Goal: Task Accomplishment & Management: Use online tool/utility

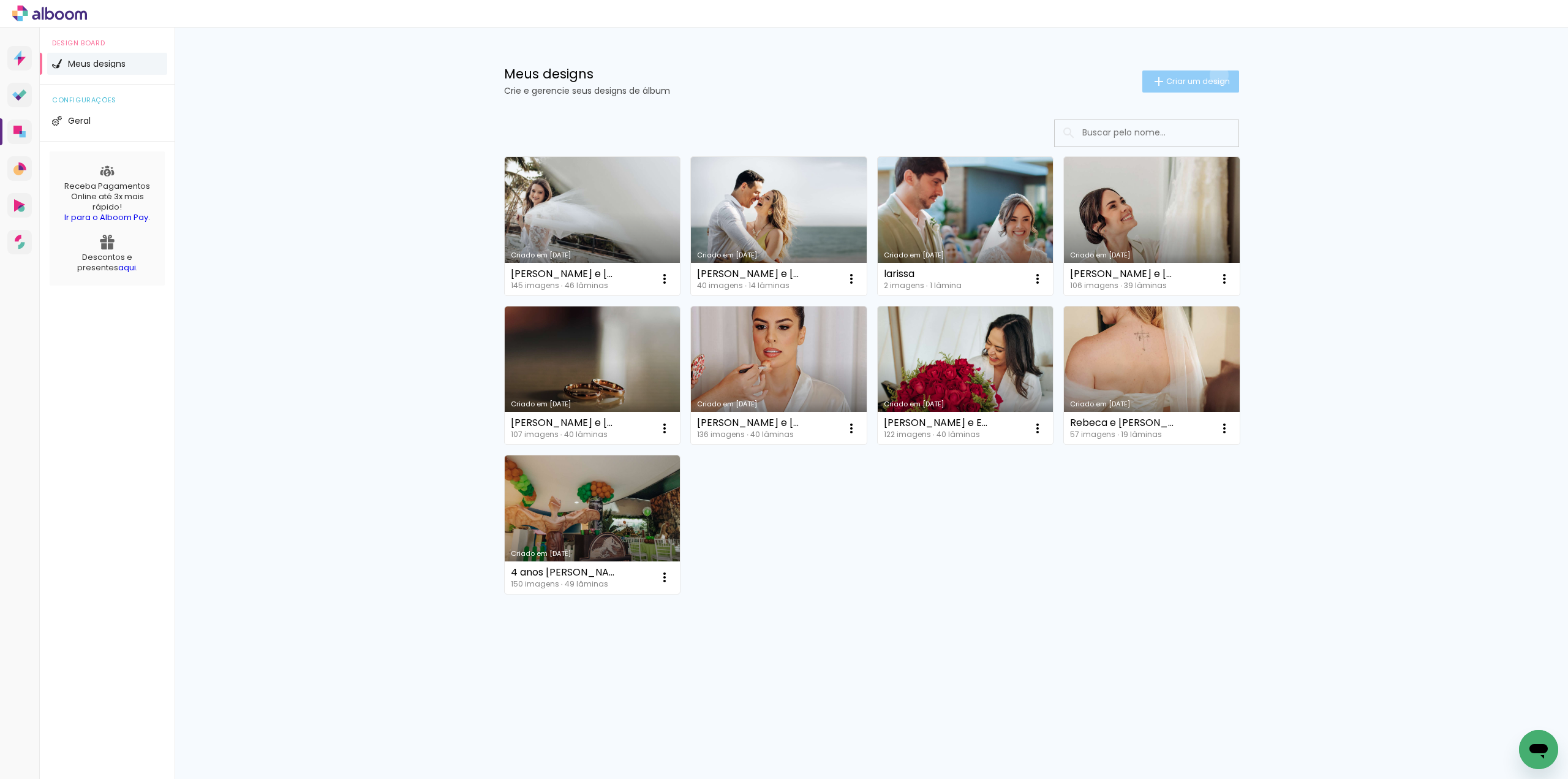
click at [1216, 74] on paper-button "Criar um design" at bounding box center [1191, 81] width 97 height 22
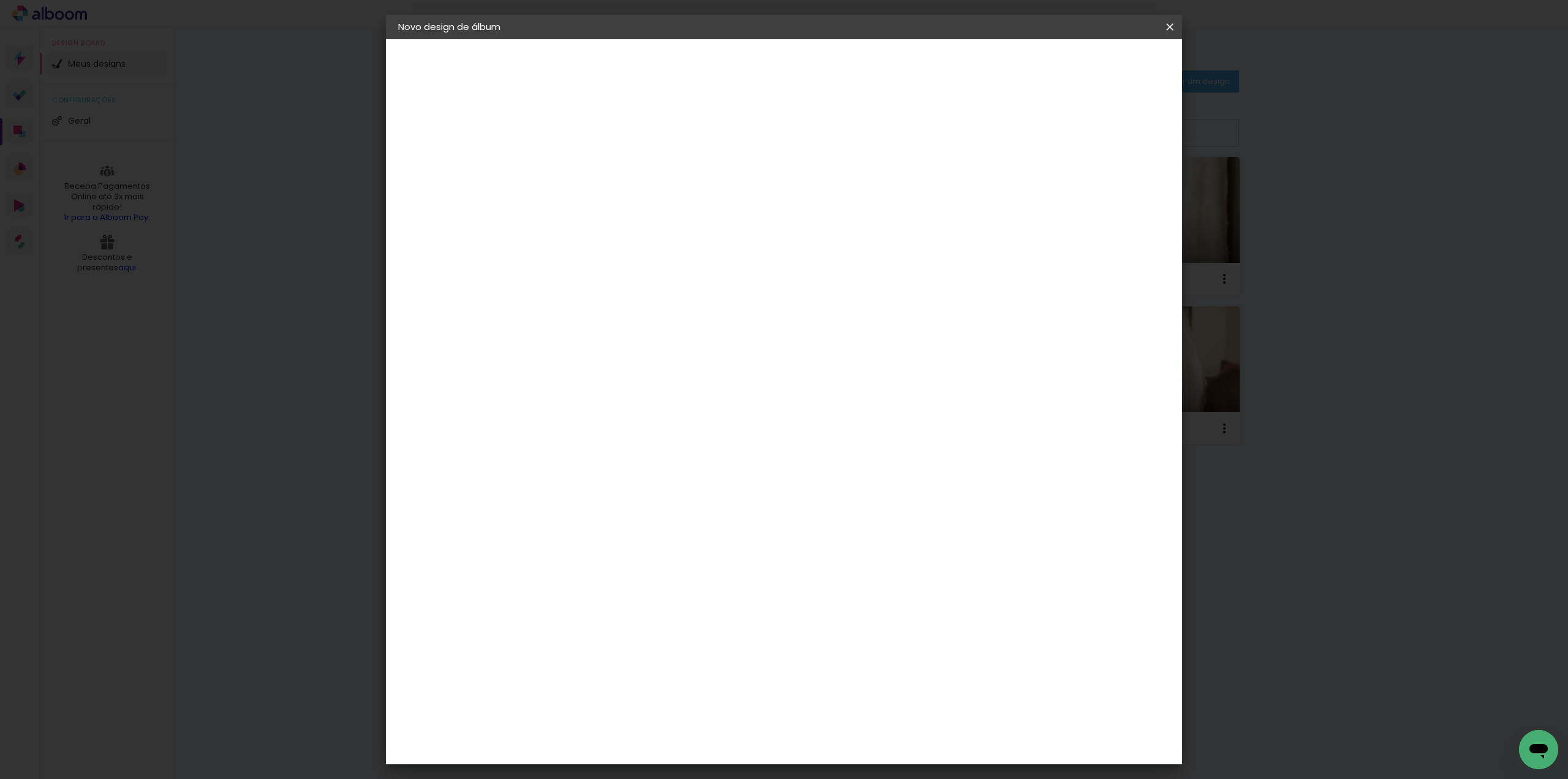
click at [599, 157] on input at bounding box center [599, 165] width 0 height 19
type input "[PERSON_NAME] 61 anos 28-12-2024_30x30"
type paper-input "[PERSON_NAME] 61 anos 28-12-2024_30x30"
click at [724, 72] on paper-button "Avançar" at bounding box center [694, 65] width 60 height 21
click at [650, 412] on div "AlfaFotoBook" at bounding box center [623, 410] width 65 height 10
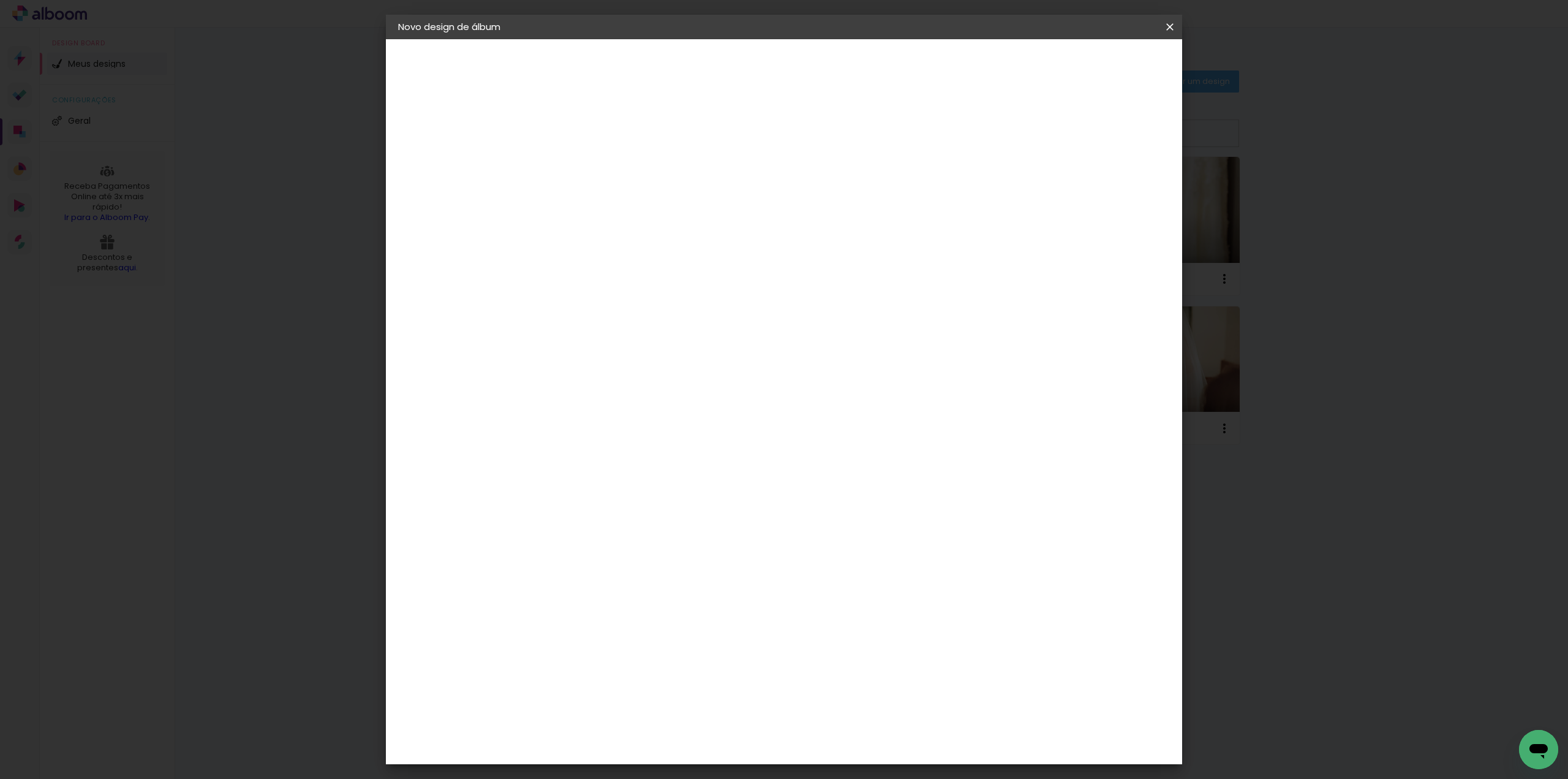
click at [0, 0] on slot "Avançar" at bounding box center [0, 0] width 0 height 0
click at [681, 692] on span "Ruby" at bounding box center [653, 708] width 57 height 32
click at [0, 0] on slot "Avançar" at bounding box center [0, 0] width 0 height 0
click at [1093, 64] on span "Iniciar design" at bounding box center [1065, 64] width 56 height 8
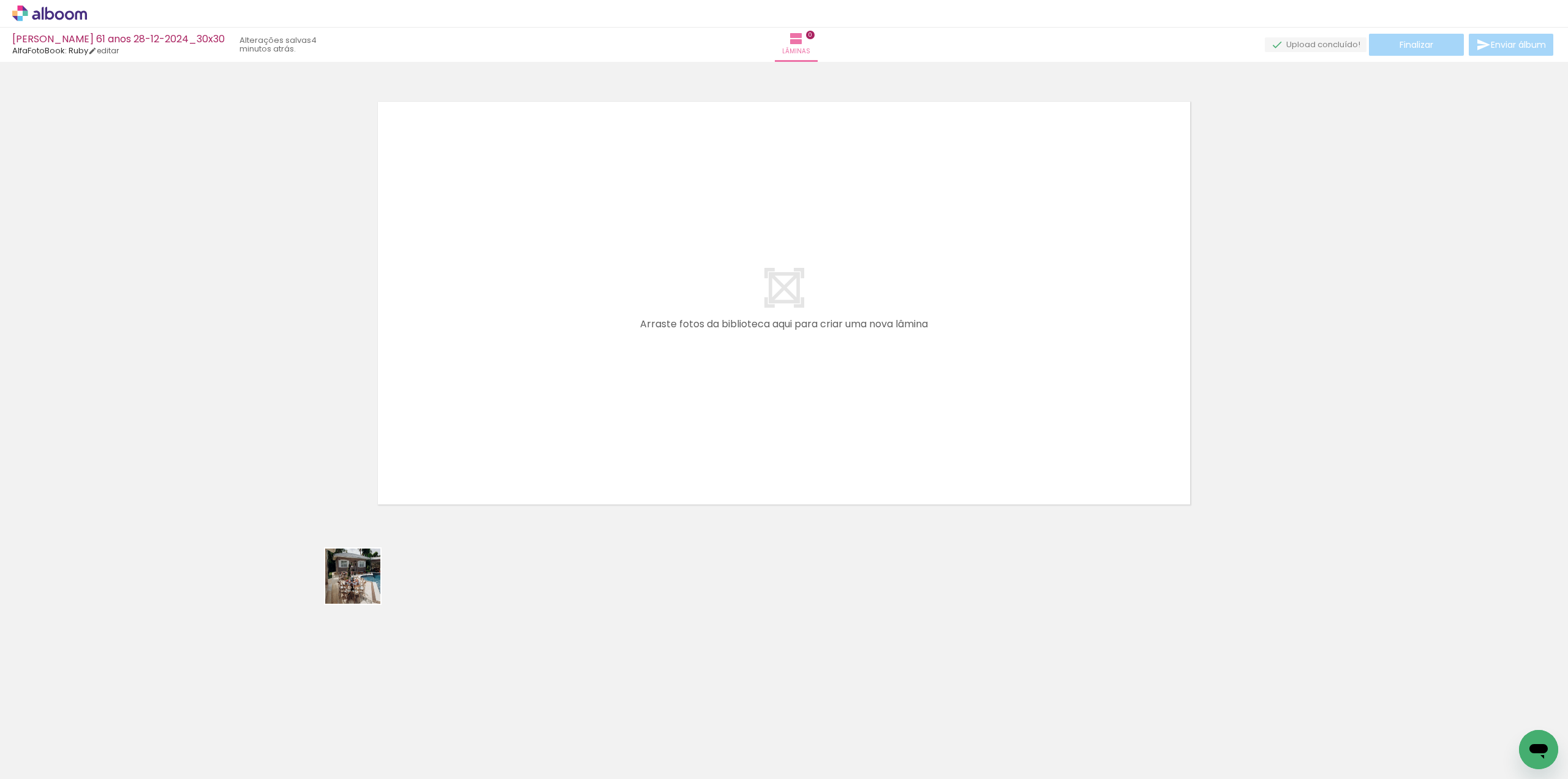
drag, startPoint x: 137, startPoint y: 747, endPoint x: 548, endPoint y: 438, distance: 514.2
click at [548, 438] on quentale-workspace at bounding box center [784, 390] width 1568 height 779
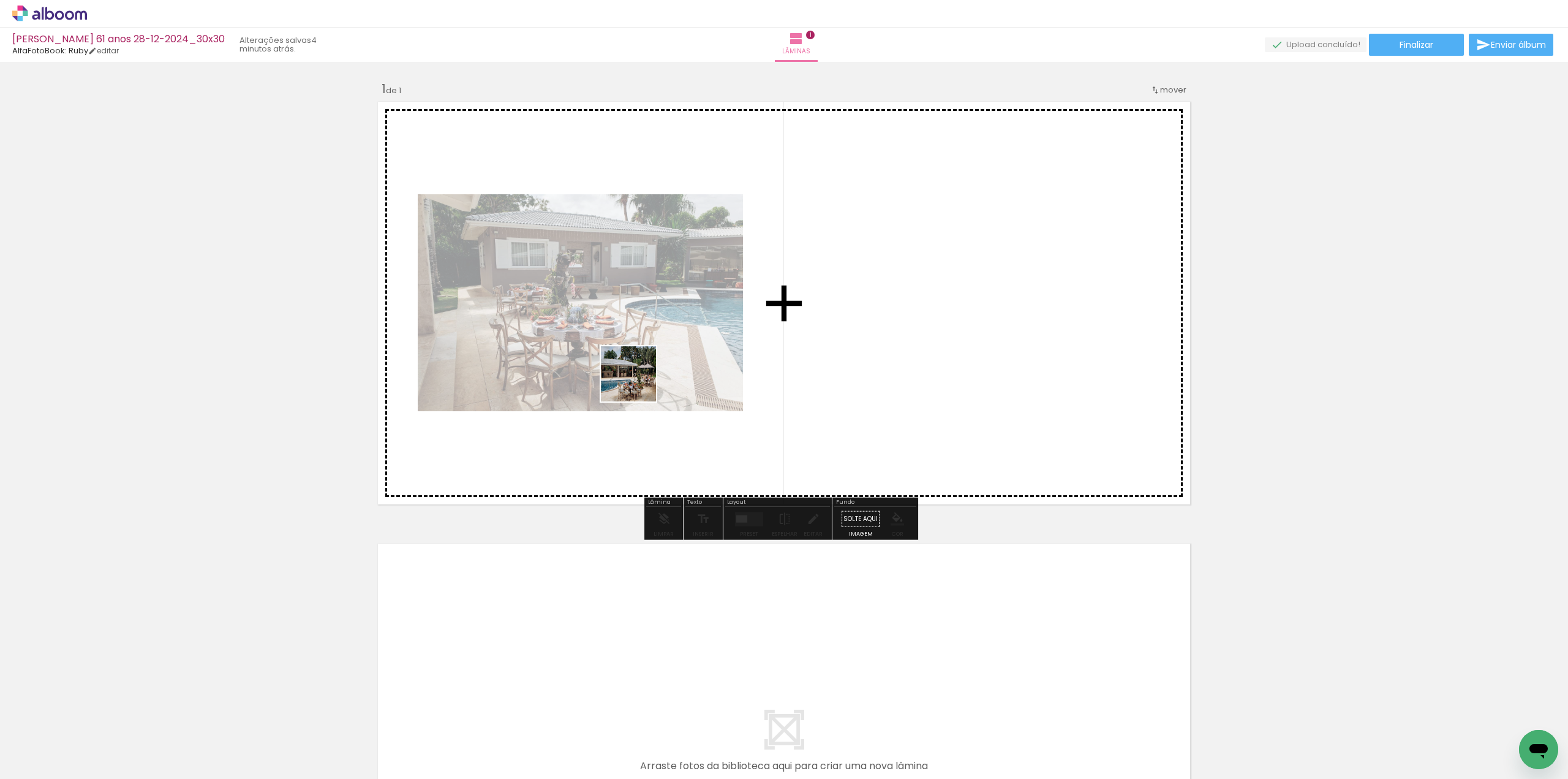
drag, startPoint x: 194, startPoint y: 743, endPoint x: 637, endPoint y: 382, distance: 571.5
click at [638, 382] on quentale-workspace at bounding box center [784, 390] width 1568 height 779
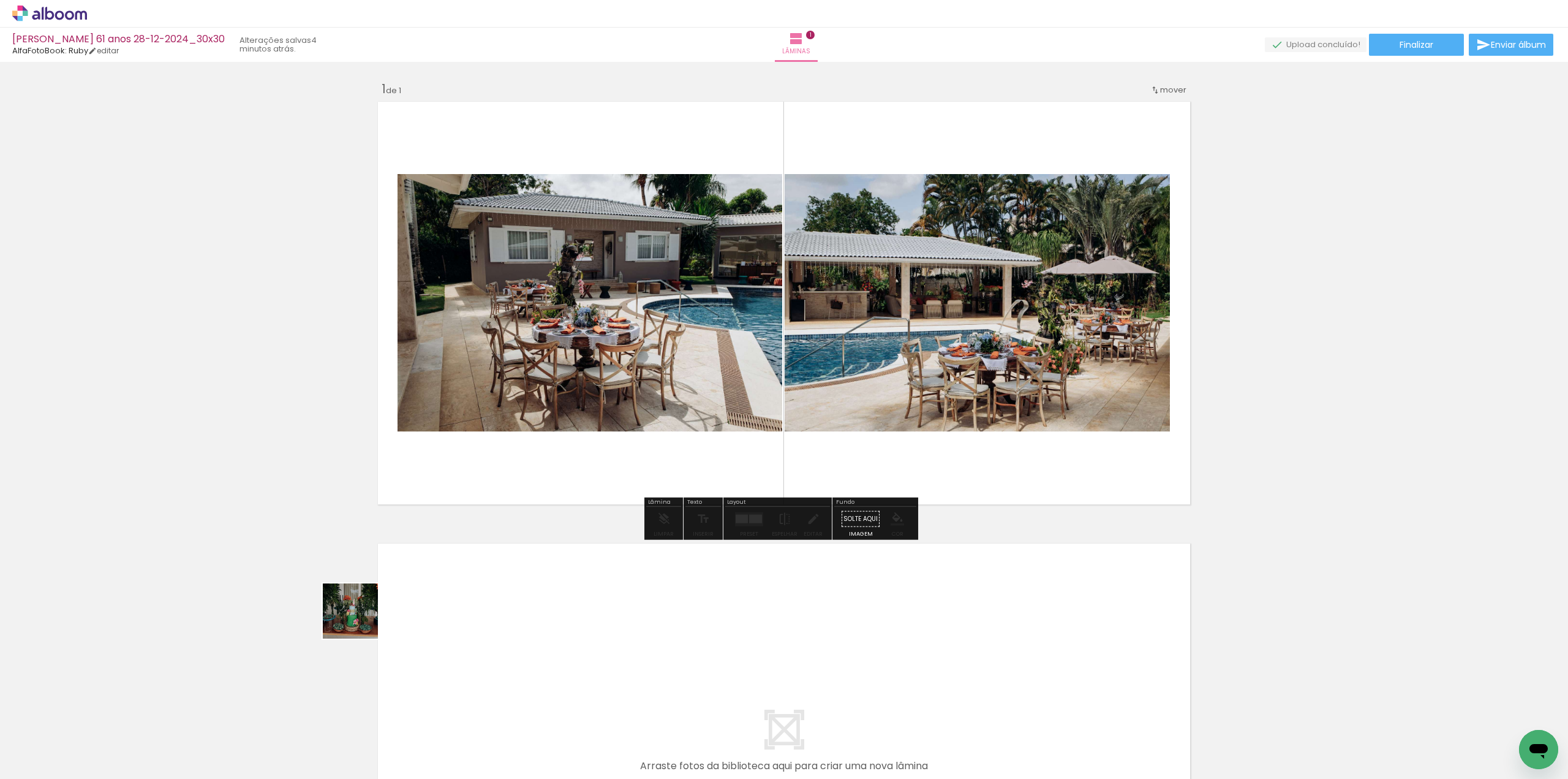
drag, startPoint x: 359, startPoint y: 620, endPoint x: 651, endPoint y: 388, distance: 372.9
click at [651, 388] on quentale-workspace at bounding box center [784, 390] width 1568 height 779
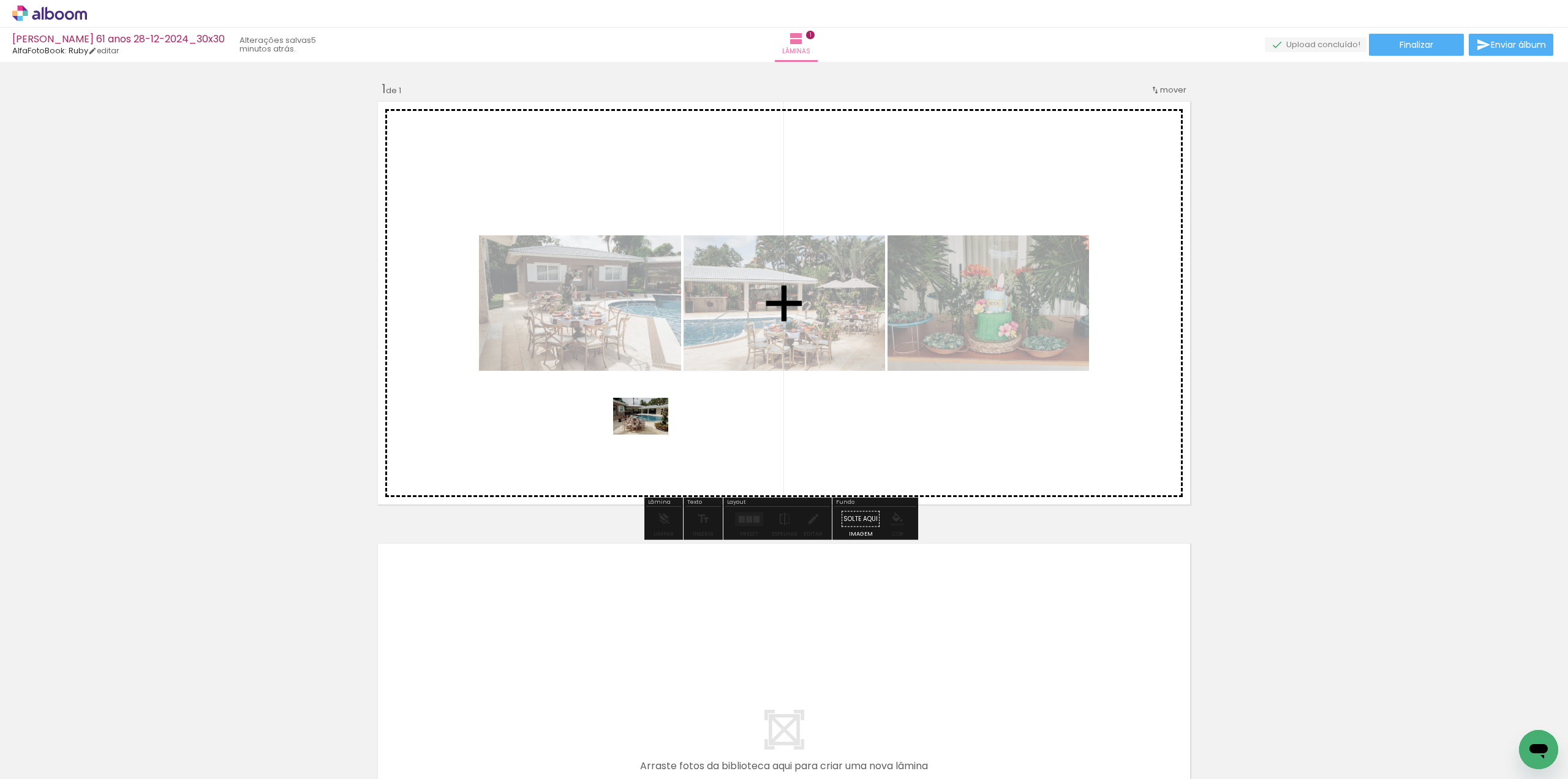
drag, startPoint x: 347, startPoint y: 747, endPoint x: 650, endPoint y: 435, distance: 434.9
click at [650, 435] on quentale-workspace at bounding box center [784, 390] width 1568 height 779
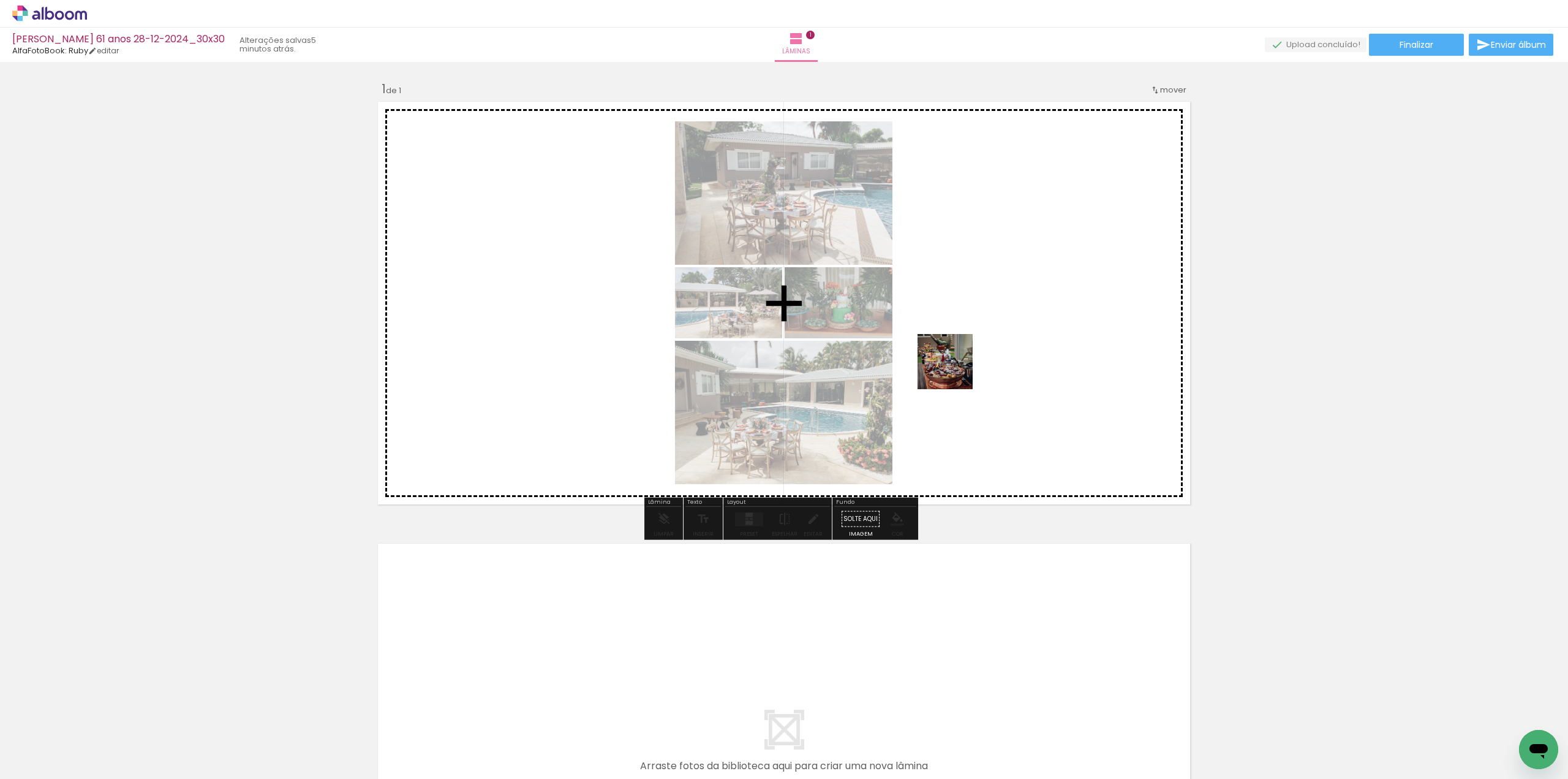
drag, startPoint x: 751, startPoint y: 729, endPoint x: 954, endPoint y: 367, distance: 415.0
click at [957, 367] on quentale-workspace at bounding box center [784, 390] width 1568 height 779
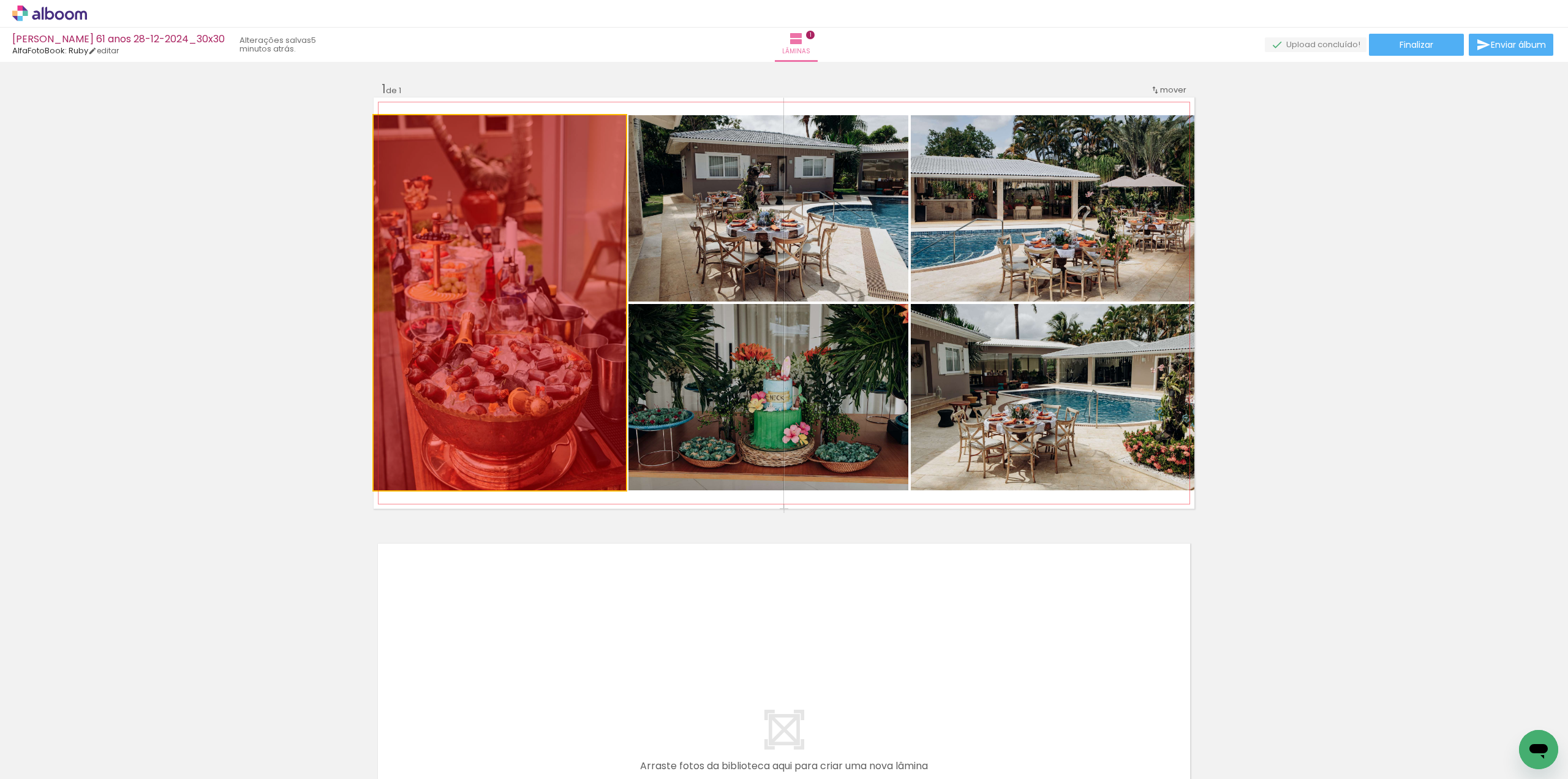
drag, startPoint x: 561, startPoint y: 318, endPoint x: 333, endPoint y: 333, distance: 228.5
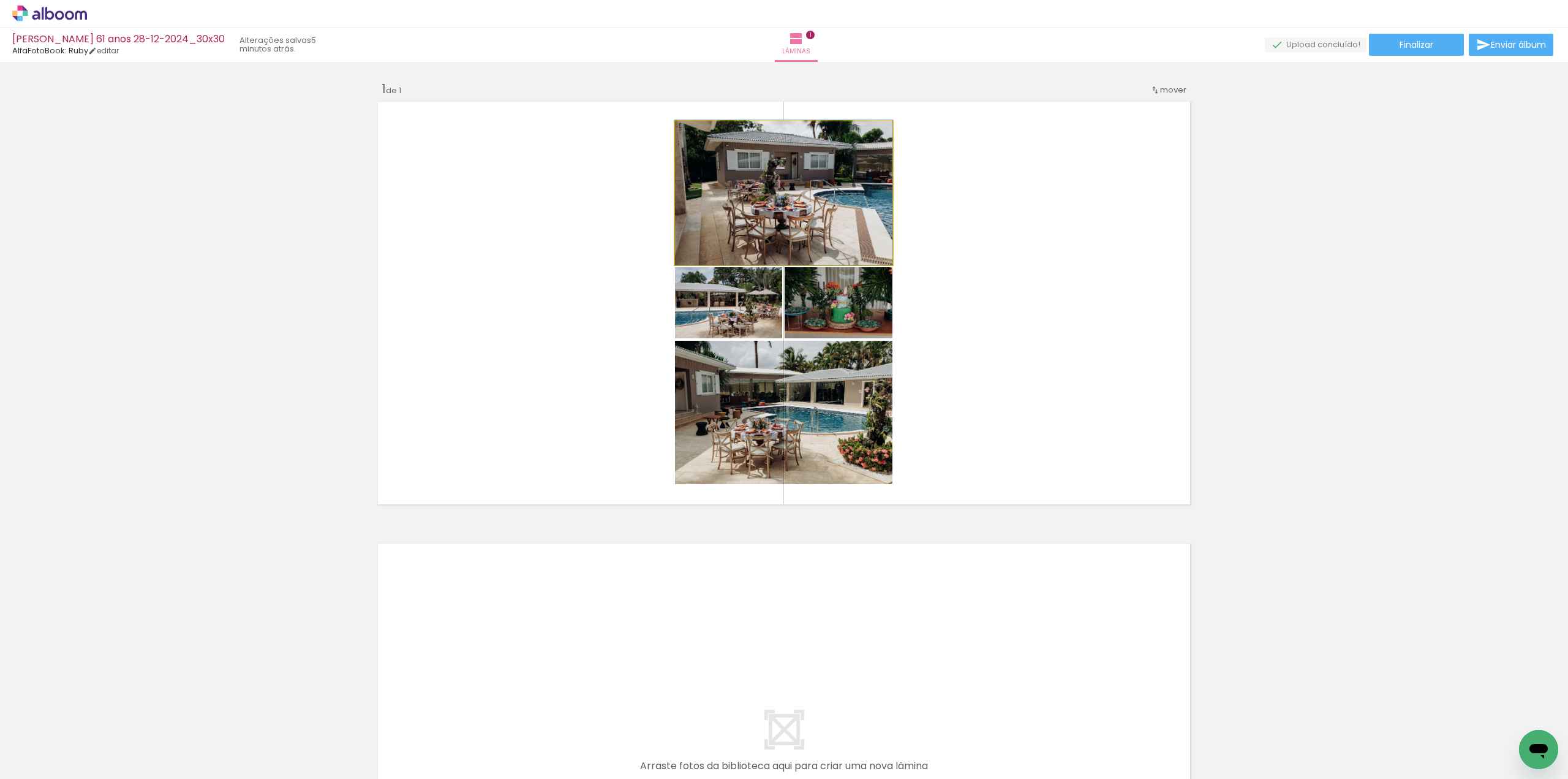
drag, startPoint x: 718, startPoint y: 208, endPoint x: 366, endPoint y: 248, distance: 354.3
click at [373, 248] on quentale-layouter at bounding box center [784, 303] width 821 height 411
drag, startPoint x: 775, startPoint y: 207, endPoint x: 179, endPoint y: 253, distance: 597.8
click at [173, 255] on div "Inserir lâmina 1 de 1" at bounding box center [784, 508] width 1568 height 884
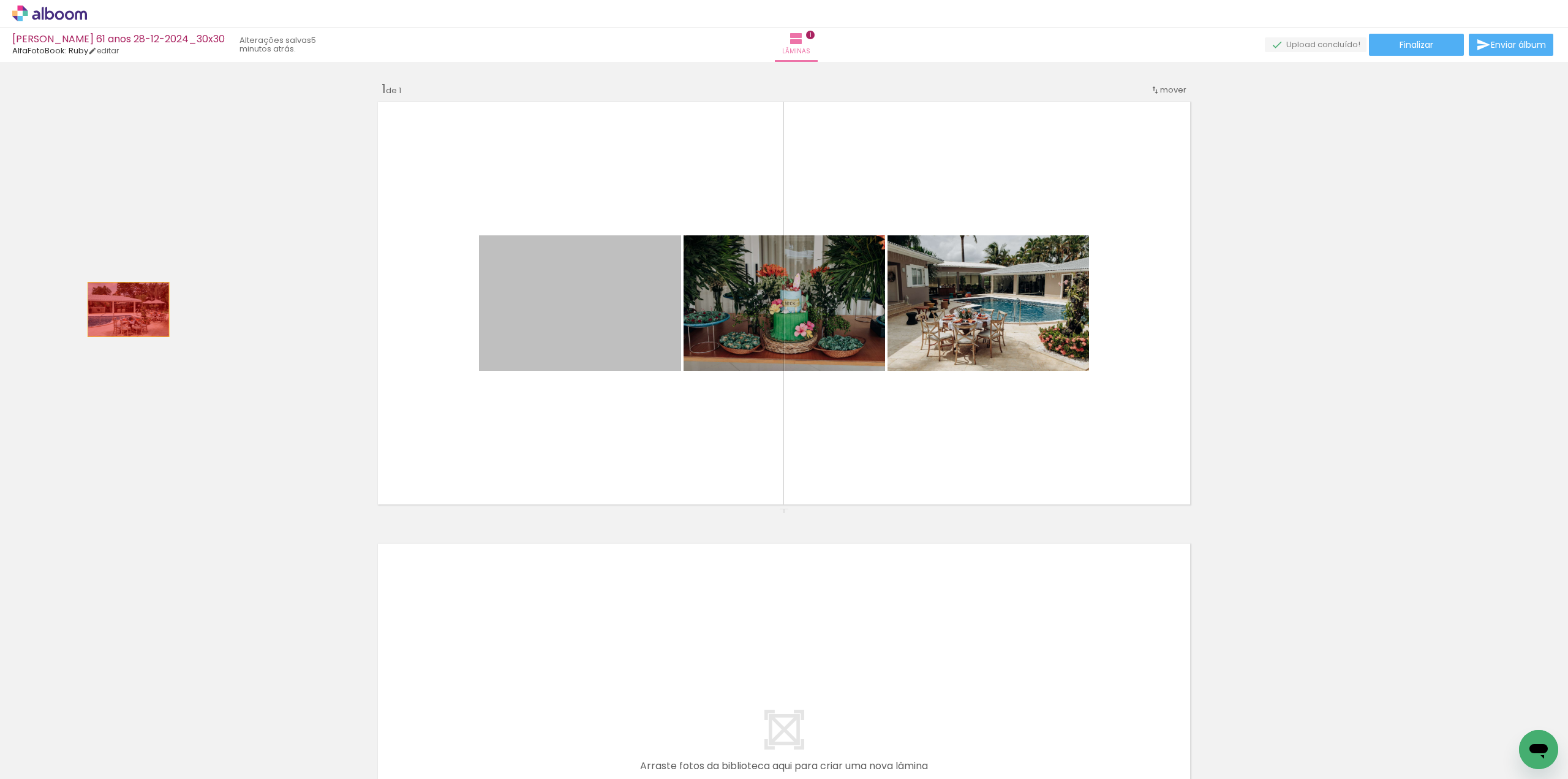
drag, startPoint x: 574, startPoint y: 316, endPoint x: 130, endPoint y: 309, distance: 444.1
click at [124, 309] on div "Inserir lâmina 1 de 1" at bounding box center [784, 508] width 1568 height 884
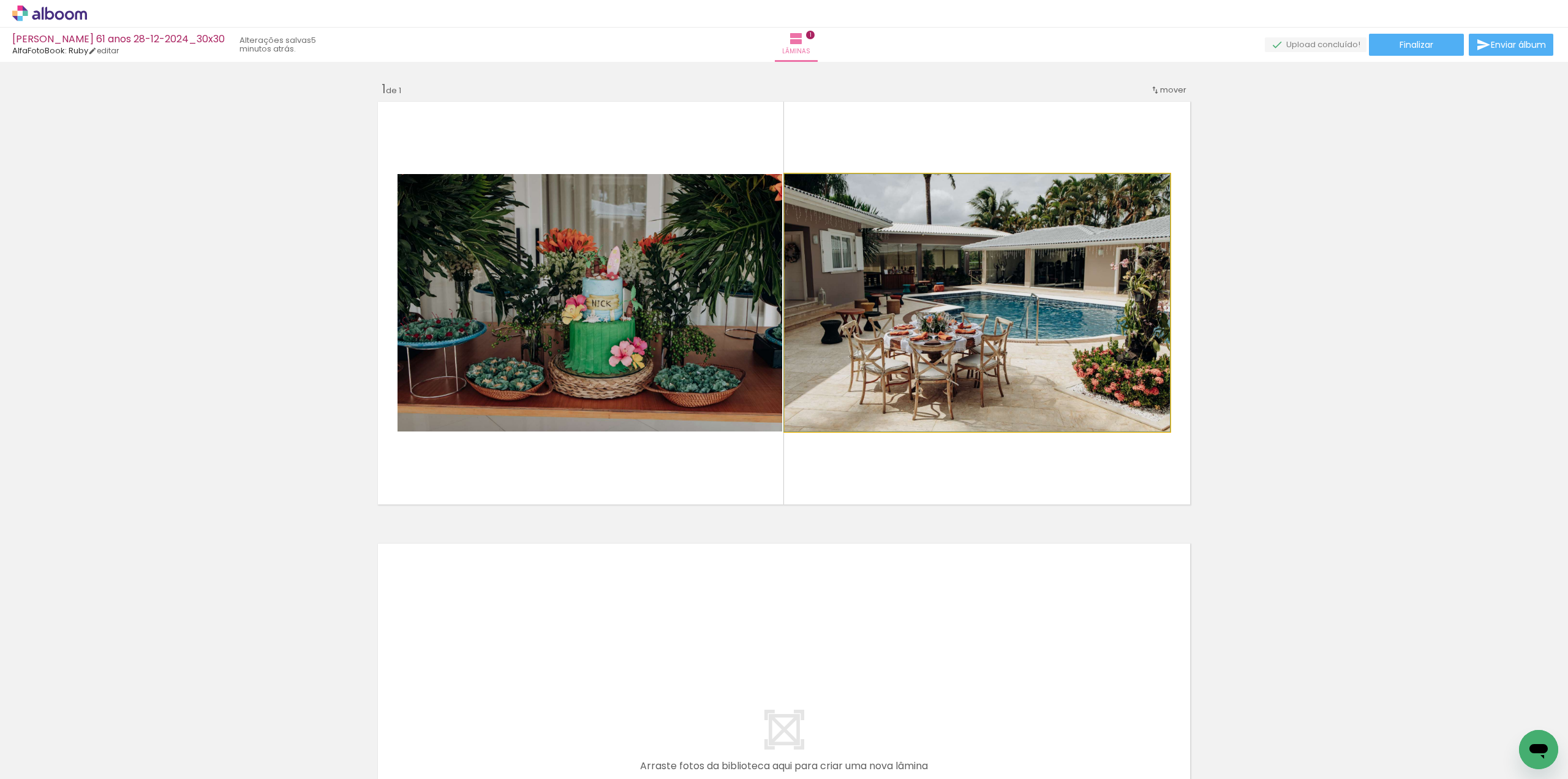
drag, startPoint x: 938, startPoint y: 317, endPoint x: 1407, endPoint y: 293, distance: 469.6
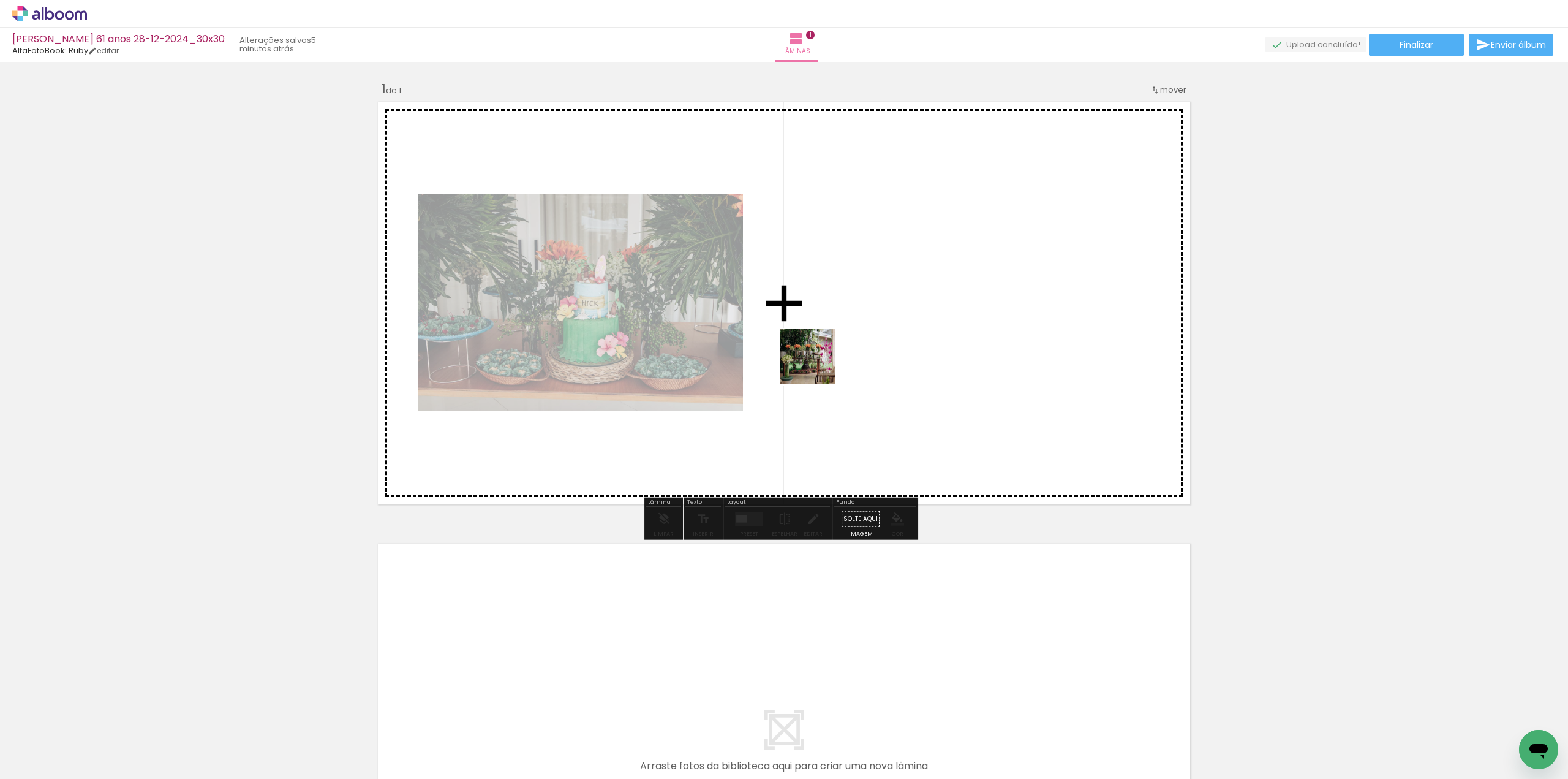
drag, startPoint x: 549, startPoint y: 736, endPoint x: 815, endPoint y: 364, distance: 457.3
click at [815, 364] on quentale-workspace at bounding box center [784, 390] width 1568 height 779
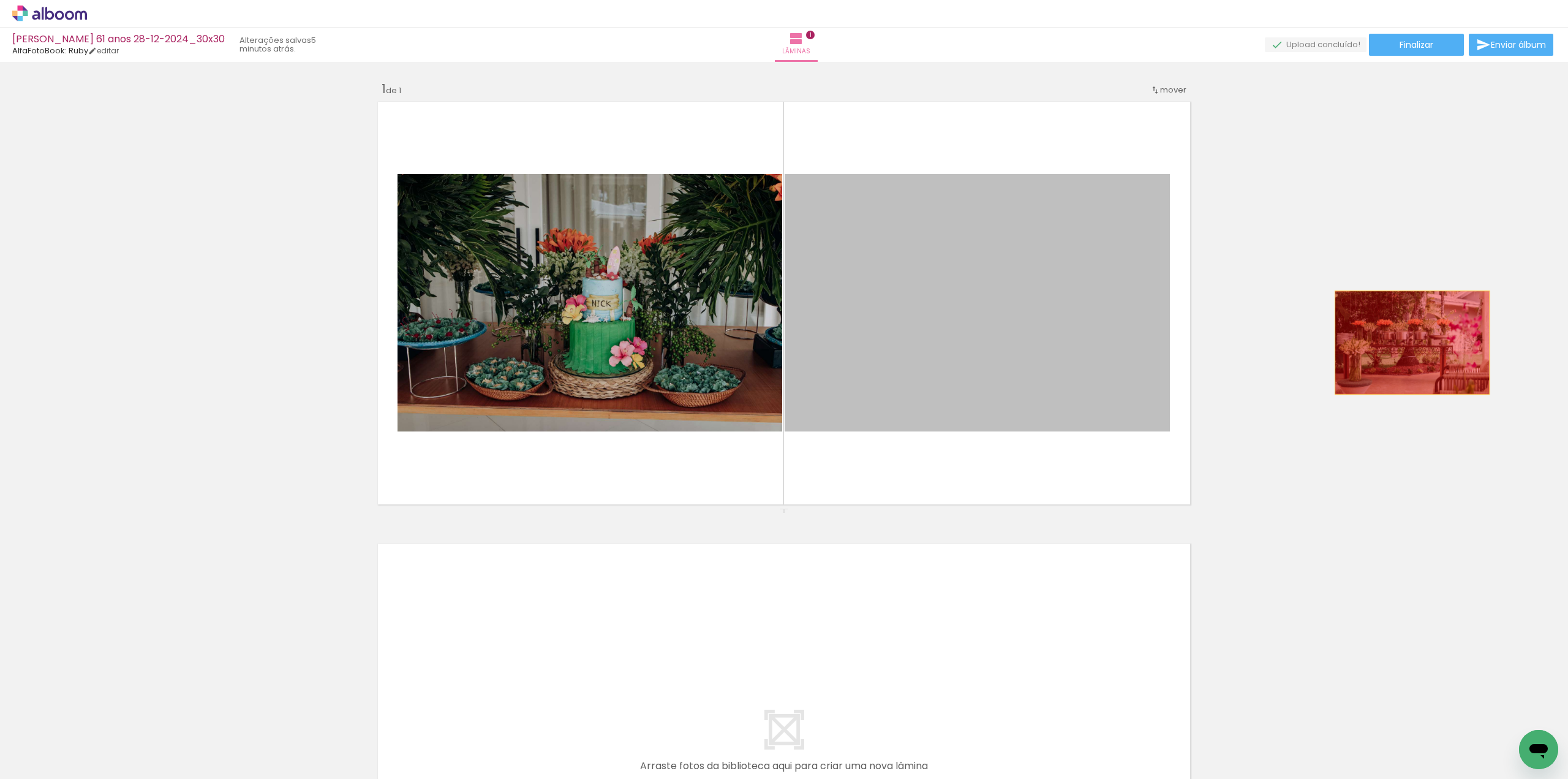
drag, startPoint x: 945, startPoint y: 340, endPoint x: 1396, endPoint y: 345, distance: 451.0
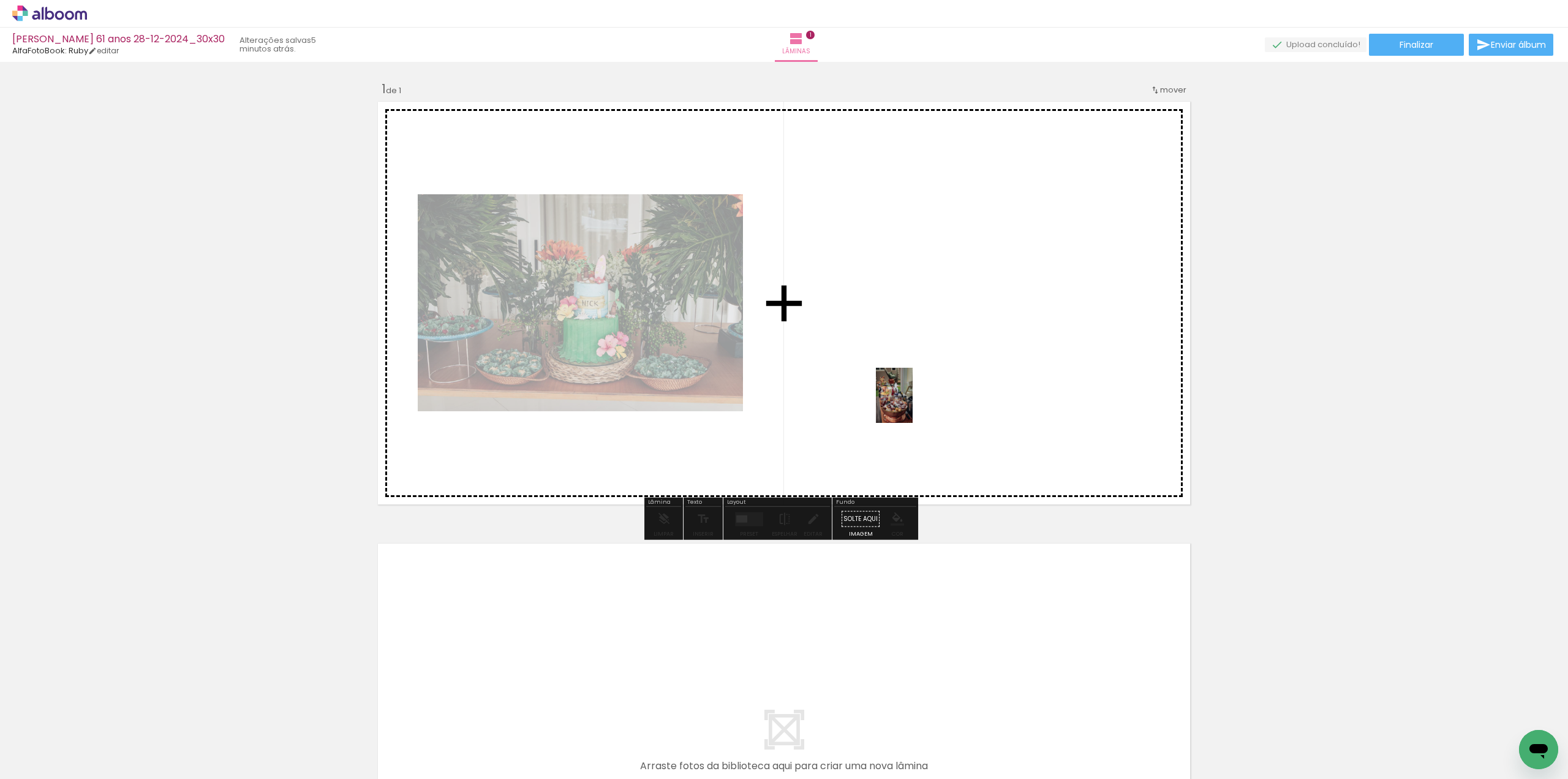
drag, startPoint x: 748, startPoint y: 729, endPoint x: 913, endPoint y: 404, distance: 364.5
click at [913, 404] on quentale-workspace at bounding box center [784, 390] width 1568 height 779
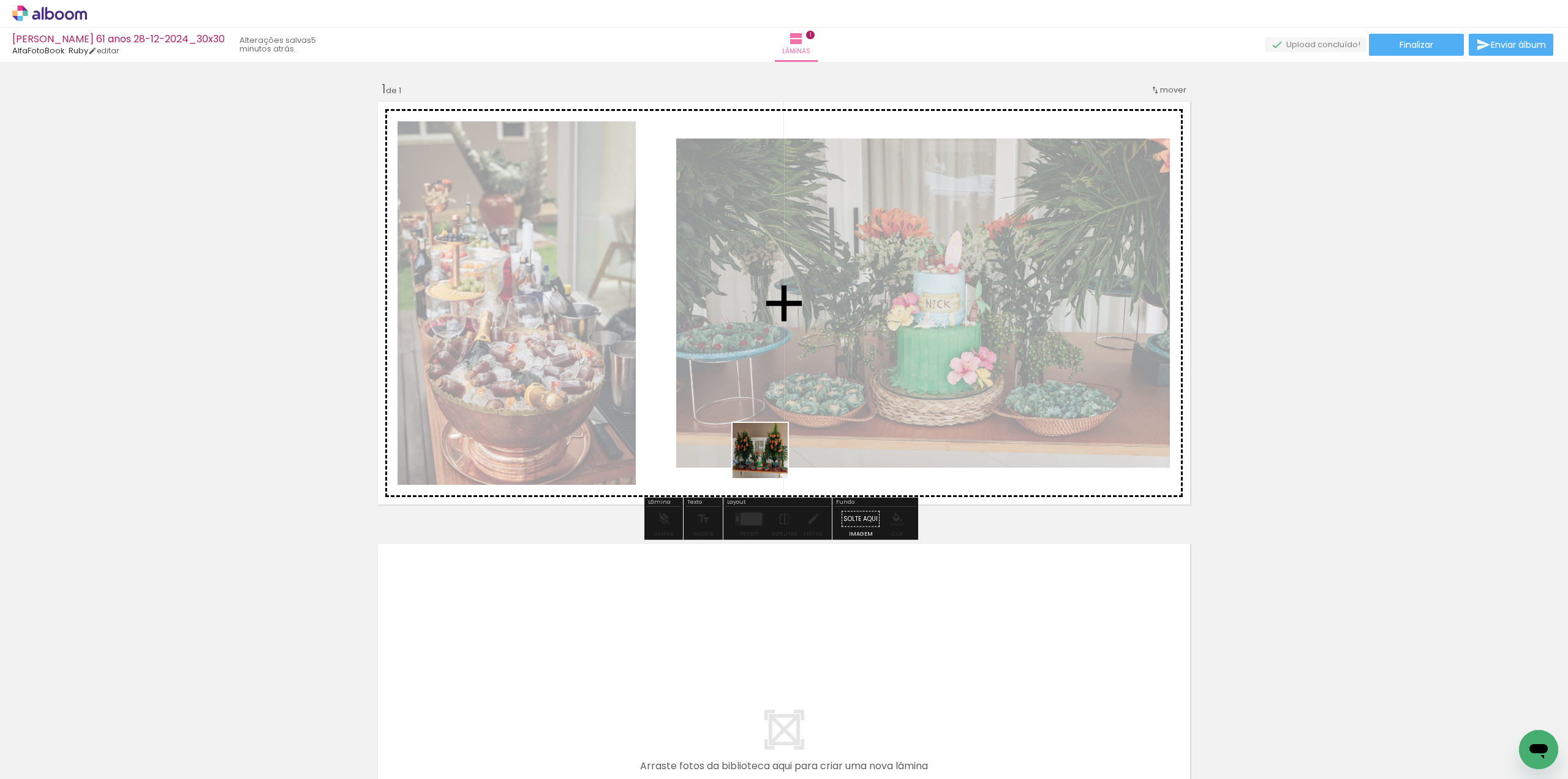
drag, startPoint x: 683, startPoint y: 742, endPoint x: 777, endPoint y: 419, distance: 336.4
click at [777, 419] on quentale-workspace at bounding box center [784, 390] width 1568 height 779
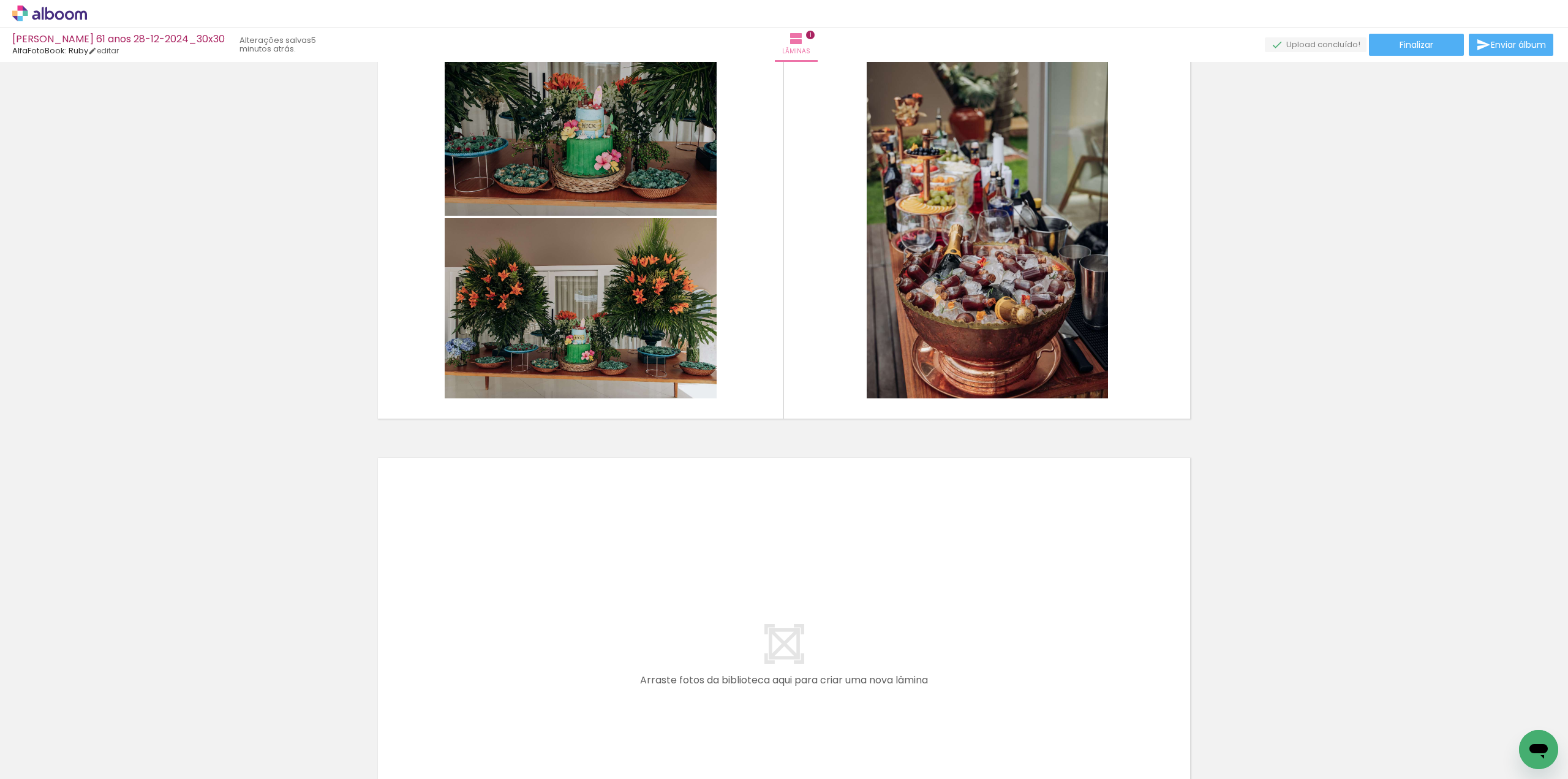
scroll to position [61, 0]
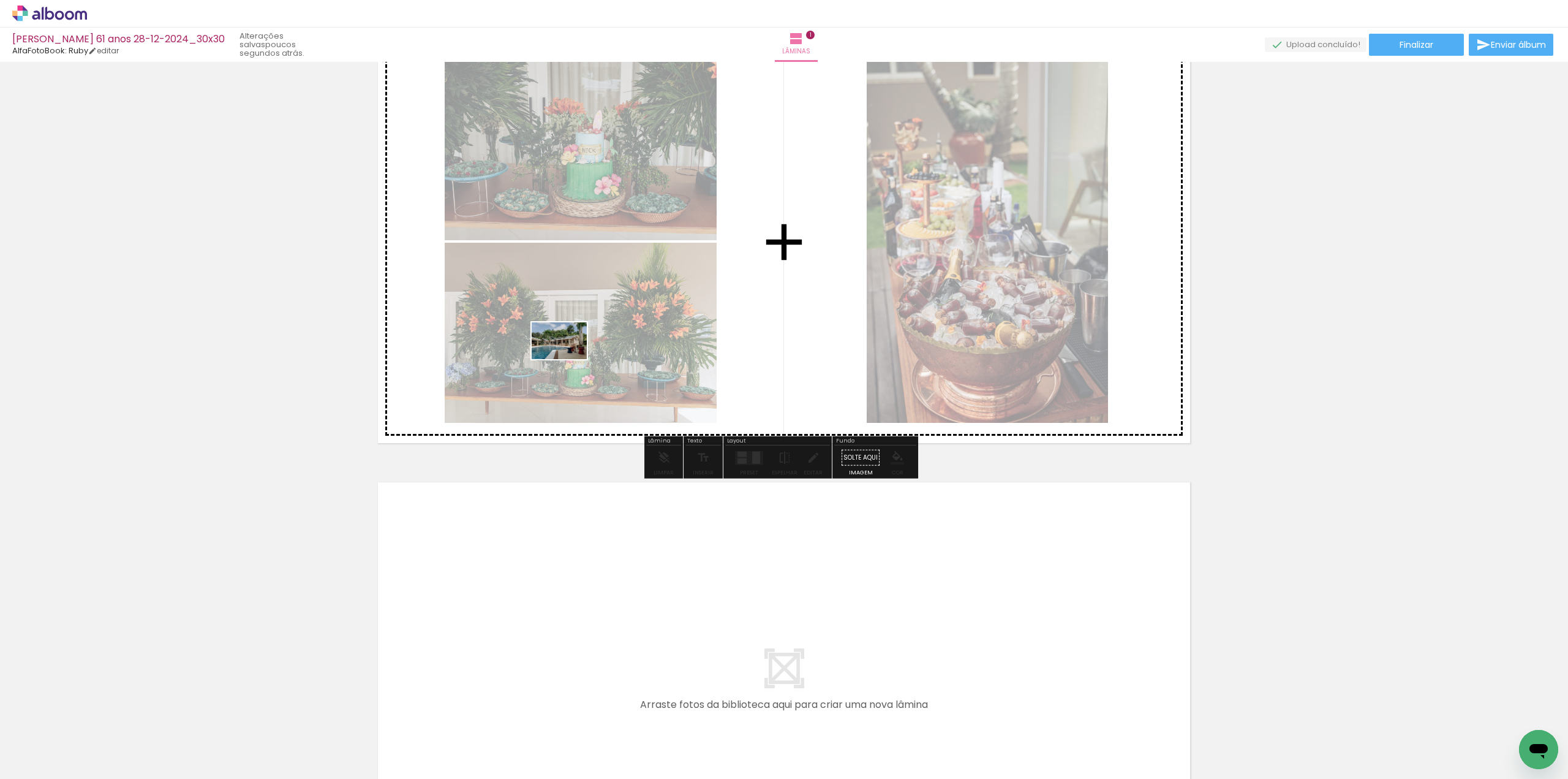
drag, startPoint x: 467, startPoint y: 743, endPoint x: 511, endPoint y: 426, distance: 320.0
click at [568, 358] on quentale-workspace at bounding box center [784, 390] width 1568 height 779
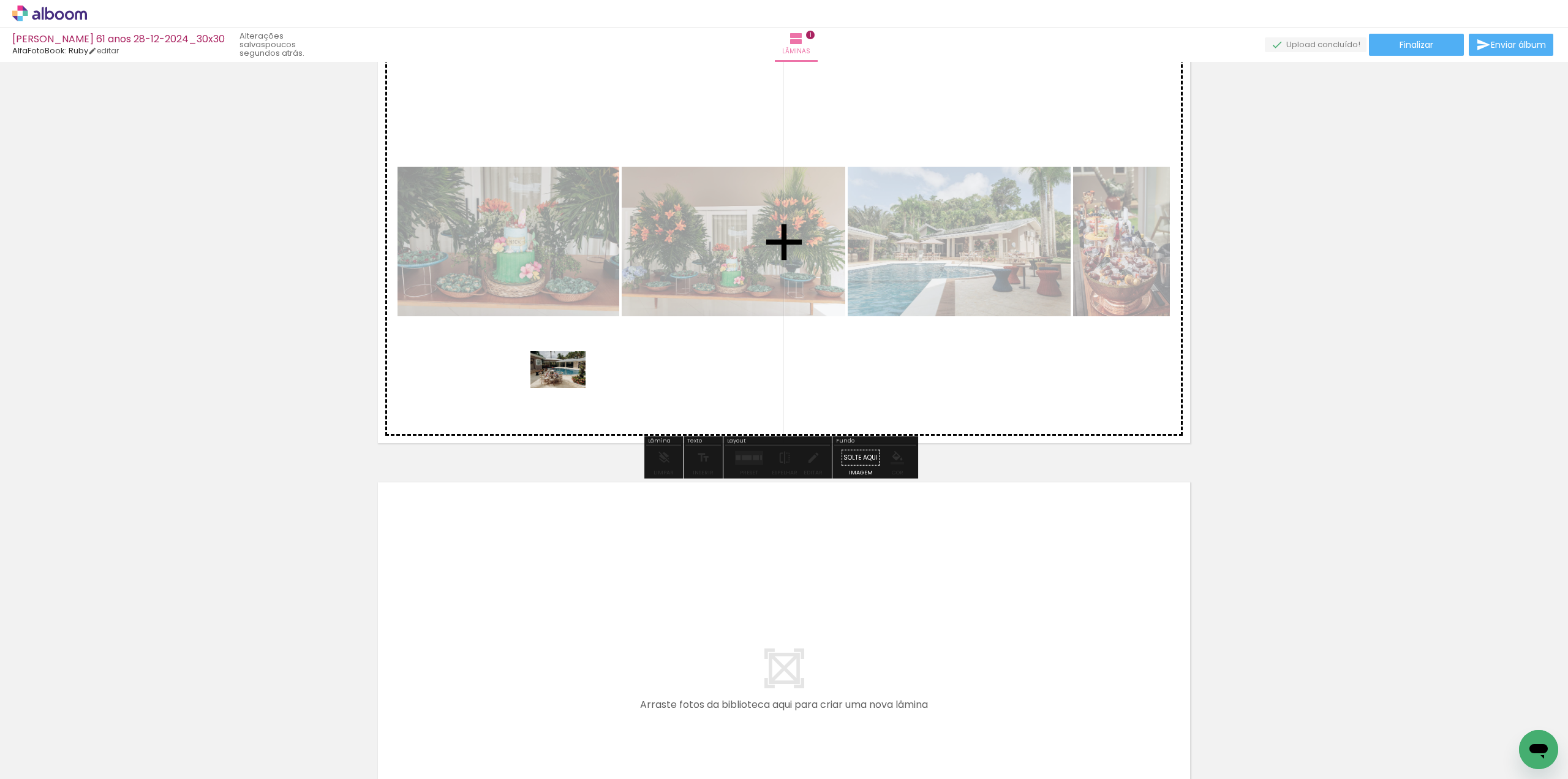
drag, startPoint x: 503, startPoint y: 484, endPoint x: 572, endPoint y: 372, distance: 131.5
click at [572, 374] on quentale-workspace at bounding box center [784, 390] width 1568 height 779
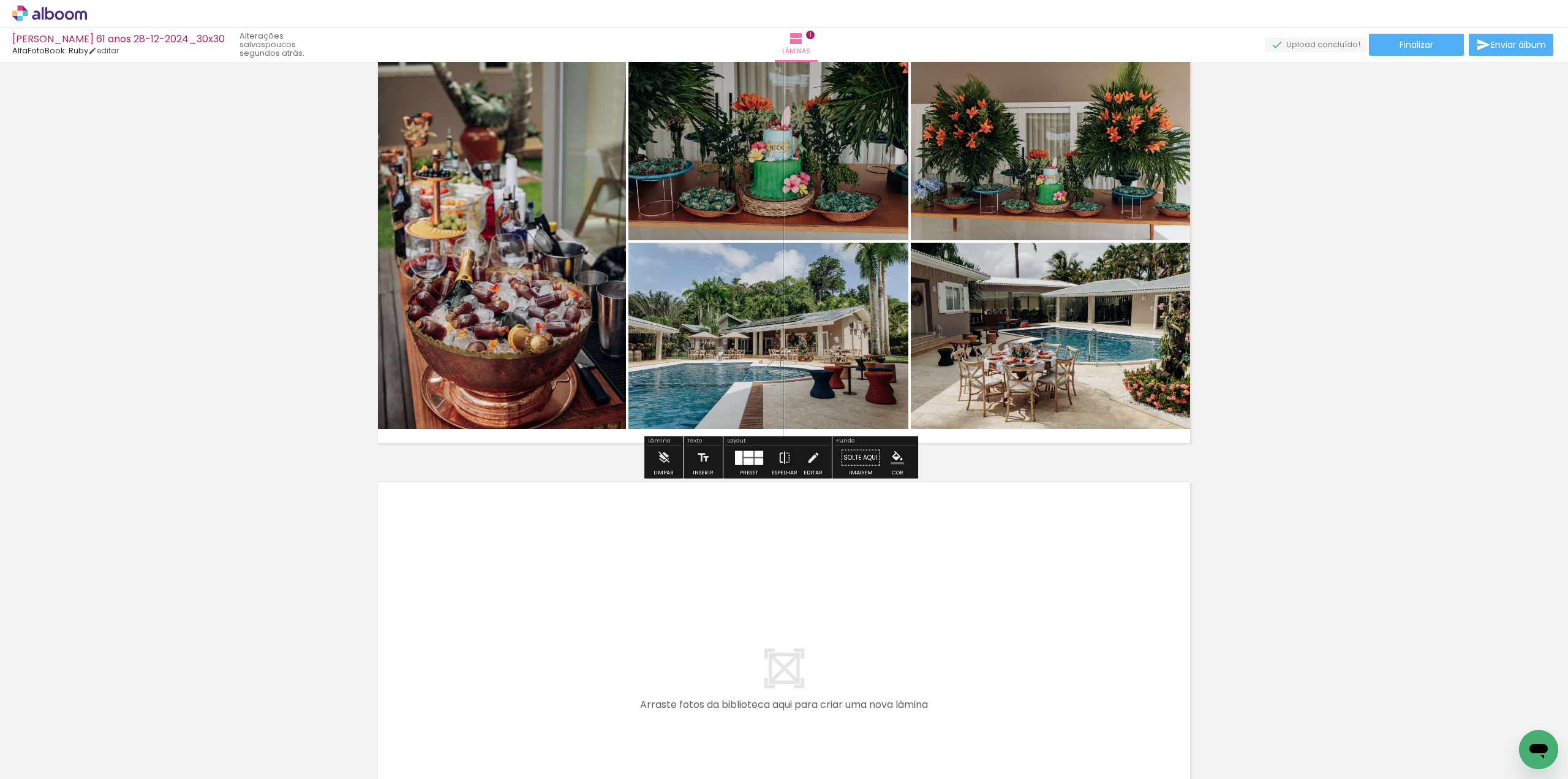
click at [785, 463] on iron-icon at bounding box center [784, 458] width 13 height 25
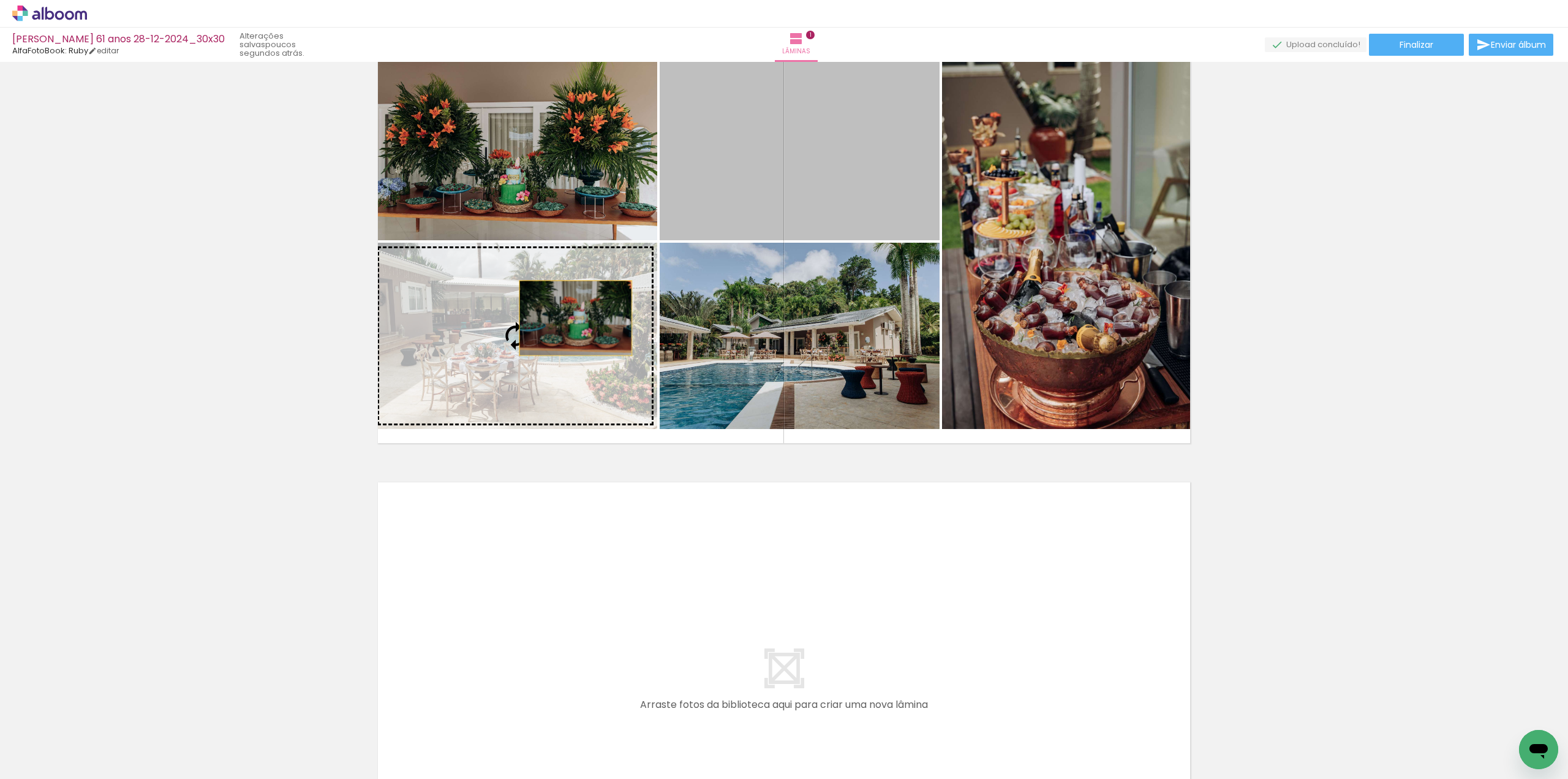
drag, startPoint x: 797, startPoint y: 185, endPoint x: 571, endPoint y: 318, distance: 262.2
click at [0, 0] on slot at bounding box center [0, 0] width 0 height 0
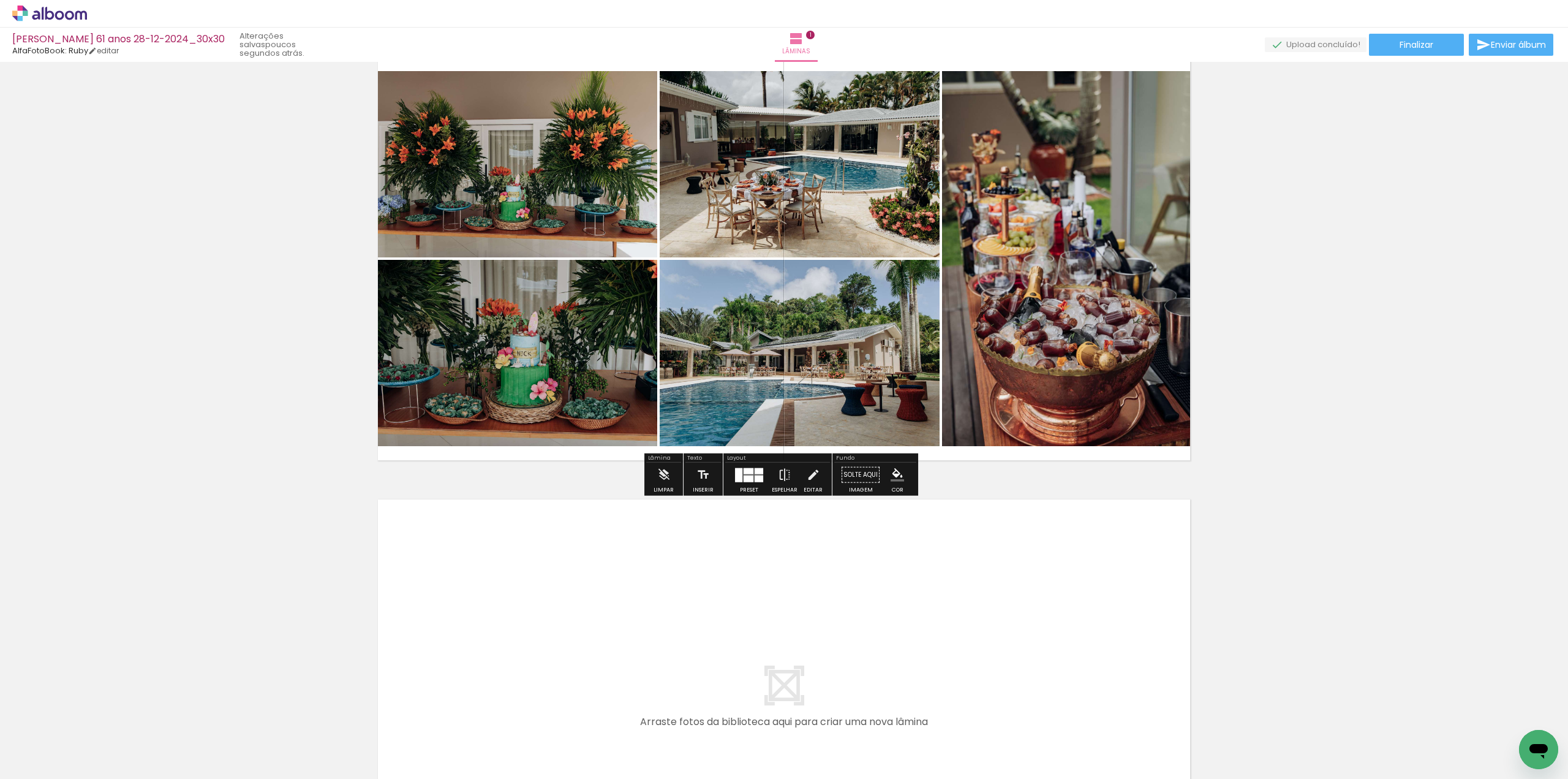
scroll to position [0, 0]
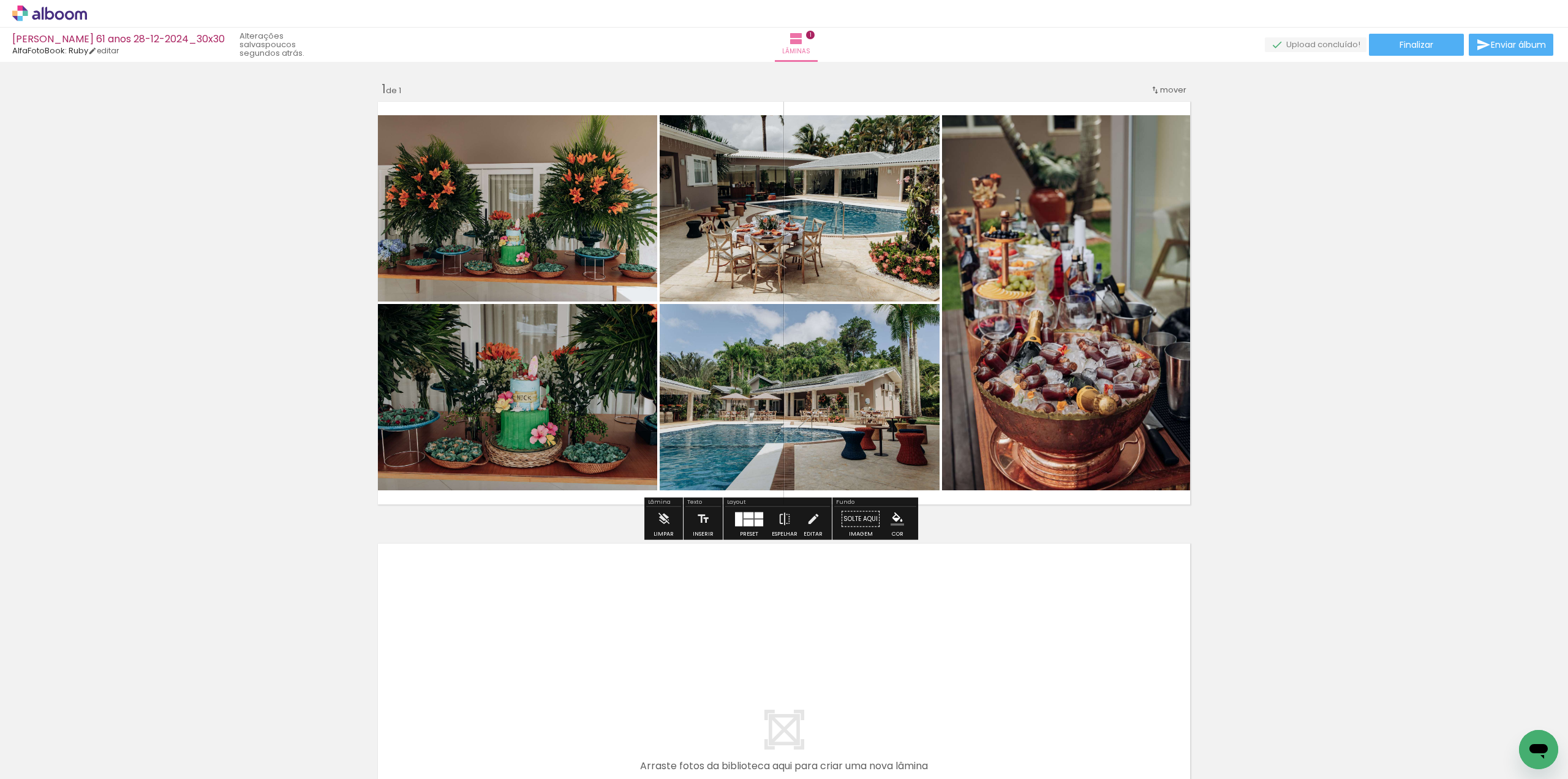
drag, startPoint x: 859, startPoint y: 407, endPoint x: 890, endPoint y: 234, distance: 175.8
click at [0, 0] on slot at bounding box center [0, 0] width 0 height 0
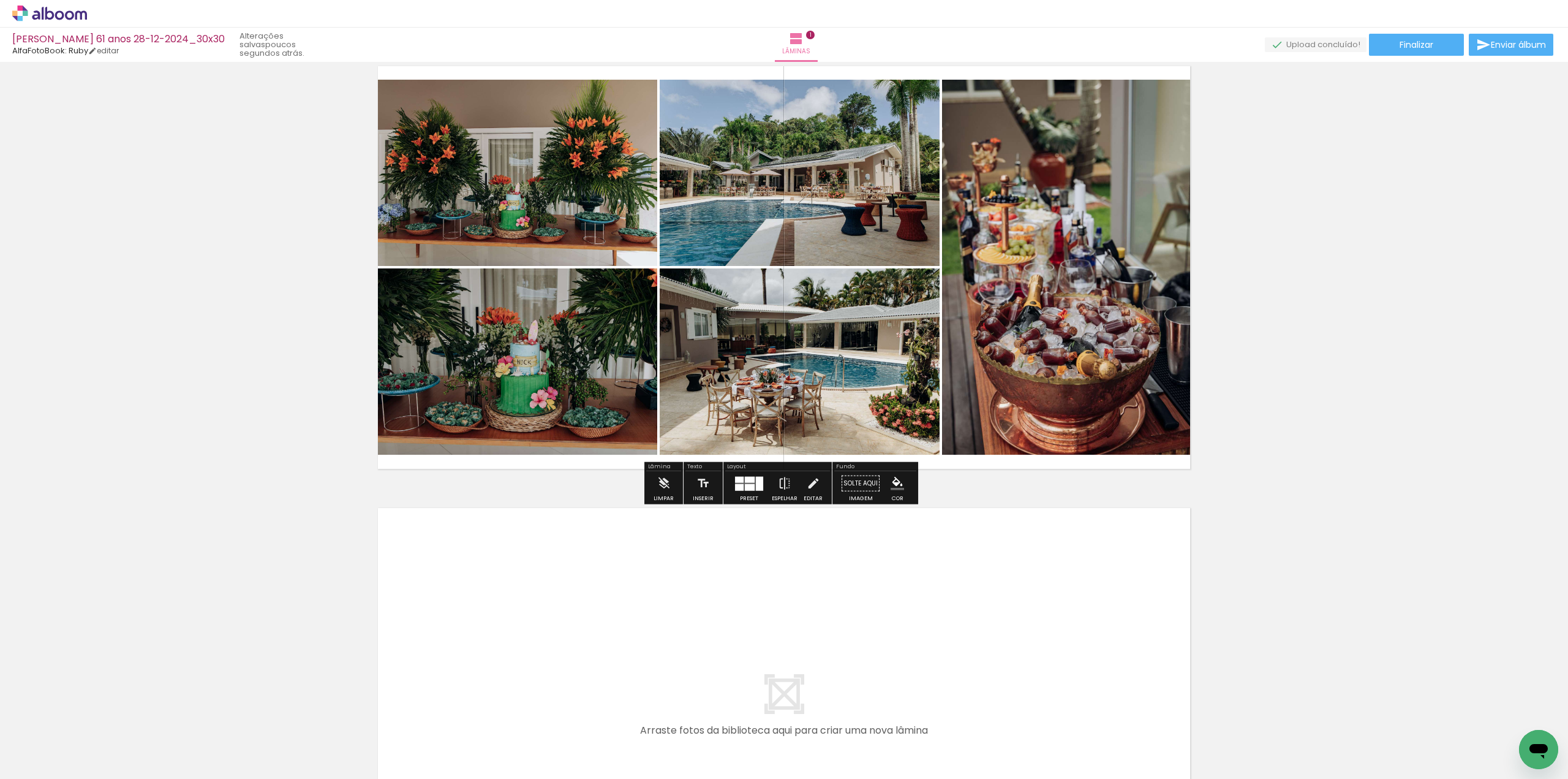
scroll to position [123, 0]
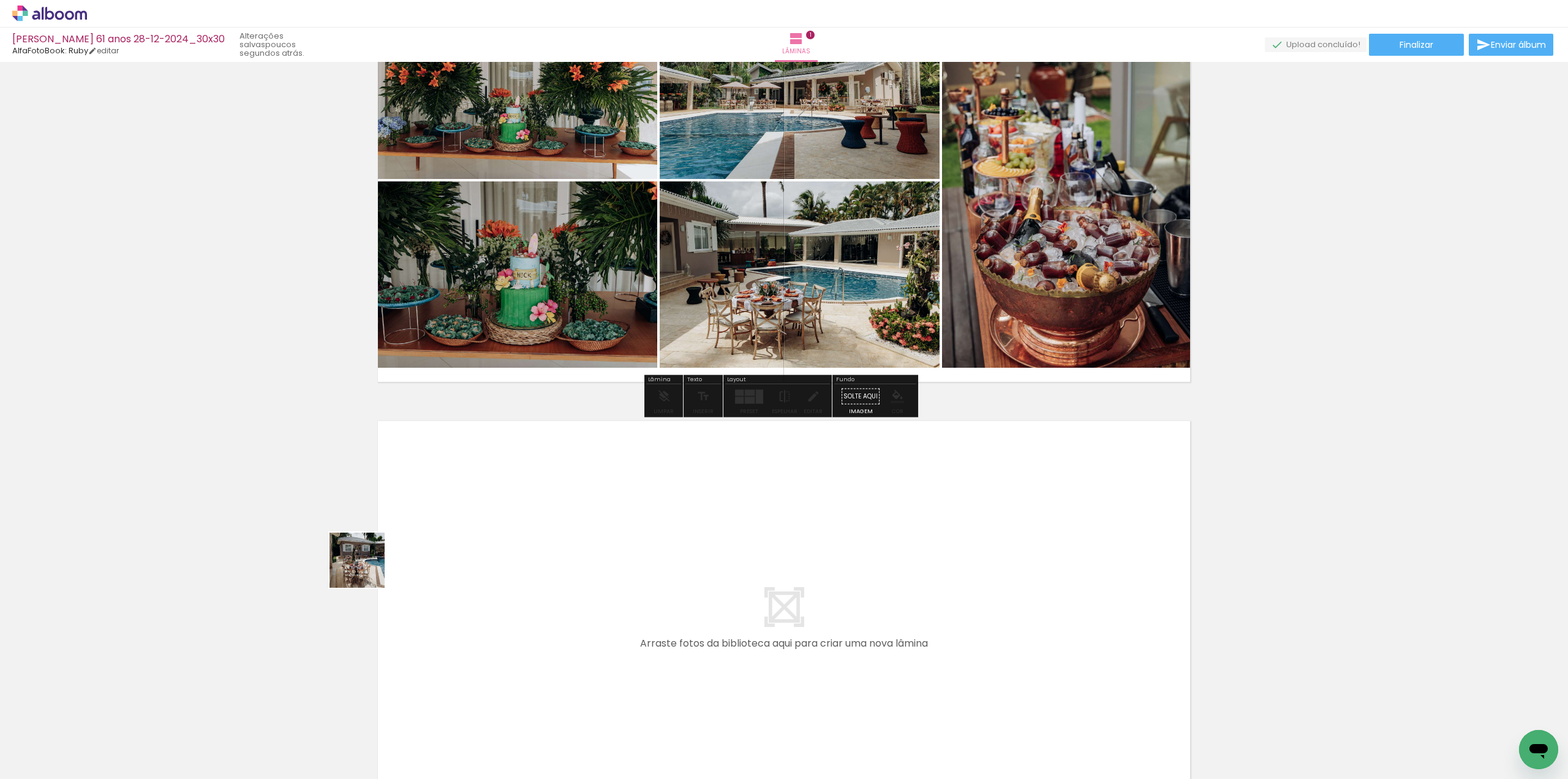
drag, startPoint x: 366, startPoint y: 569, endPoint x: 459, endPoint y: 540, distance: 97.4
click at [459, 540] on quentale-workspace at bounding box center [784, 390] width 1568 height 779
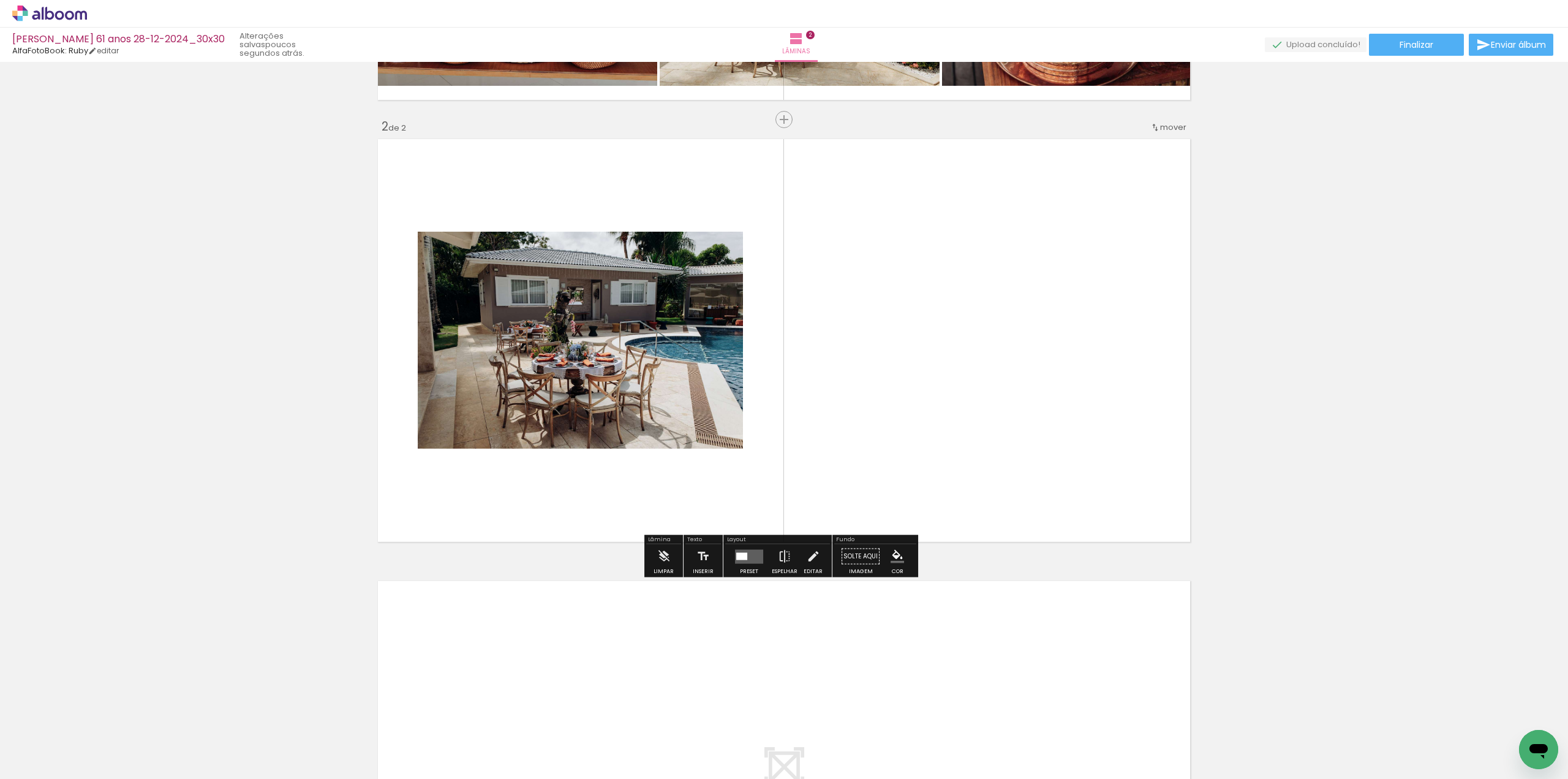
scroll to position [424, 0]
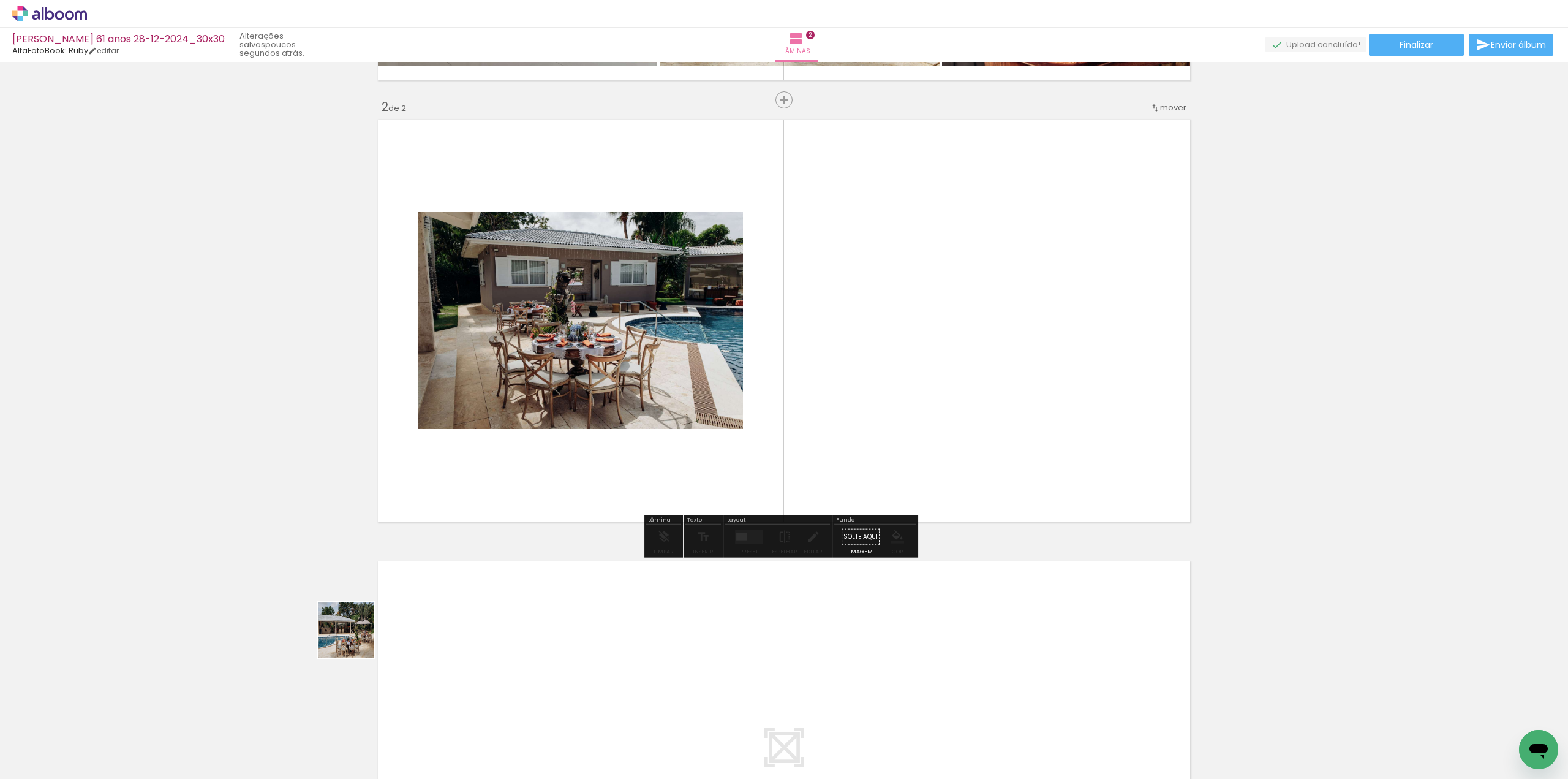
drag, startPoint x: 254, startPoint y: 710, endPoint x: 606, endPoint y: 474, distance: 423.8
click at [606, 475] on quentale-workspace at bounding box center [784, 390] width 1568 height 779
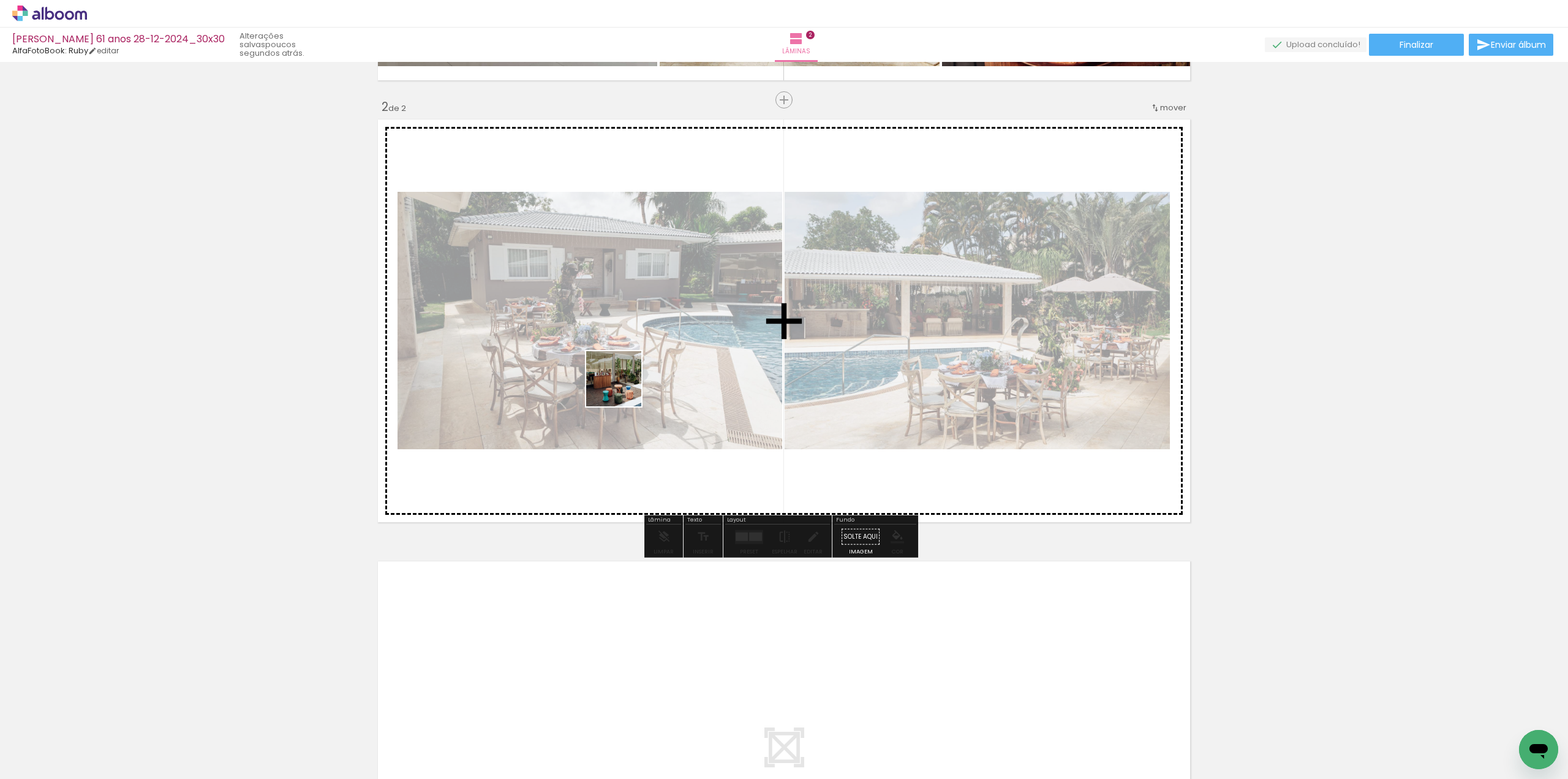
drag, startPoint x: 436, startPoint y: 692, endPoint x: 625, endPoint y: 383, distance: 362.2
click at [628, 377] on quentale-workspace at bounding box center [784, 390] width 1568 height 779
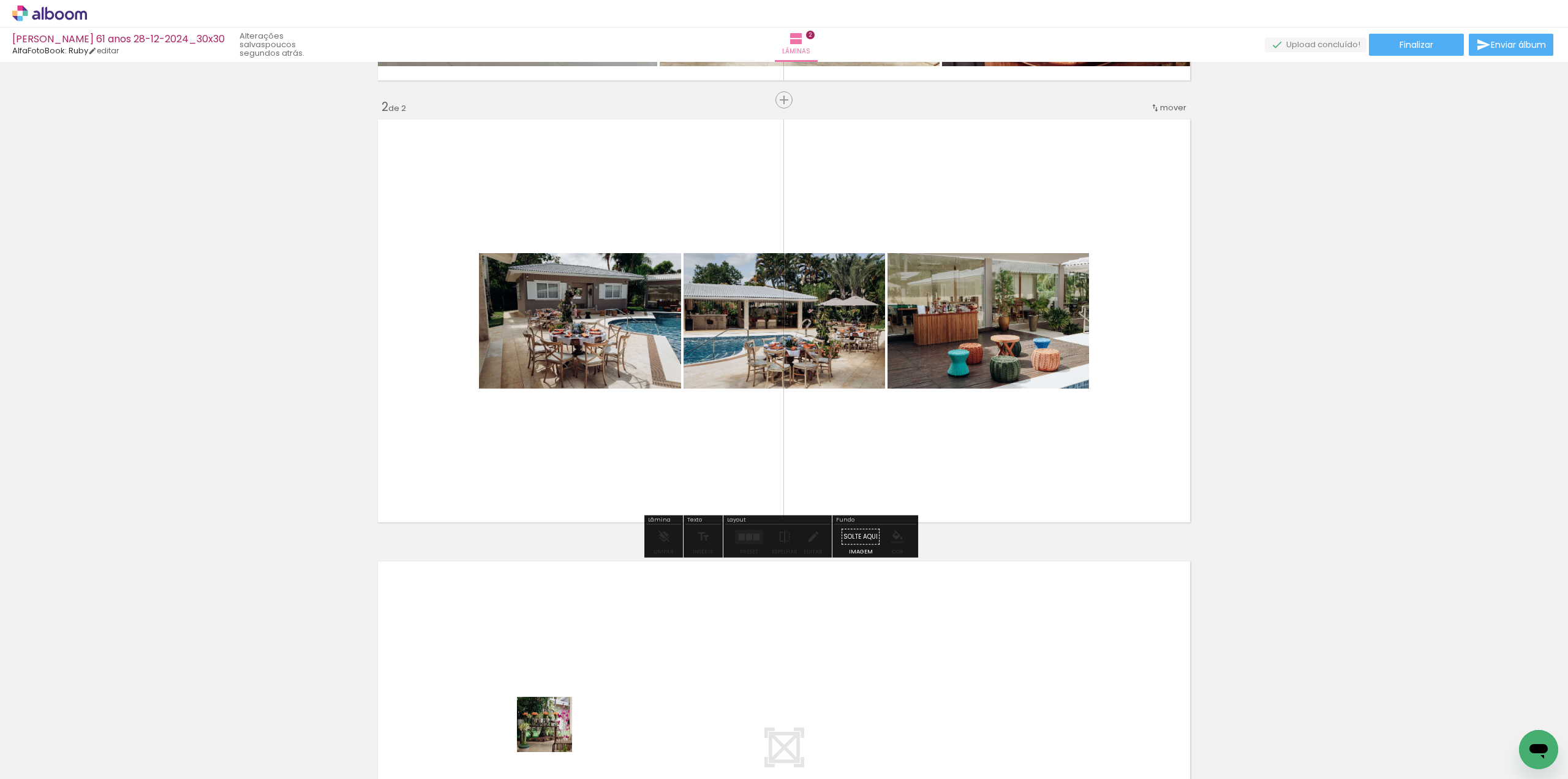
drag, startPoint x: 552, startPoint y: 740, endPoint x: 626, endPoint y: 433, distance: 315.8
click at [626, 433] on quentale-workspace at bounding box center [784, 390] width 1568 height 779
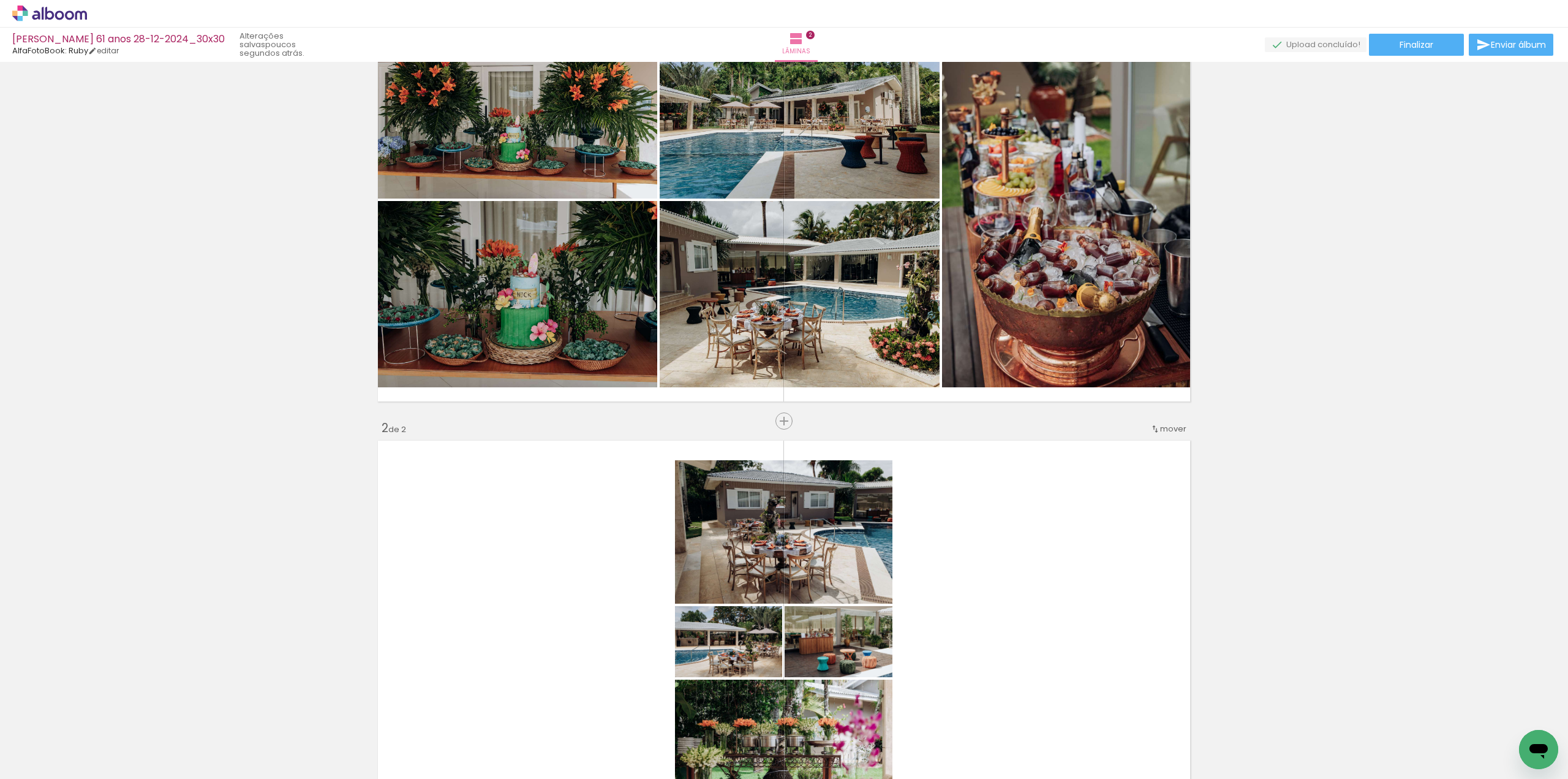
scroll to position [0, 0]
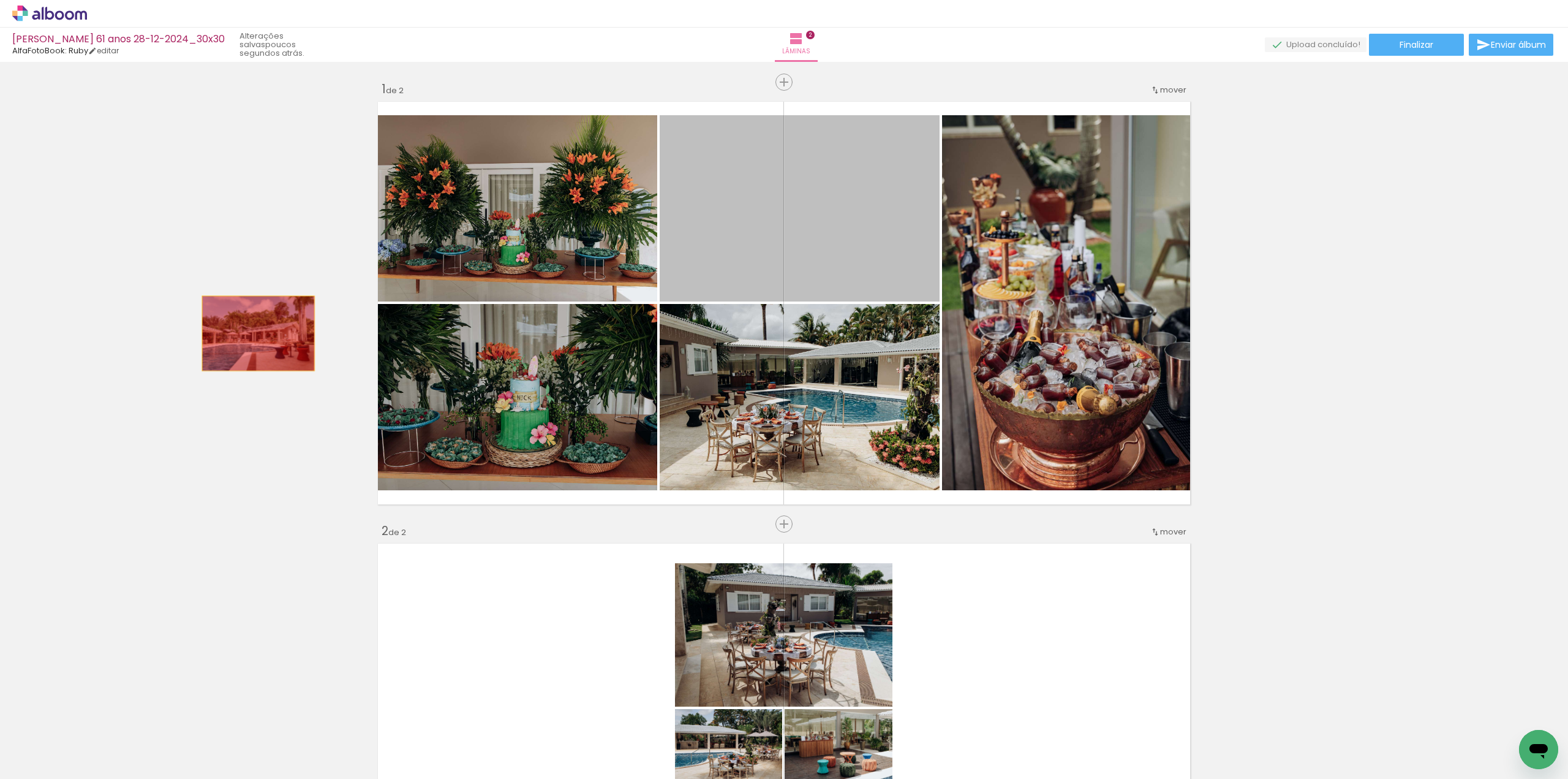
drag, startPoint x: 750, startPoint y: 239, endPoint x: 209, endPoint y: 337, distance: 549.8
click at [209, 337] on div "Inserir lâmina 1 de 2 Inserir lâmina 2 de 2" at bounding box center [784, 729] width 1568 height 1326
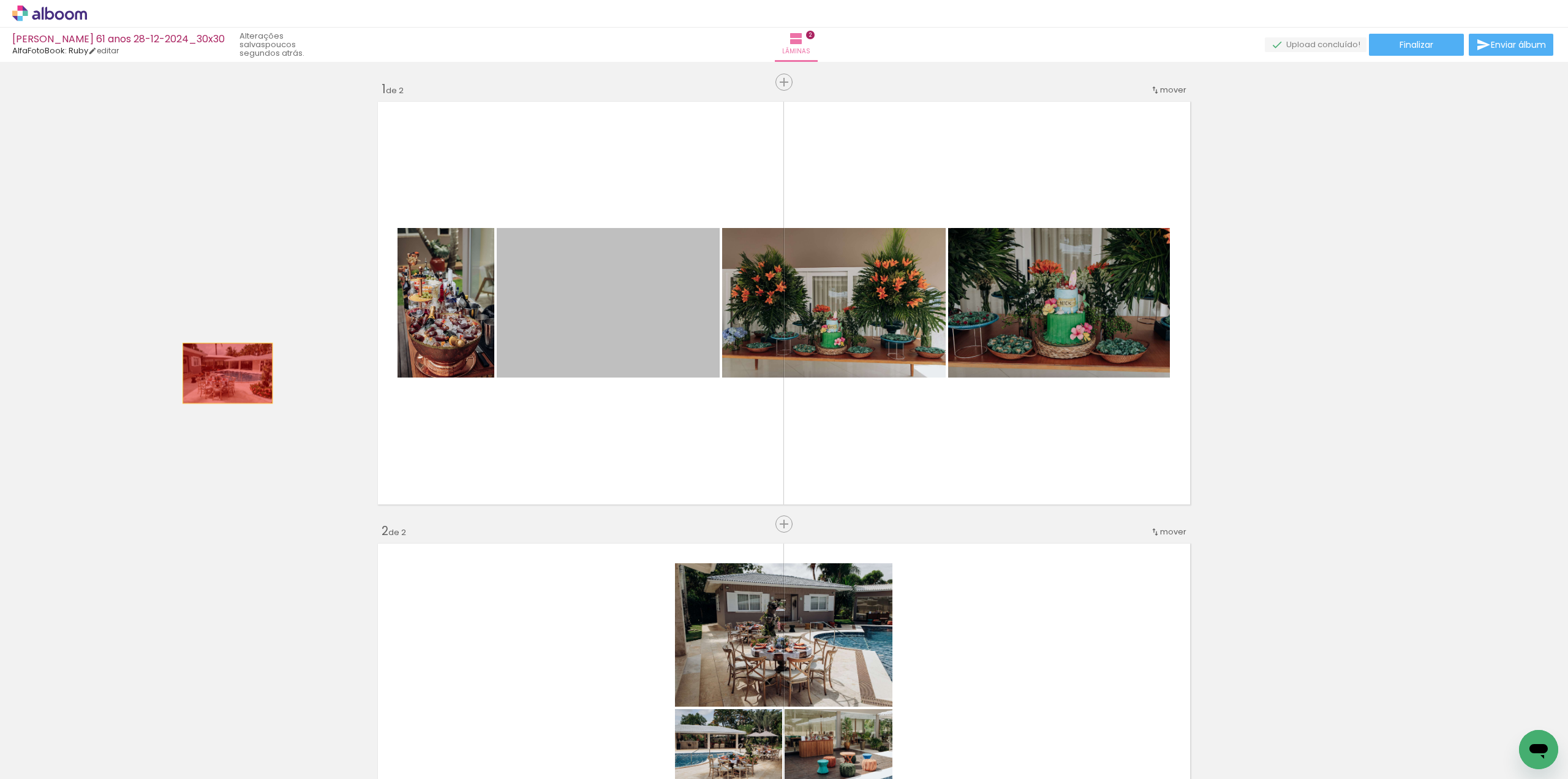
drag, startPoint x: 600, startPoint y: 335, endPoint x: 228, endPoint y: 377, distance: 374.4
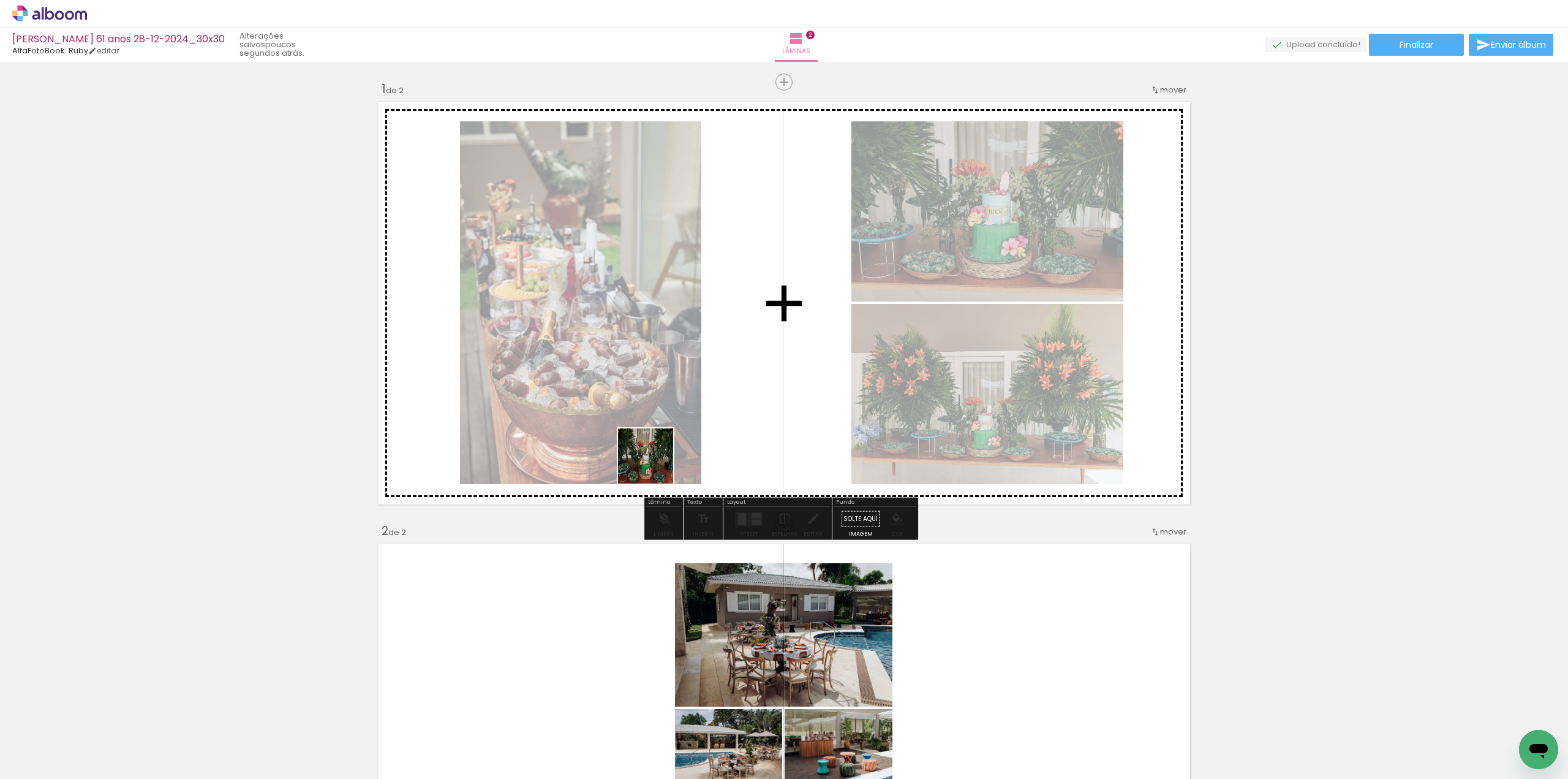
drag, startPoint x: 658, startPoint y: 489, endPoint x: 654, endPoint y: 449, distance: 40.2
click at [654, 459] on quentale-workspace at bounding box center [784, 390] width 1568 height 779
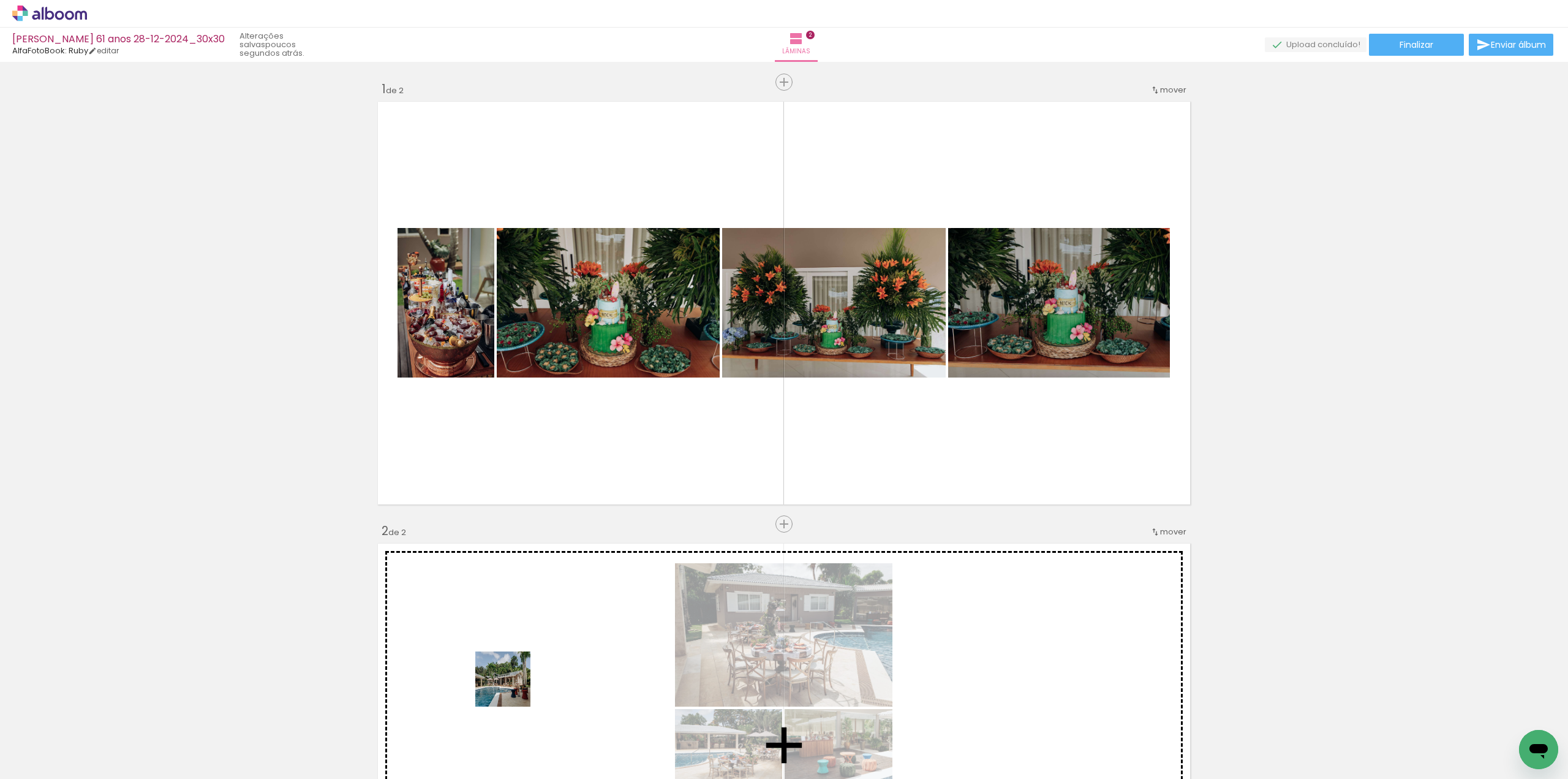
drag, startPoint x: 480, startPoint y: 741, endPoint x: 561, endPoint y: 631, distance: 136.6
click at [592, 601] on quentale-workspace at bounding box center [784, 390] width 1568 height 779
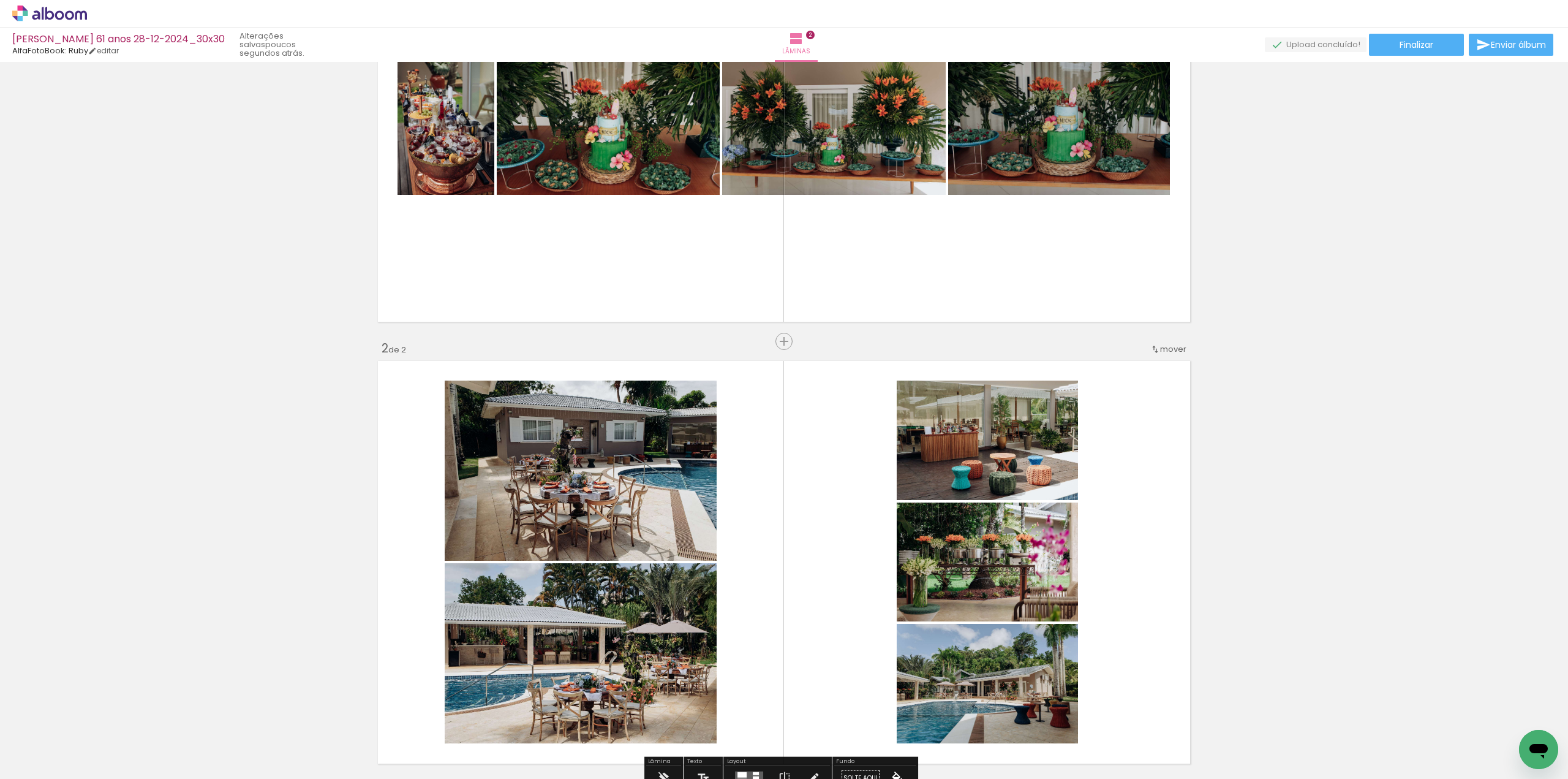
scroll to position [184, 0]
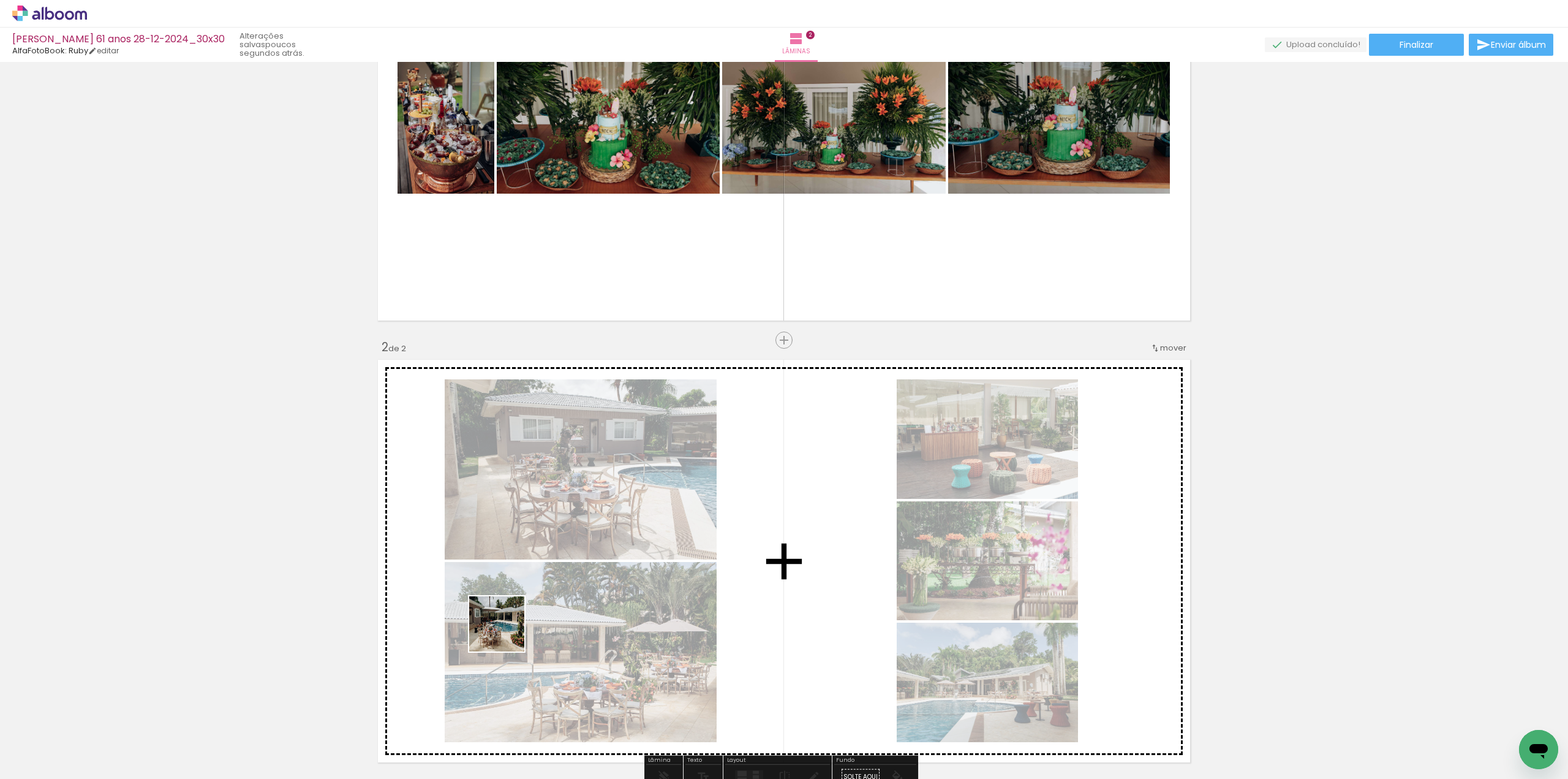
drag, startPoint x: 343, startPoint y: 731, endPoint x: 667, endPoint y: 550, distance: 371.1
click at [667, 551] on quentale-workspace at bounding box center [784, 390] width 1568 height 779
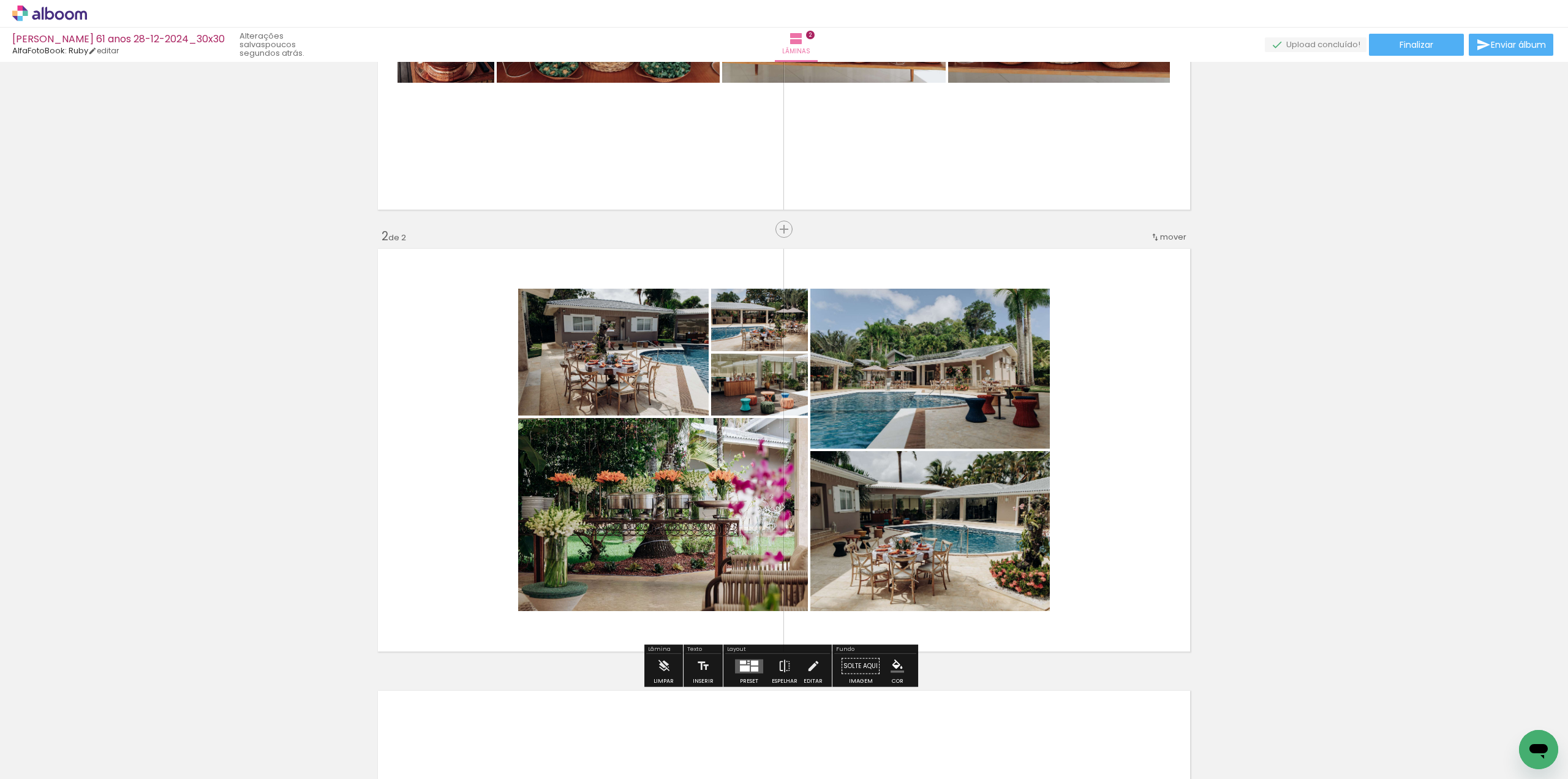
scroll to position [306, 0]
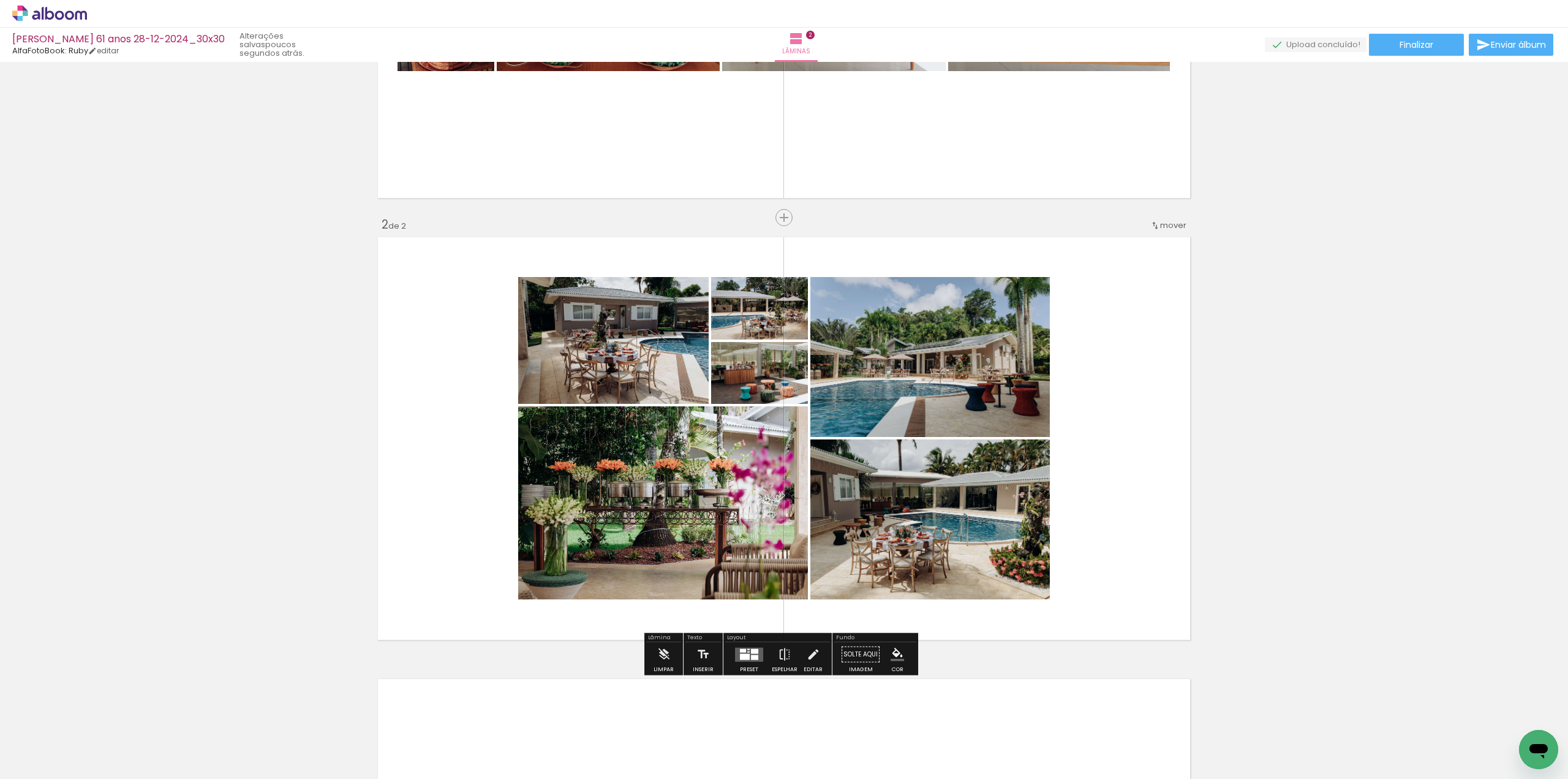
click at [752, 651] on div at bounding box center [754, 651] width 8 height 5
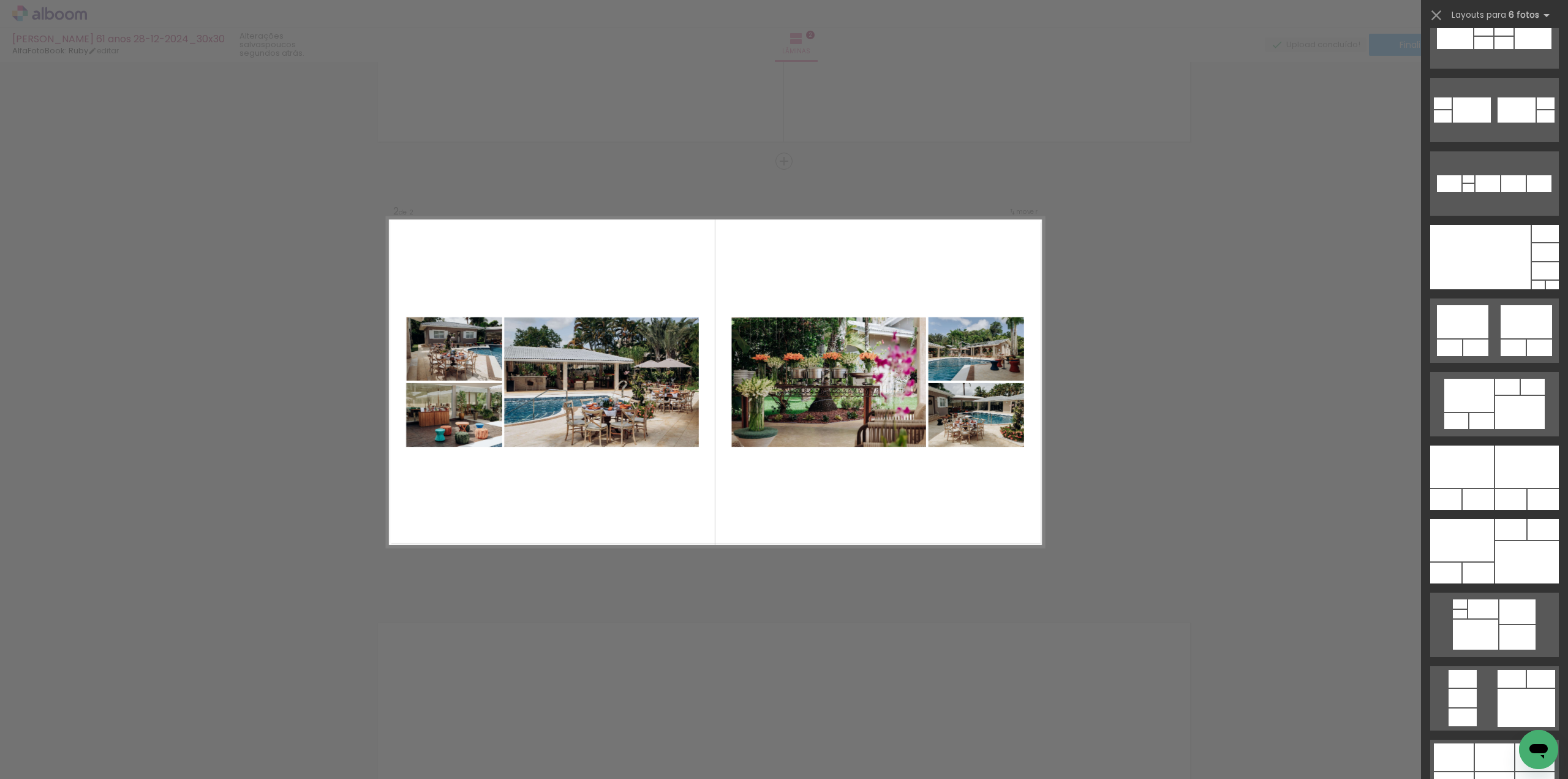
scroll to position [490, 0]
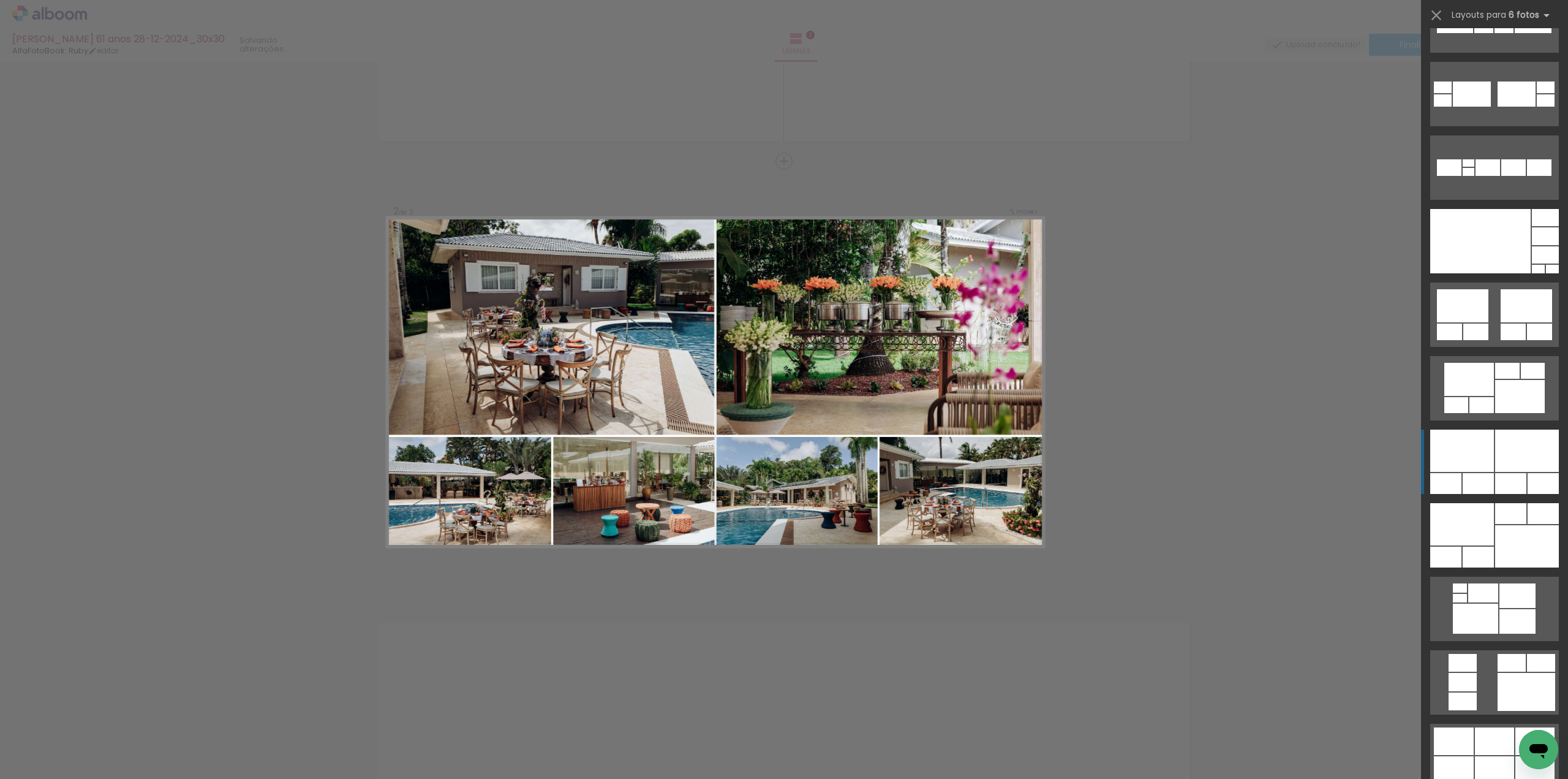
click at [1497, 477] on div at bounding box center [1510, 483] width 31 height 21
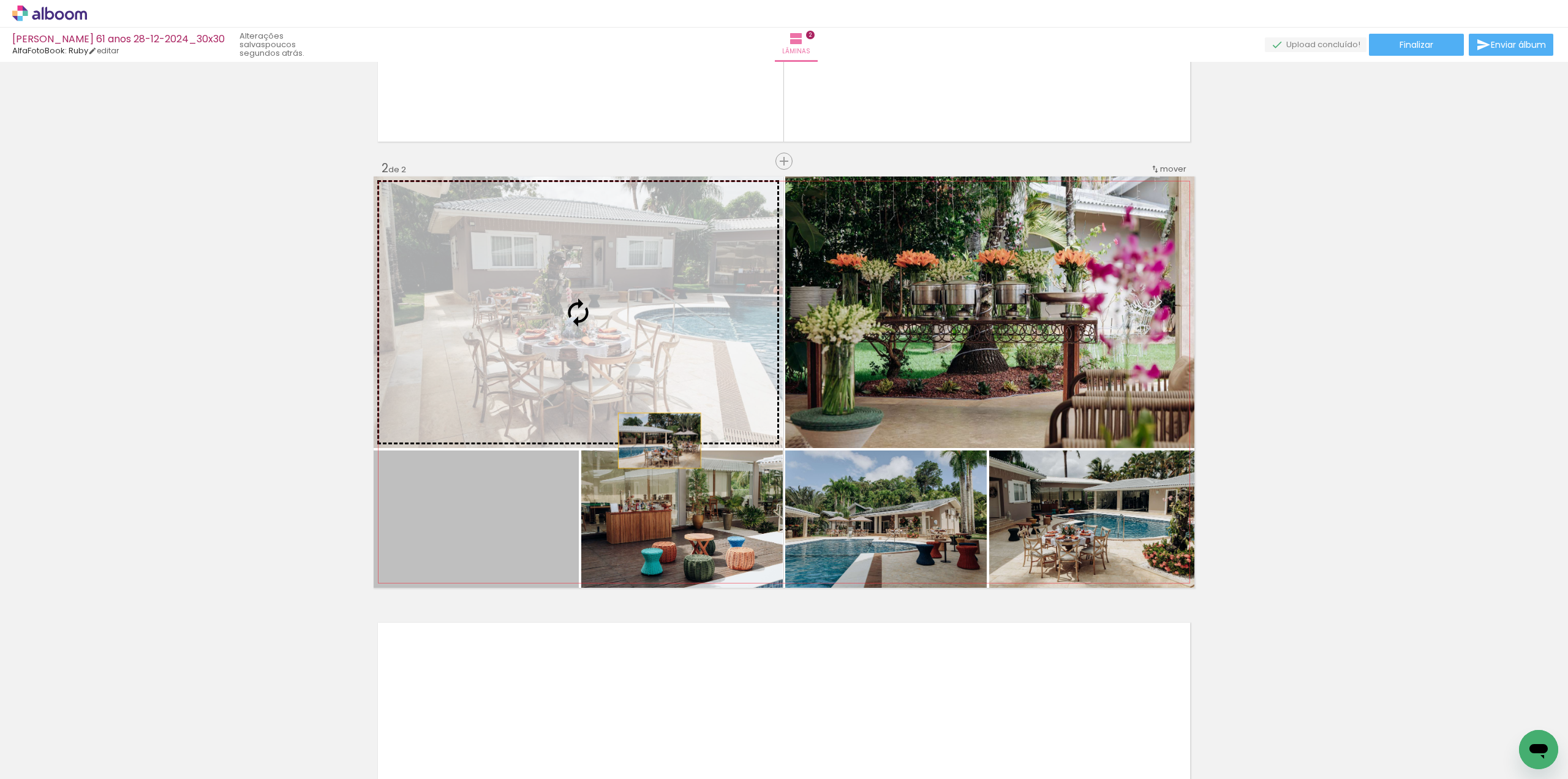
drag, startPoint x: 482, startPoint y: 547, endPoint x: 803, endPoint y: 374, distance: 364.7
click at [0, 0] on slot at bounding box center [0, 0] width 0 height 0
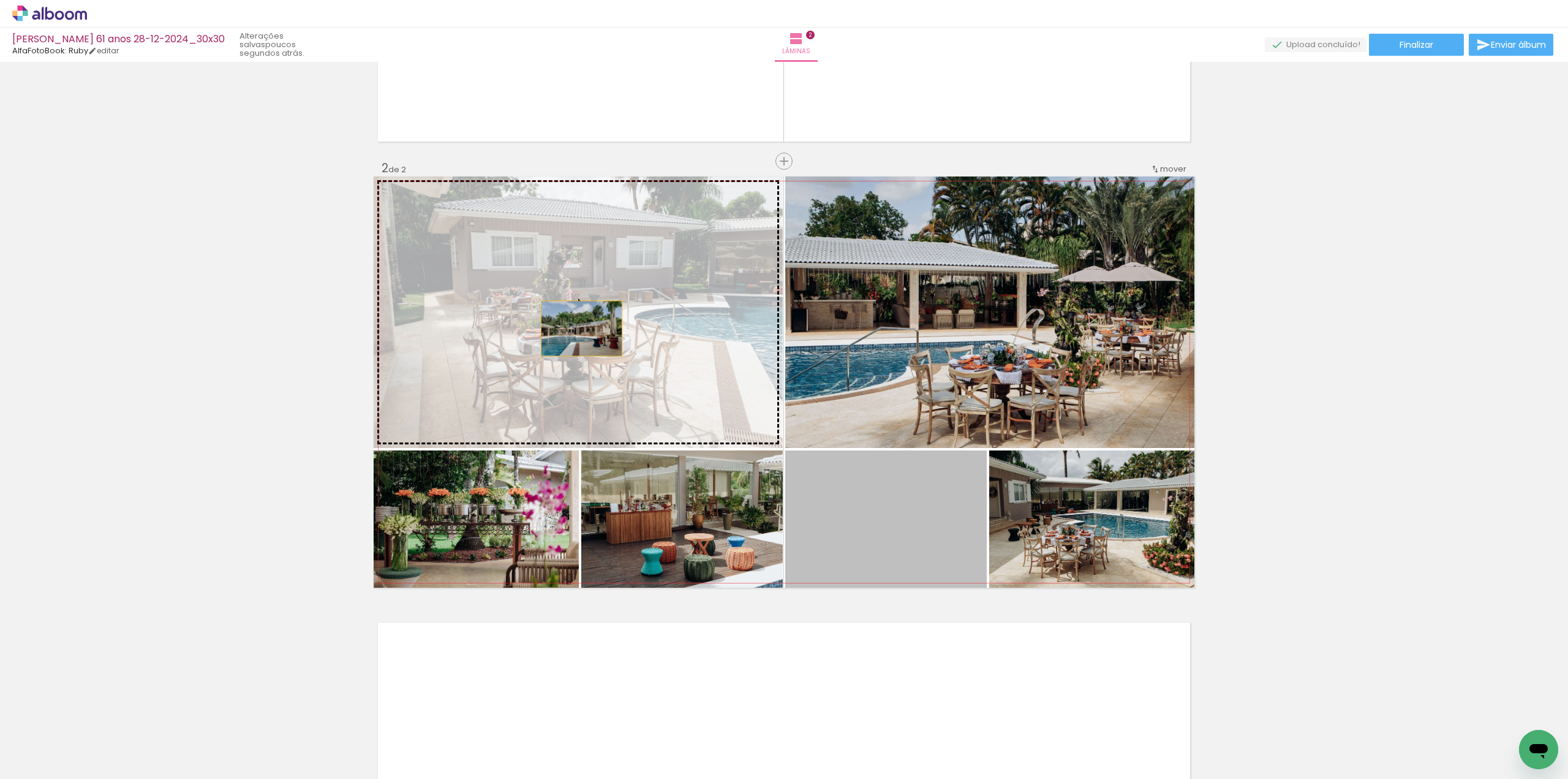
drag, startPoint x: 653, startPoint y: 375, endPoint x: 565, endPoint y: 300, distance: 115.6
click at [0, 0] on slot at bounding box center [0, 0] width 0 height 0
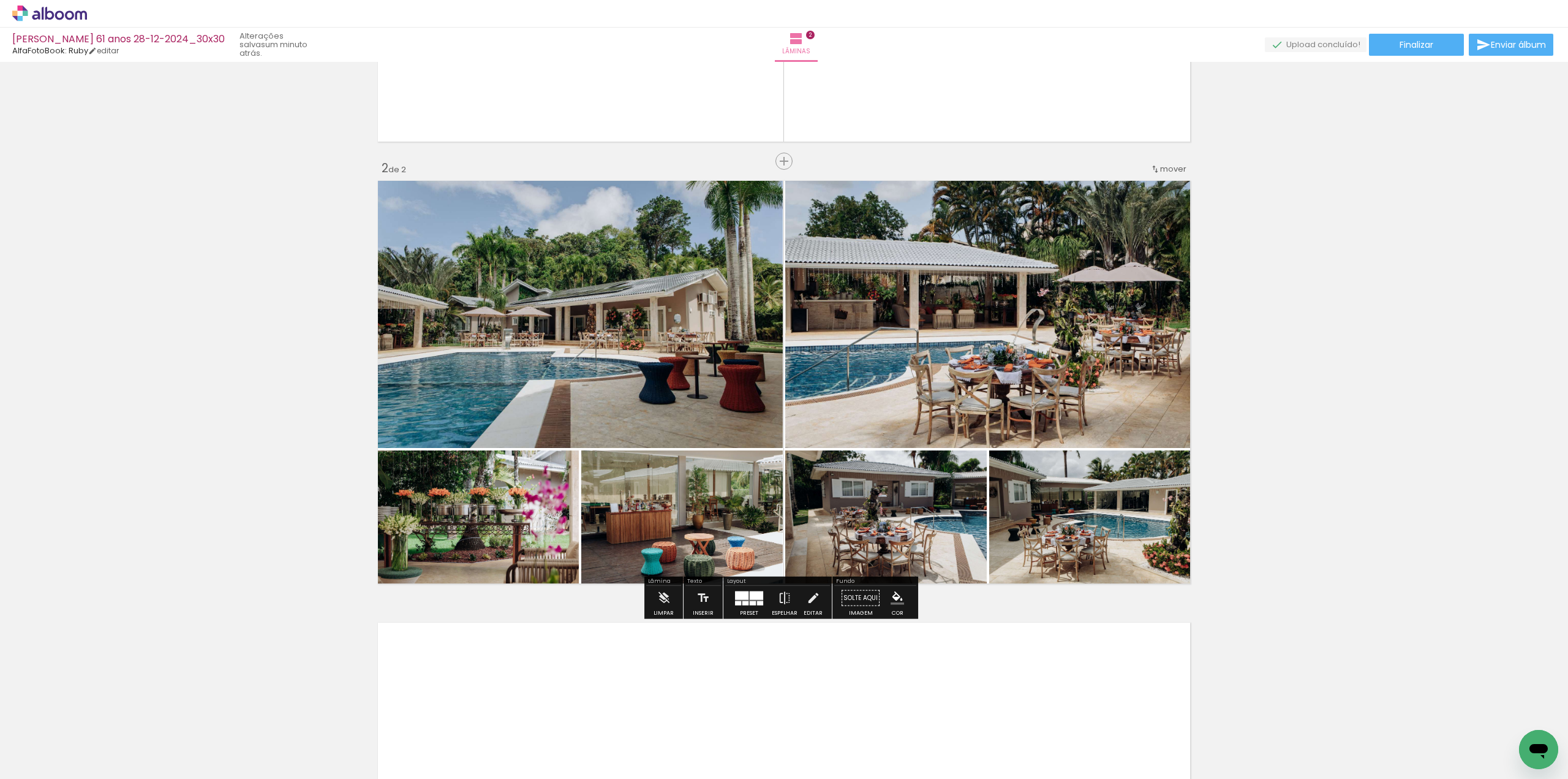
drag, startPoint x: 1085, startPoint y: 517, endPoint x: 1060, endPoint y: 349, distance: 169.8
click at [0, 0] on slot at bounding box center [0, 0] width 0 height 0
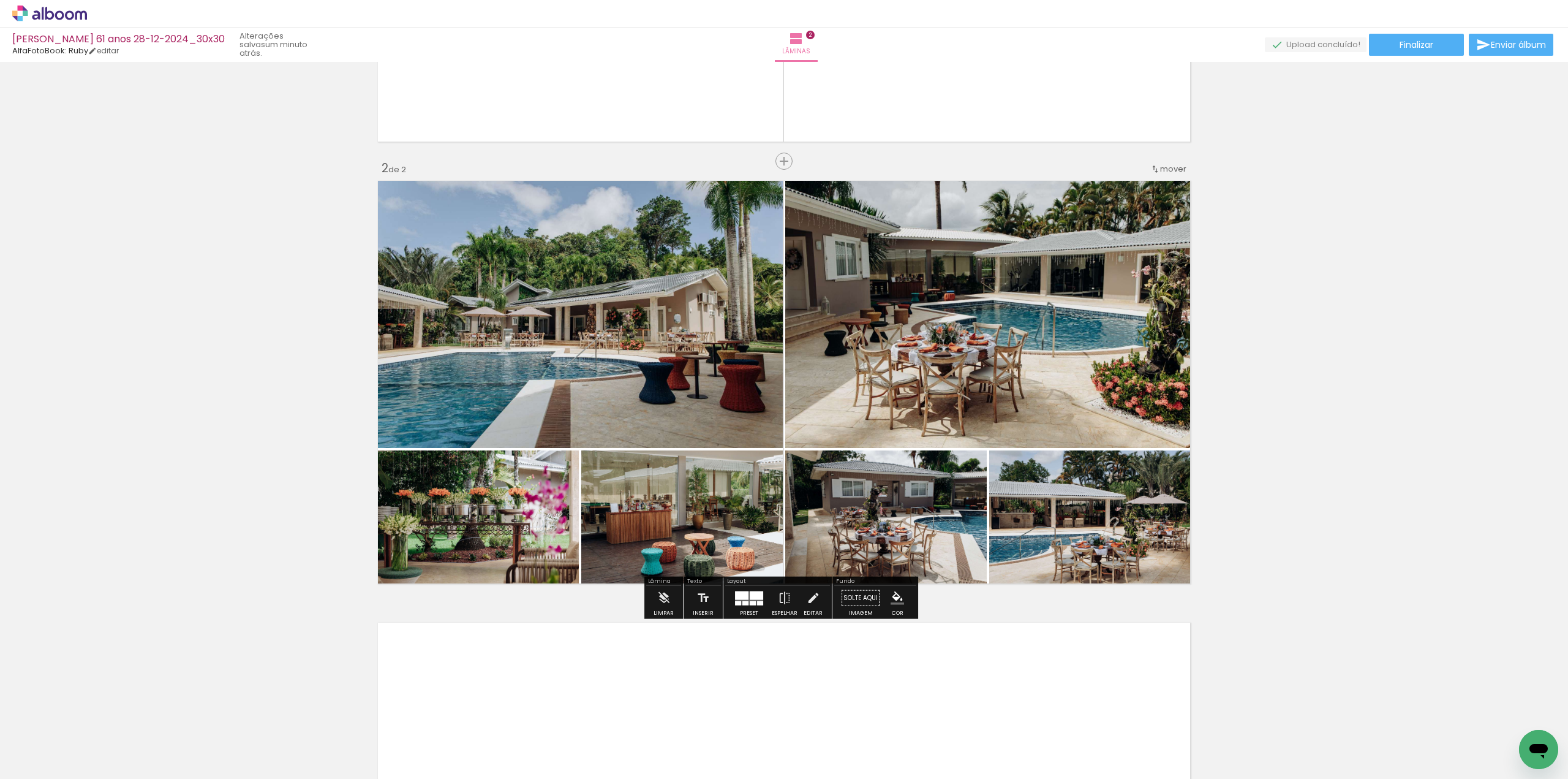
drag, startPoint x: 1088, startPoint y: 502, endPoint x: 1043, endPoint y: 366, distance: 143.3
click at [0, 0] on slot at bounding box center [0, 0] width 0 height 0
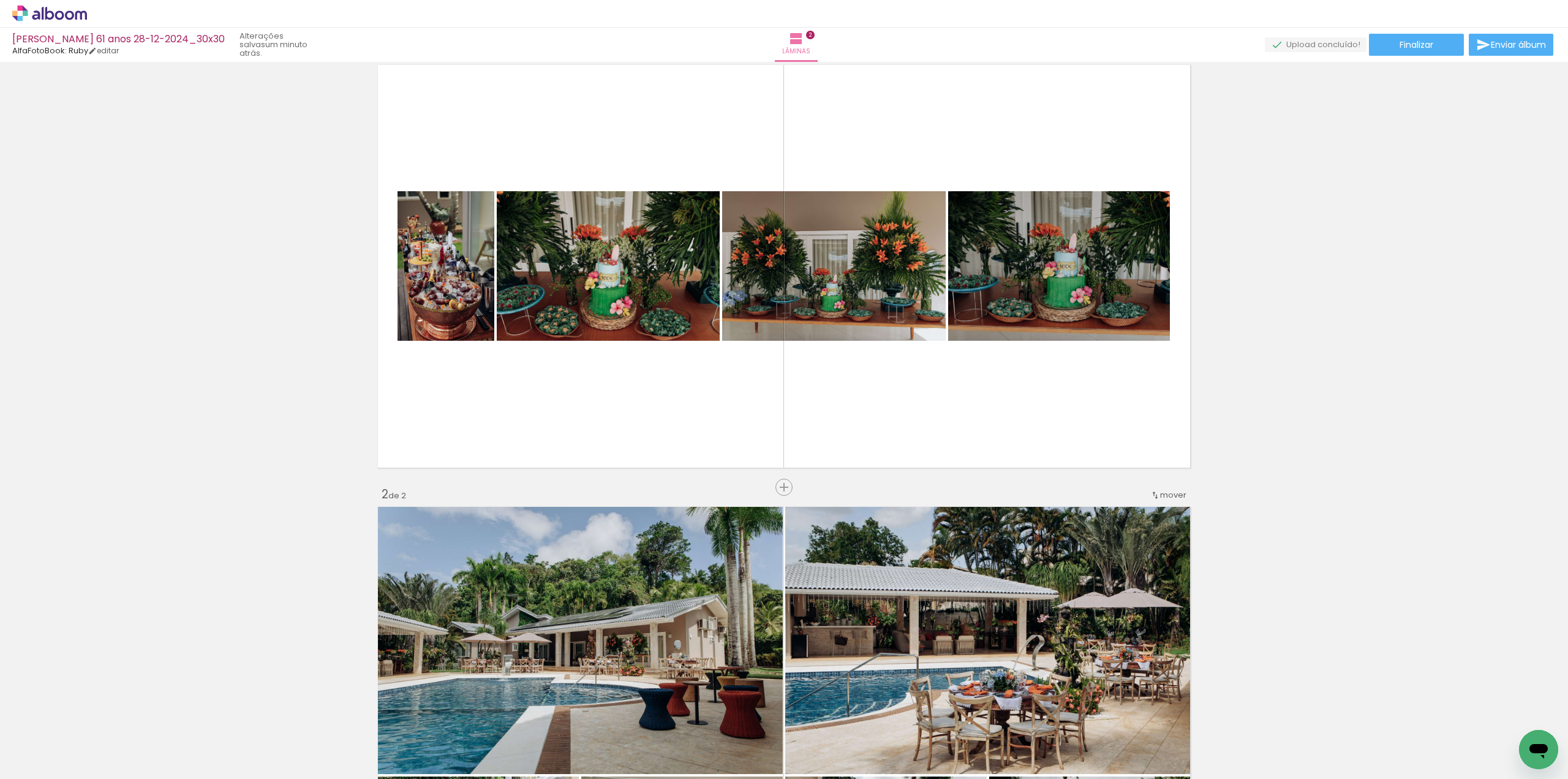
scroll to position [0, 0]
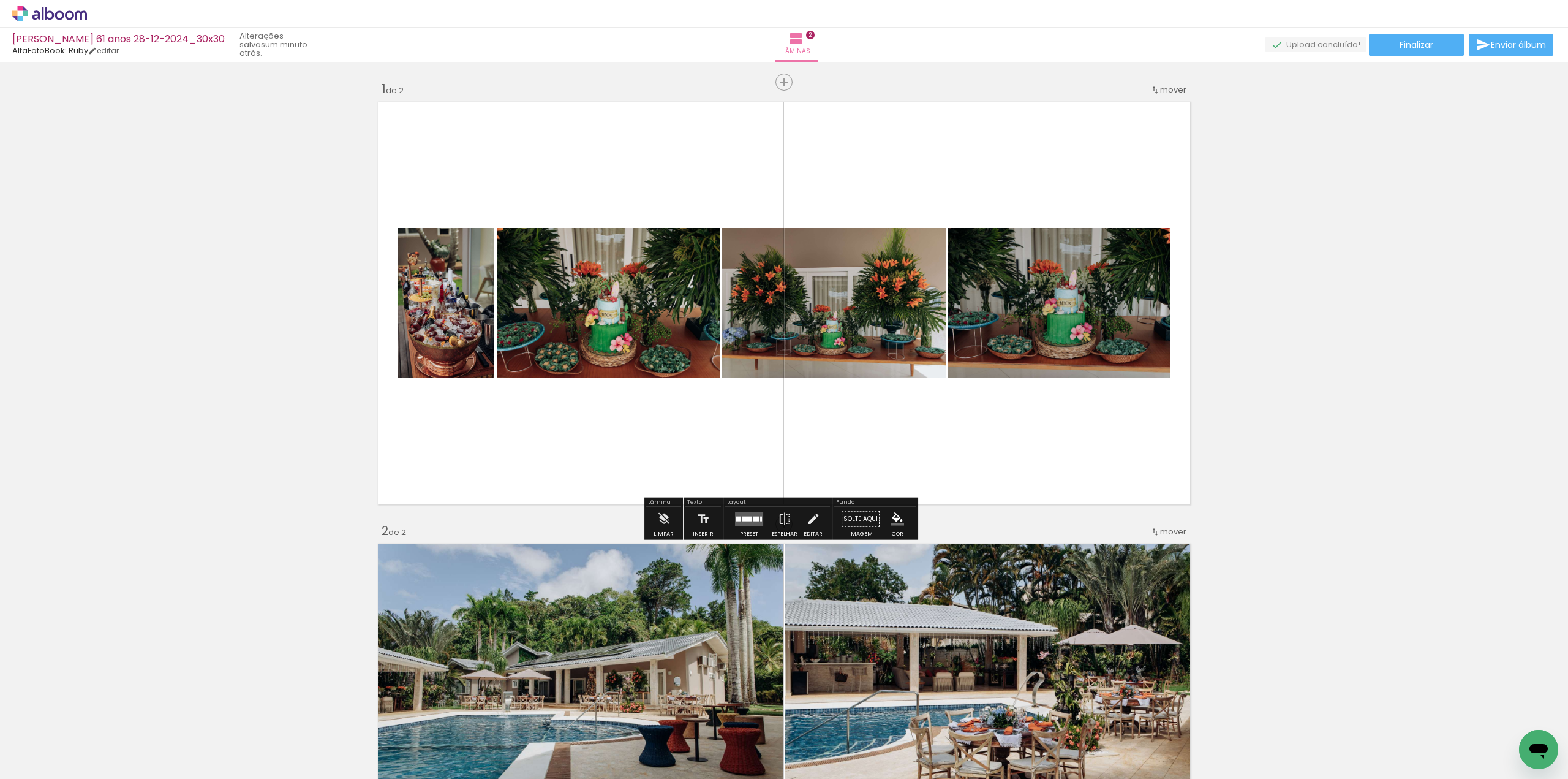
click at [754, 519] on div at bounding box center [756, 519] width 6 height 5
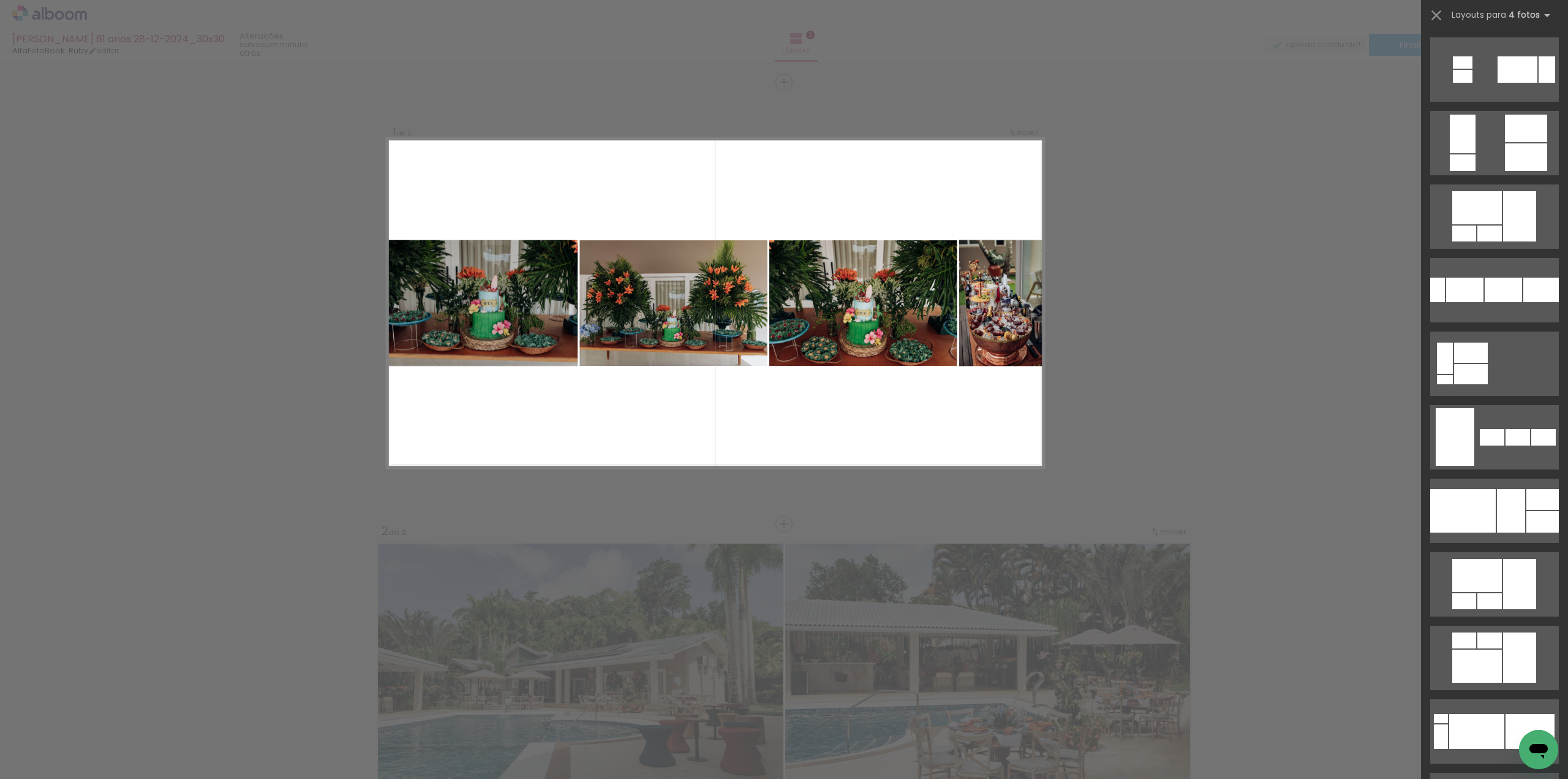
scroll to position [858, 0]
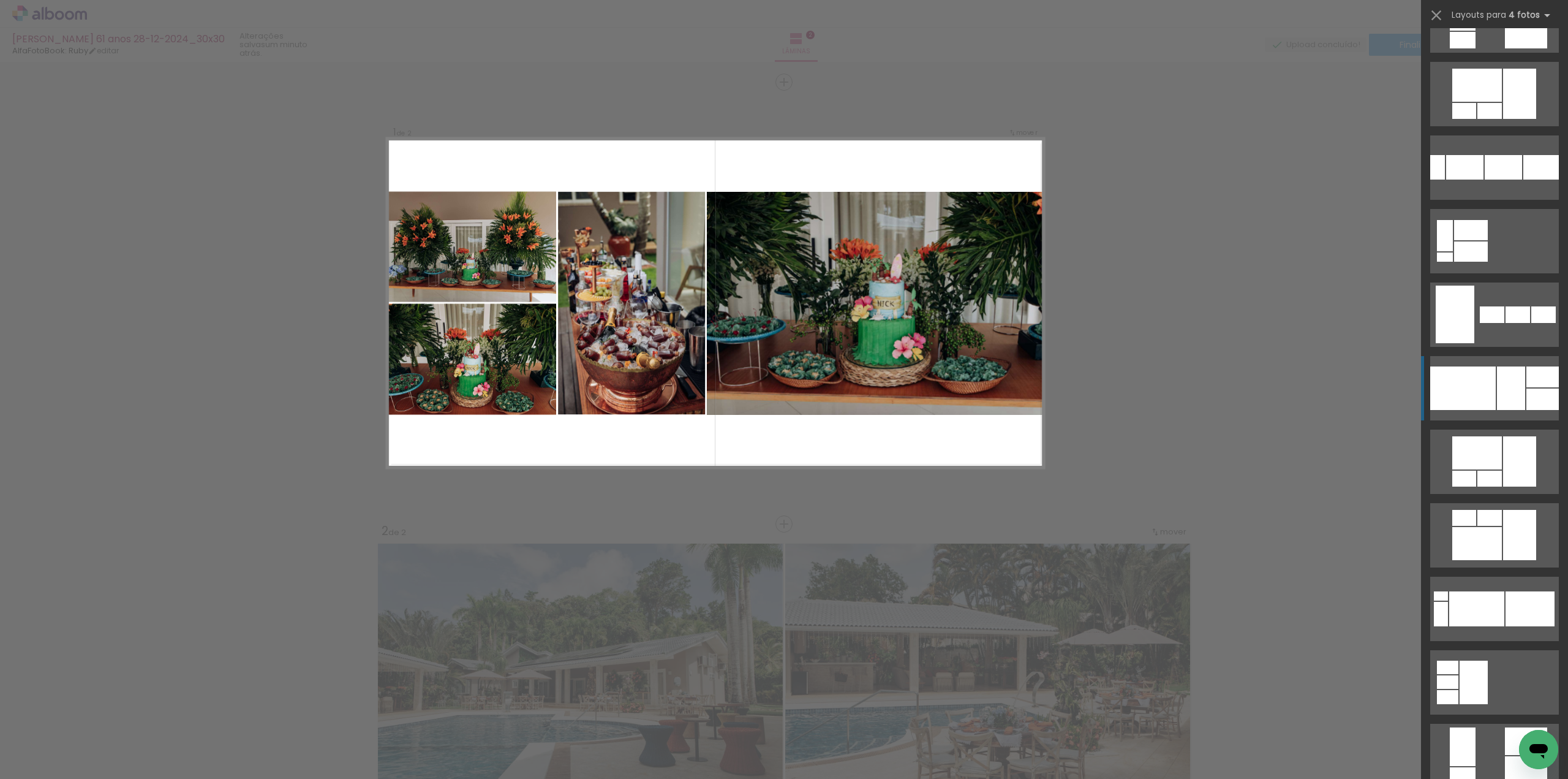
click at [1487, 384] on div at bounding box center [1462, 388] width 66 height 43
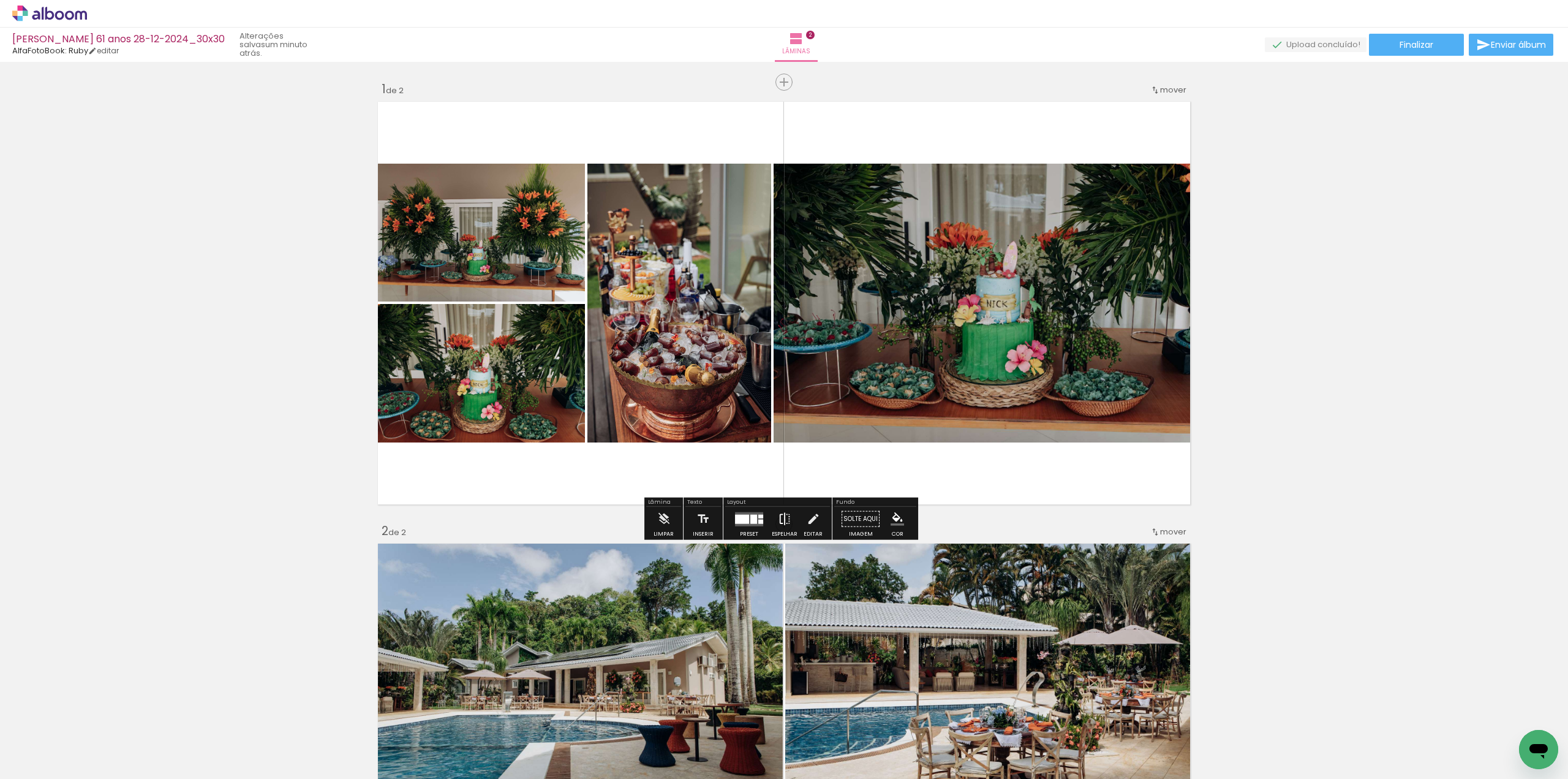
click at [782, 519] on iron-icon at bounding box center [784, 519] width 13 height 25
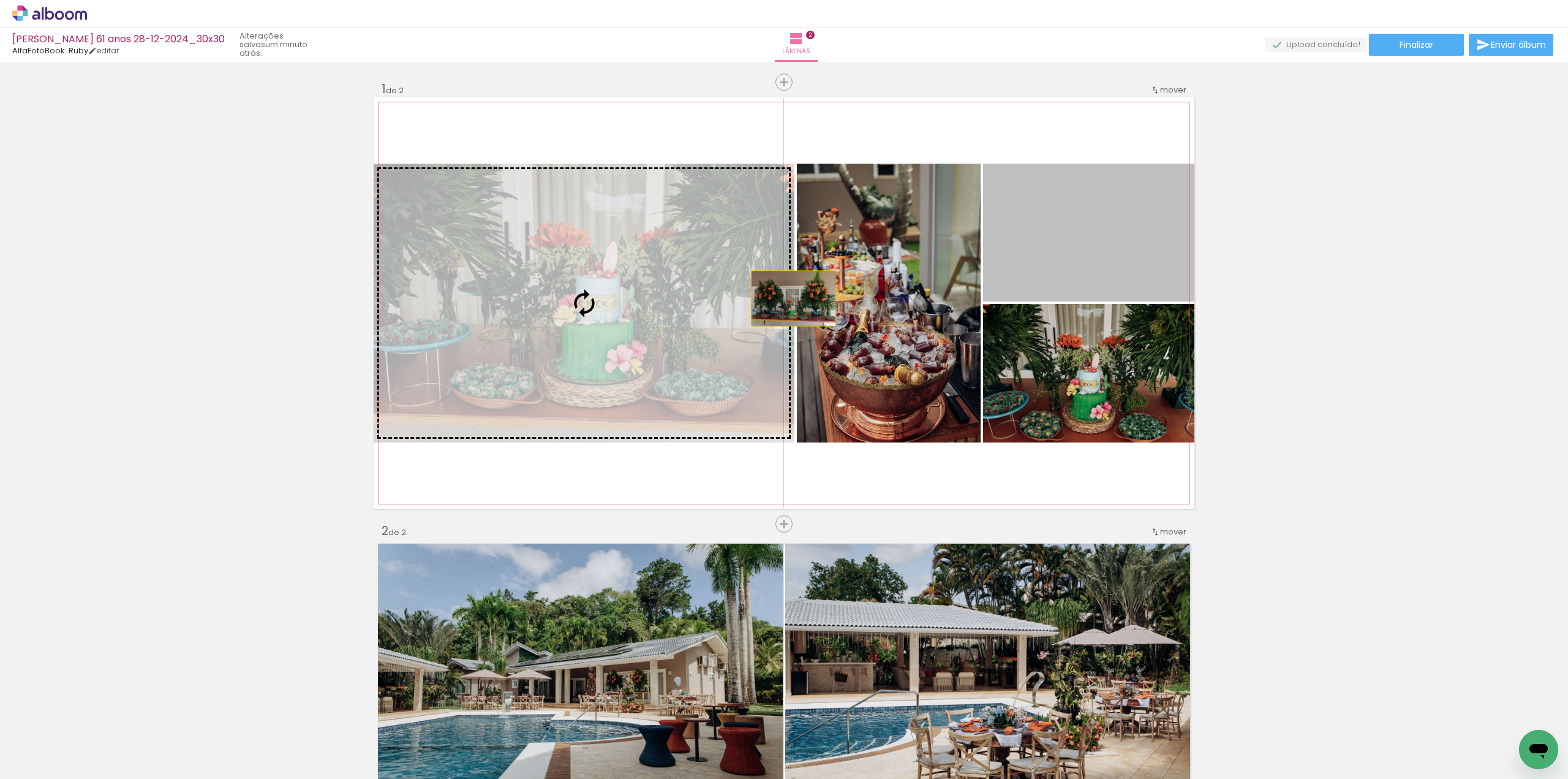
drag, startPoint x: 1123, startPoint y: 267, endPoint x: 693, endPoint y: 300, distance: 431.3
click at [0, 0] on slot at bounding box center [0, 0] width 0 height 0
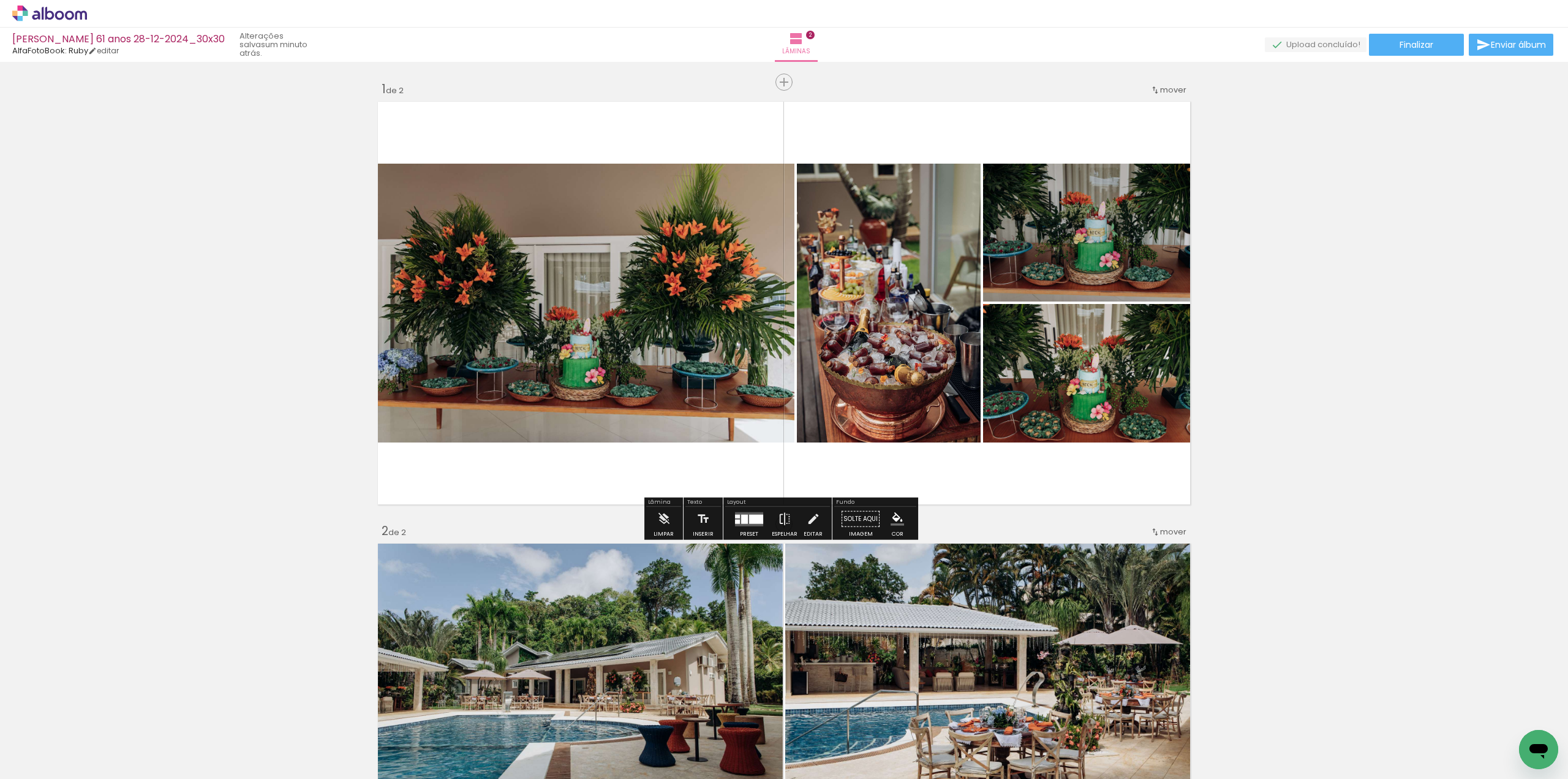
click at [663, 264] on quentale-photo at bounding box center [583, 303] width 420 height 279
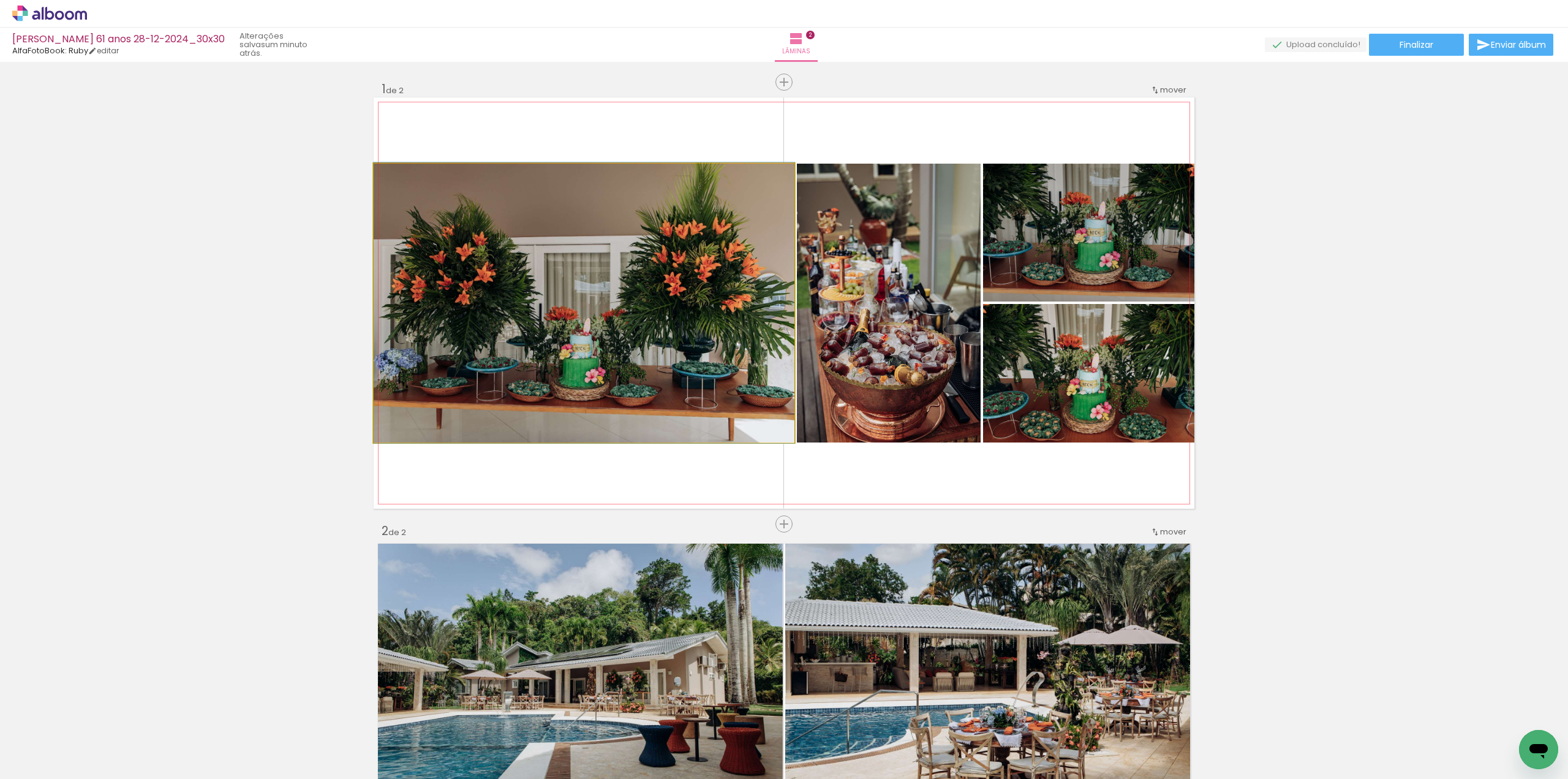
click at [663, 264] on quentale-photo at bounding box center [583, 303] width 420 height 279
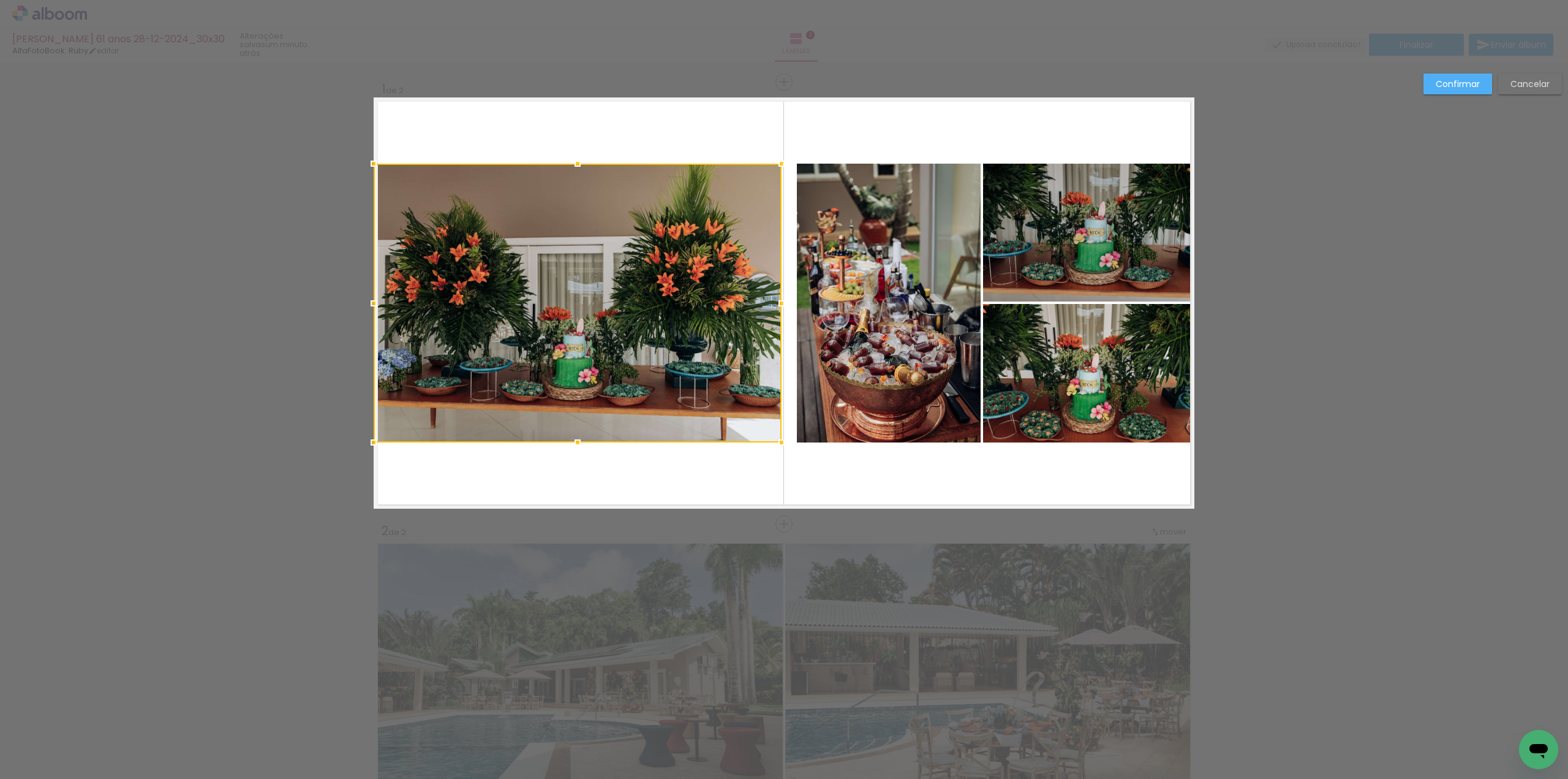
drag, startPoint x: 790, startPoint y: 300, endPoint x: 778, endPoint y: 300, distance: 12.0
click at [778, 300] on div at bounding box center [781, 303] width 25 height 25
click at [819, 288] on quentale-photo at bounding box center [889, 303] width 184 height 279
click at [819, 288] on div at bounding box center [889, 303] width 184 height 279
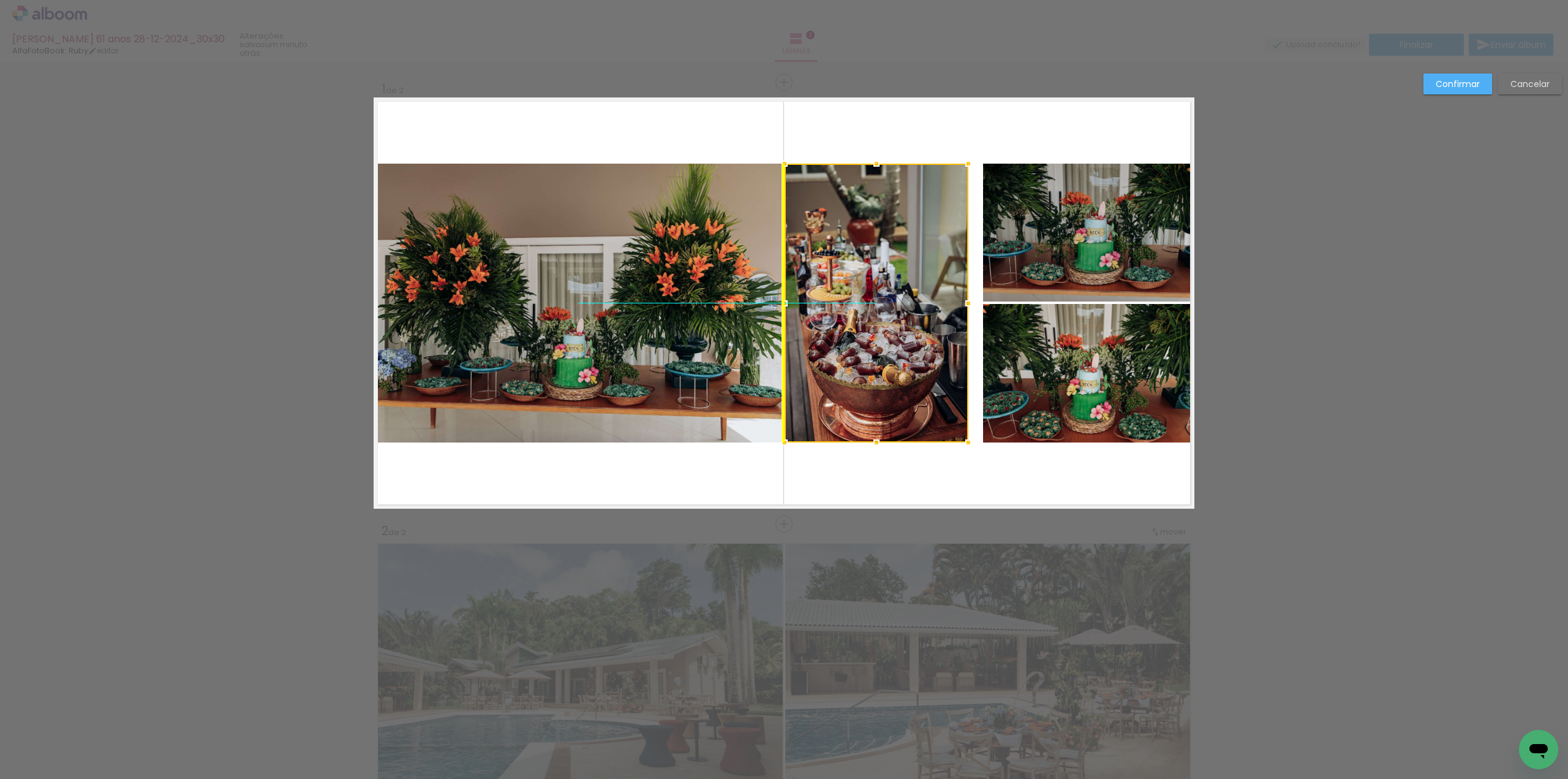
drag, startPoint x: 864, startPoint y: 291, endPoint x: 854, endPoint y: 293, distance: 10.2
click at [854, 293] on div at bounding box center [876, 303] width 184 height 279
click at [1017, 260] on quentale-photo at bounding box center [1088, 232] width 211 height 138
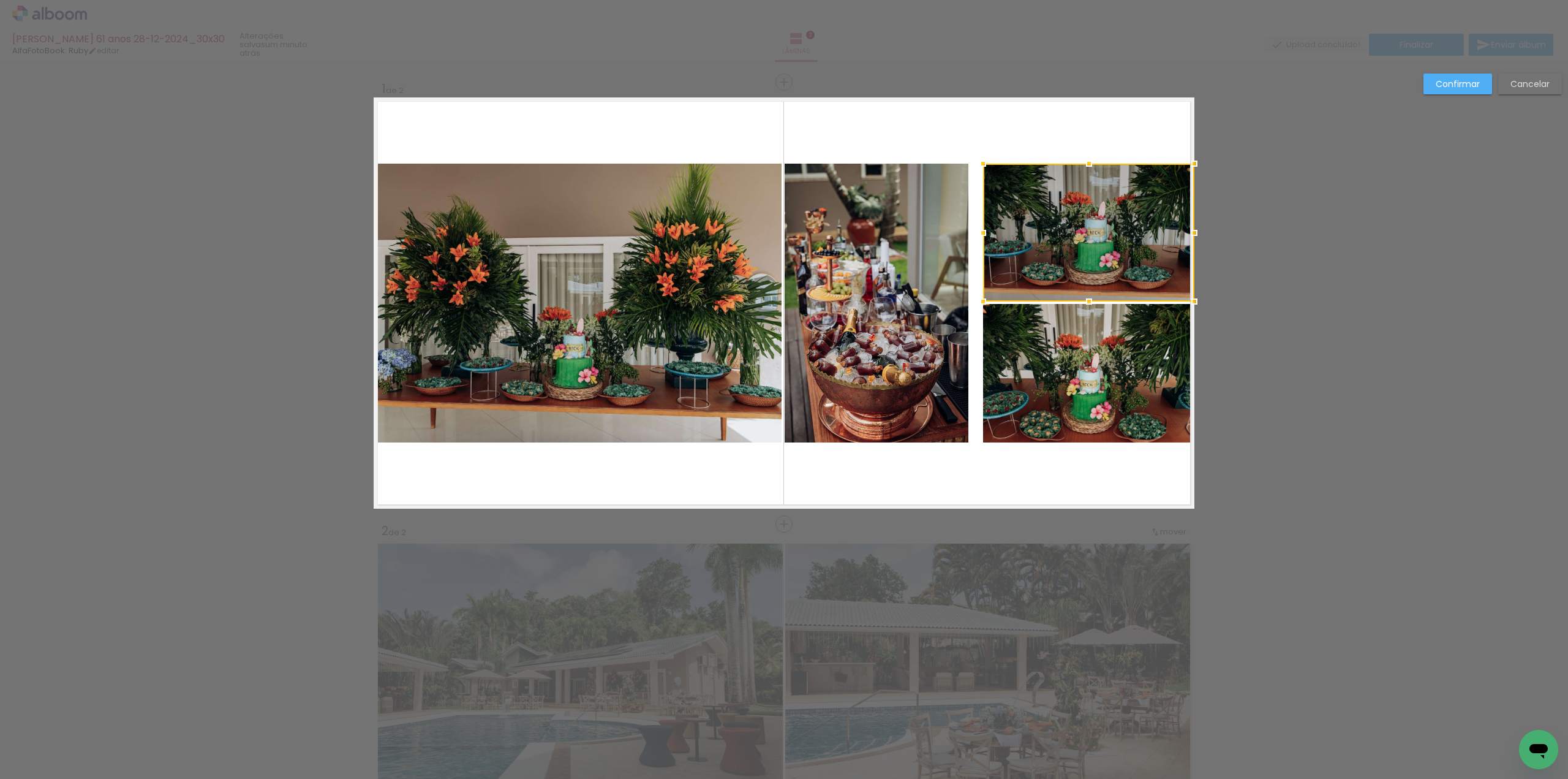
click at [1017, 260] on div at bounding box center [1088, 232] width 211 height 138
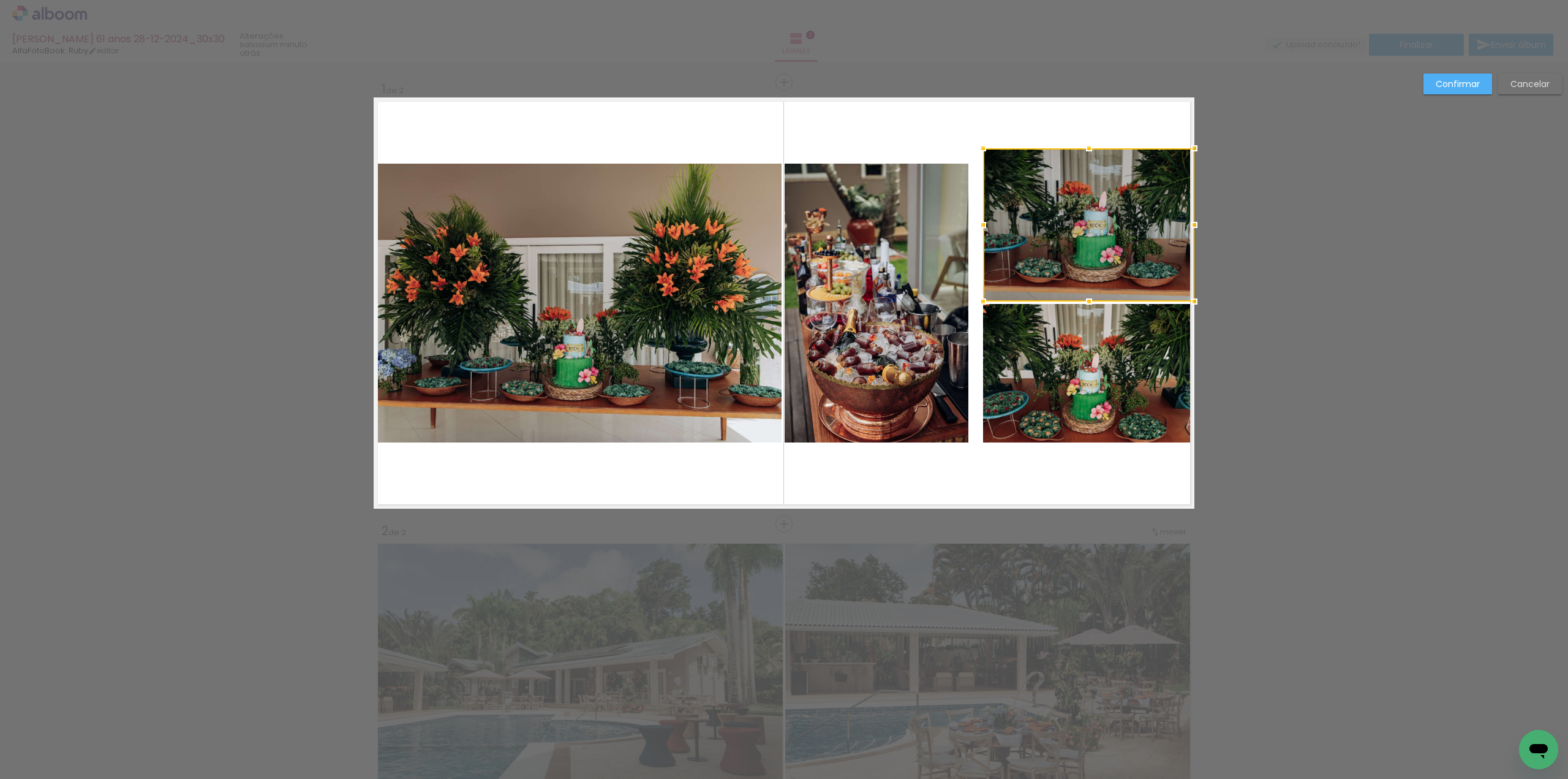
drag, startPoint x: 1083, startPoint y: 160, endPoint x: 1083, endPoint y: 143, distance: 17.0
click at [1083, 143] on div at bounding box center [1089, 148] width 25 height 25
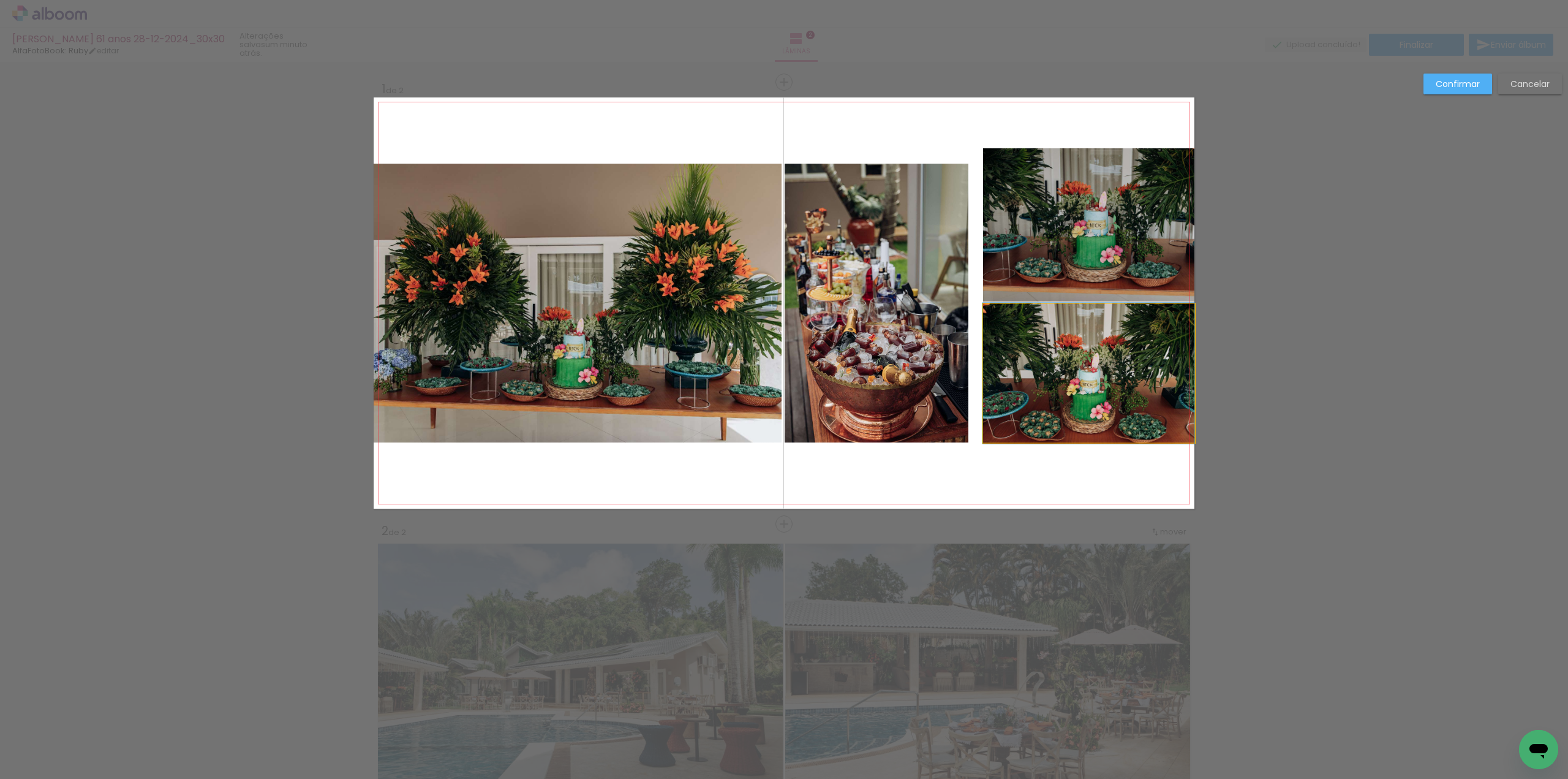
click at [1071, 386] on quentale-photo at bounding box center [1088, 374] width 211 height 139
click at [1071, 302] on div at bounding box center [1088, 225] width 211 height 153
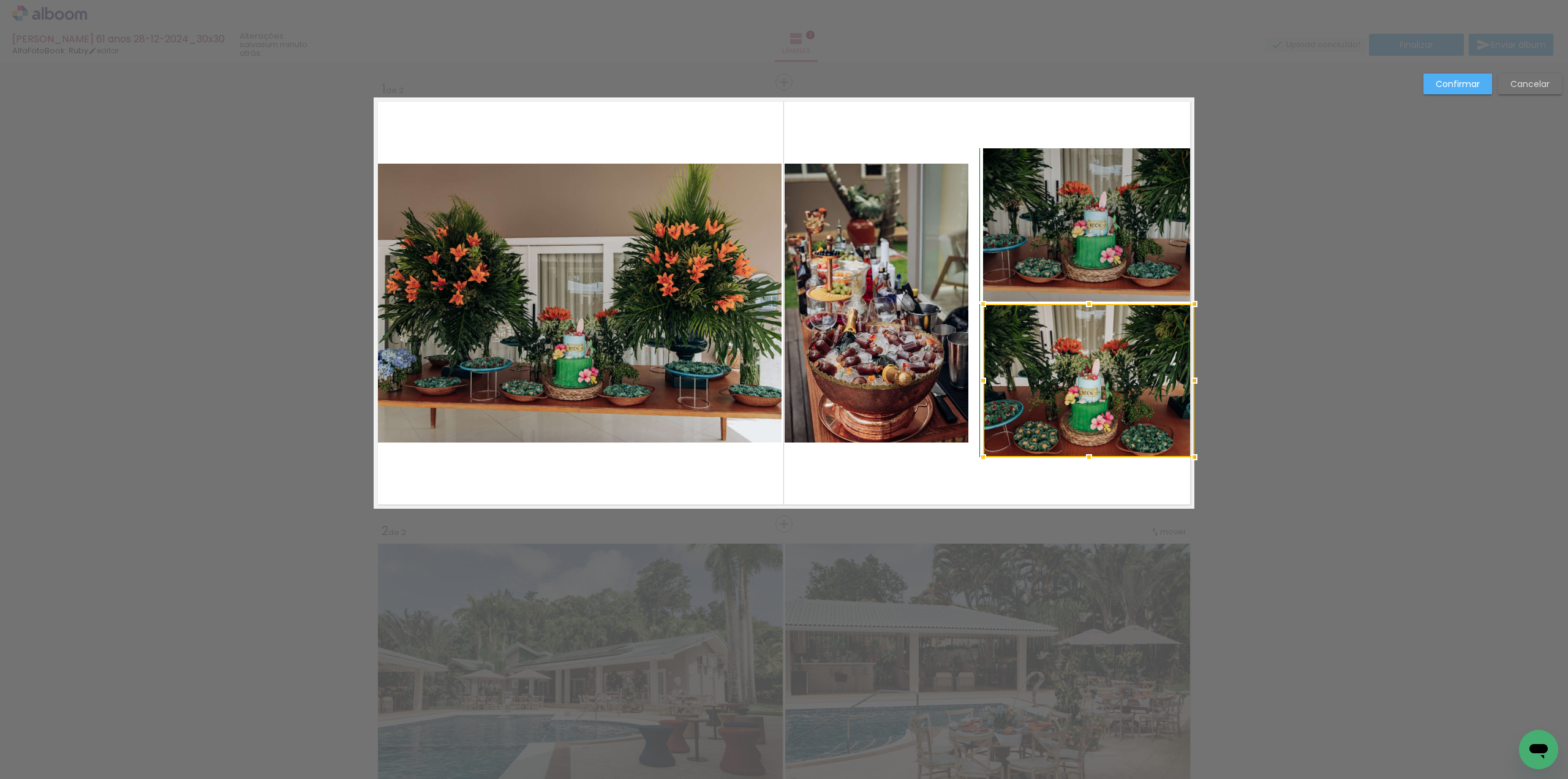
drag, startPoint x: 1084, startPoint y: 447, endPoint x: 1047, endPoint y: 428, distance: 41.6
click at [1084, 462] on div at bounding box center [1089, 457] width 25 height 25
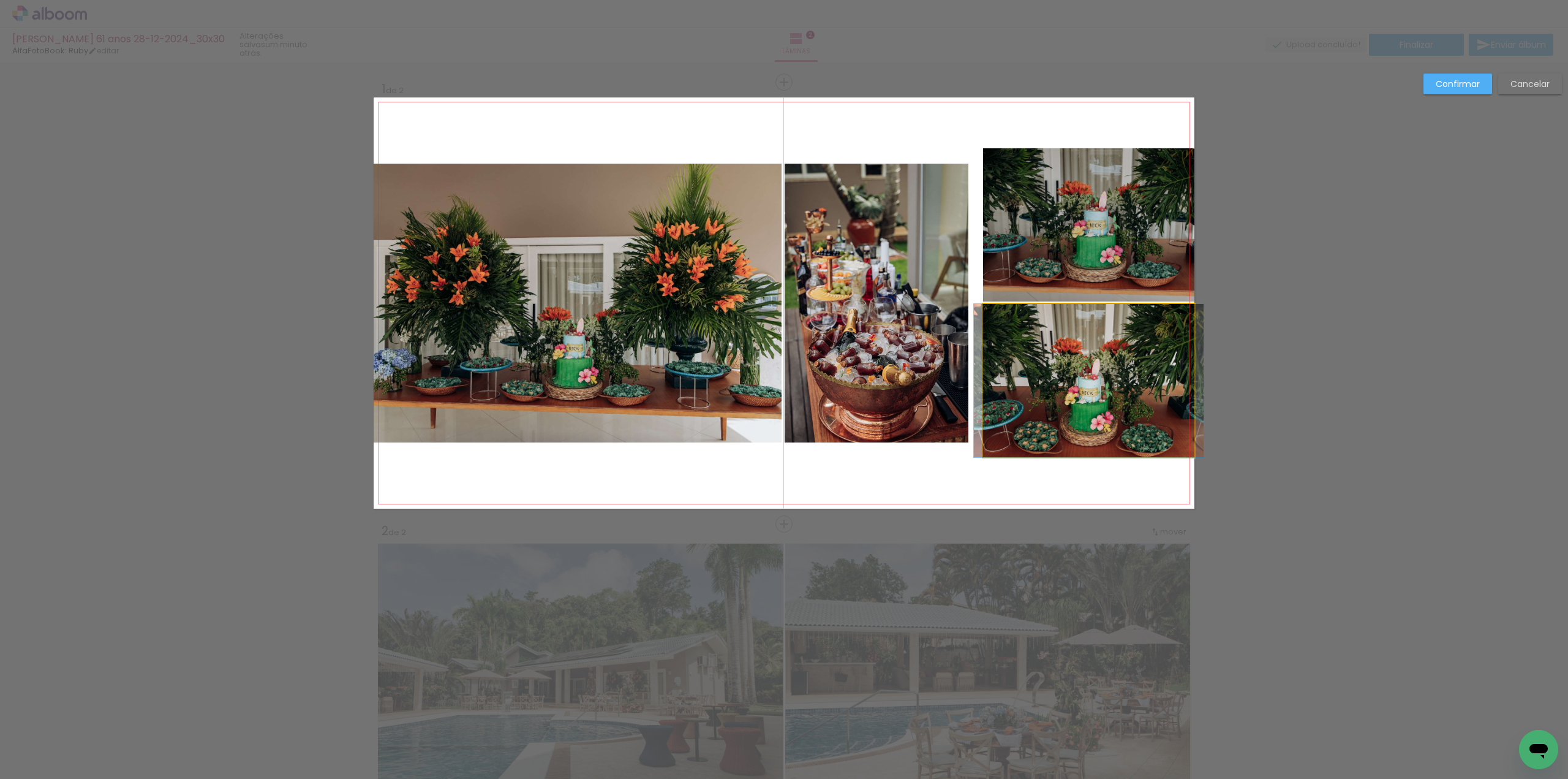
click at [1013, 375] on quentale-photo at bounding box center [1088, 381] width 211 height 153
click at [1013, 375] on div at bounding box center [1088, 381] width 211 height 153
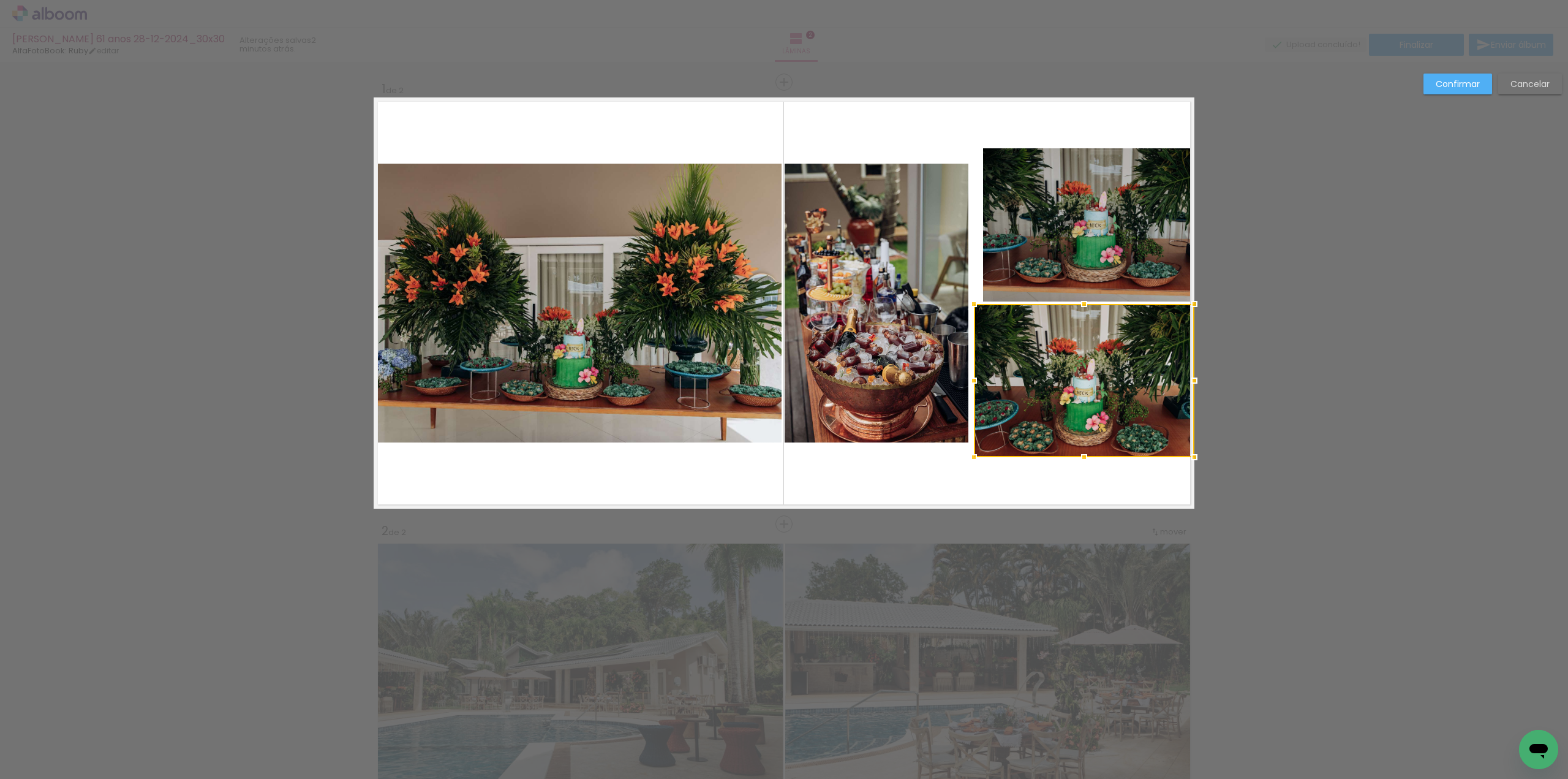
drag, startPoint x: 978, startPoint y: 377, endPoint x: 969, endPoint y: 377, distance: 9.0
click at [969, 377] on div at bounding box center [974, 381] width 25 height 25
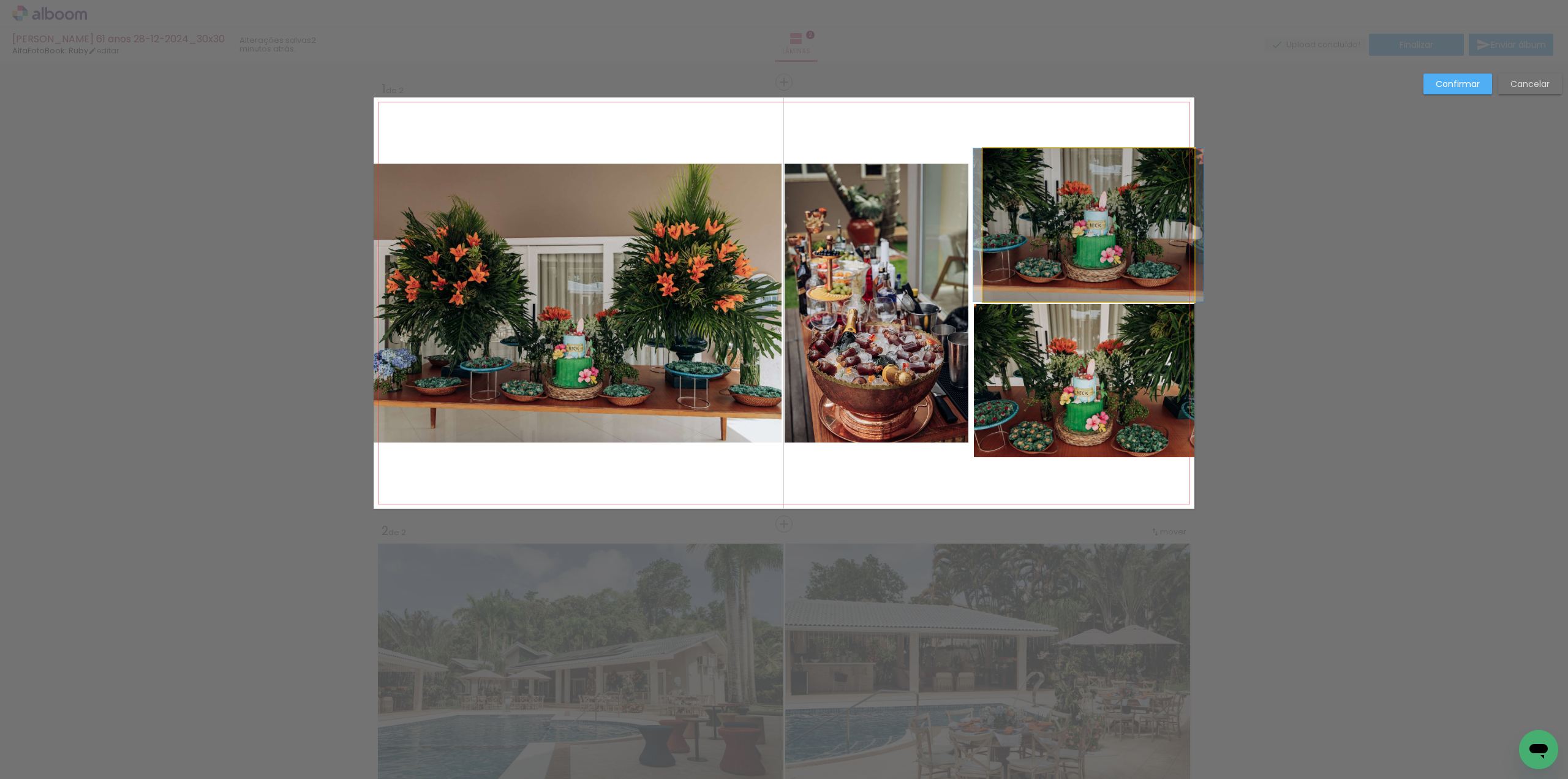
click at [1025, 243] on quentale-photo at bounding box center [1088, 225] width 211 height 153
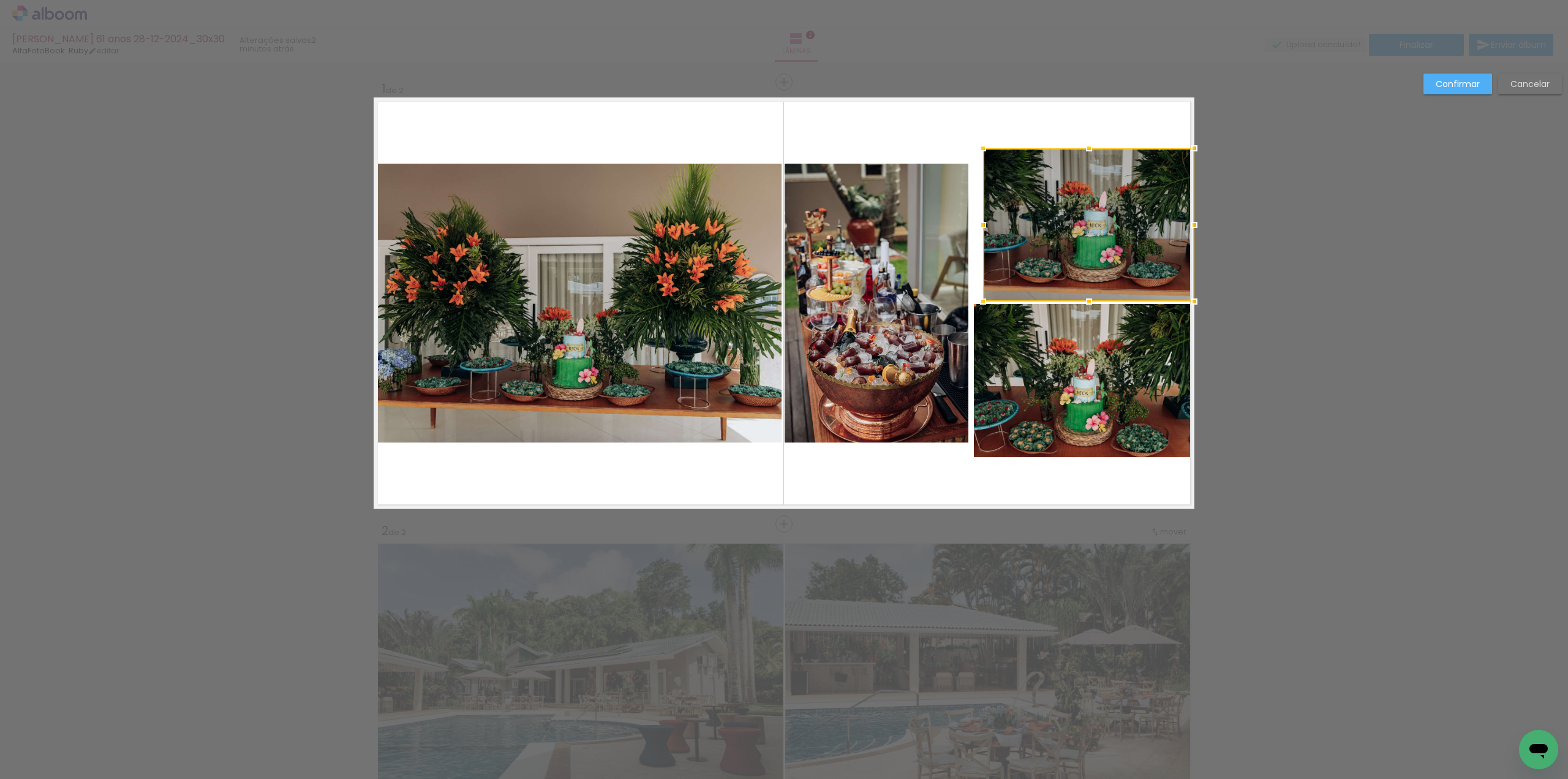
click at [1025, 243] on div at bounding box center [1088, 225] width 211 height 153
drag, startPoint x: 982, startPoint y: 225, endPoint x: 973, endPoint y: 228, distance: 9.5
click at [973, 228] on div at bounding box center [974, 225] width 25 height 25
click at [922, 241] on quentale-photo at bounding box center [876, 303] width 184 height 279
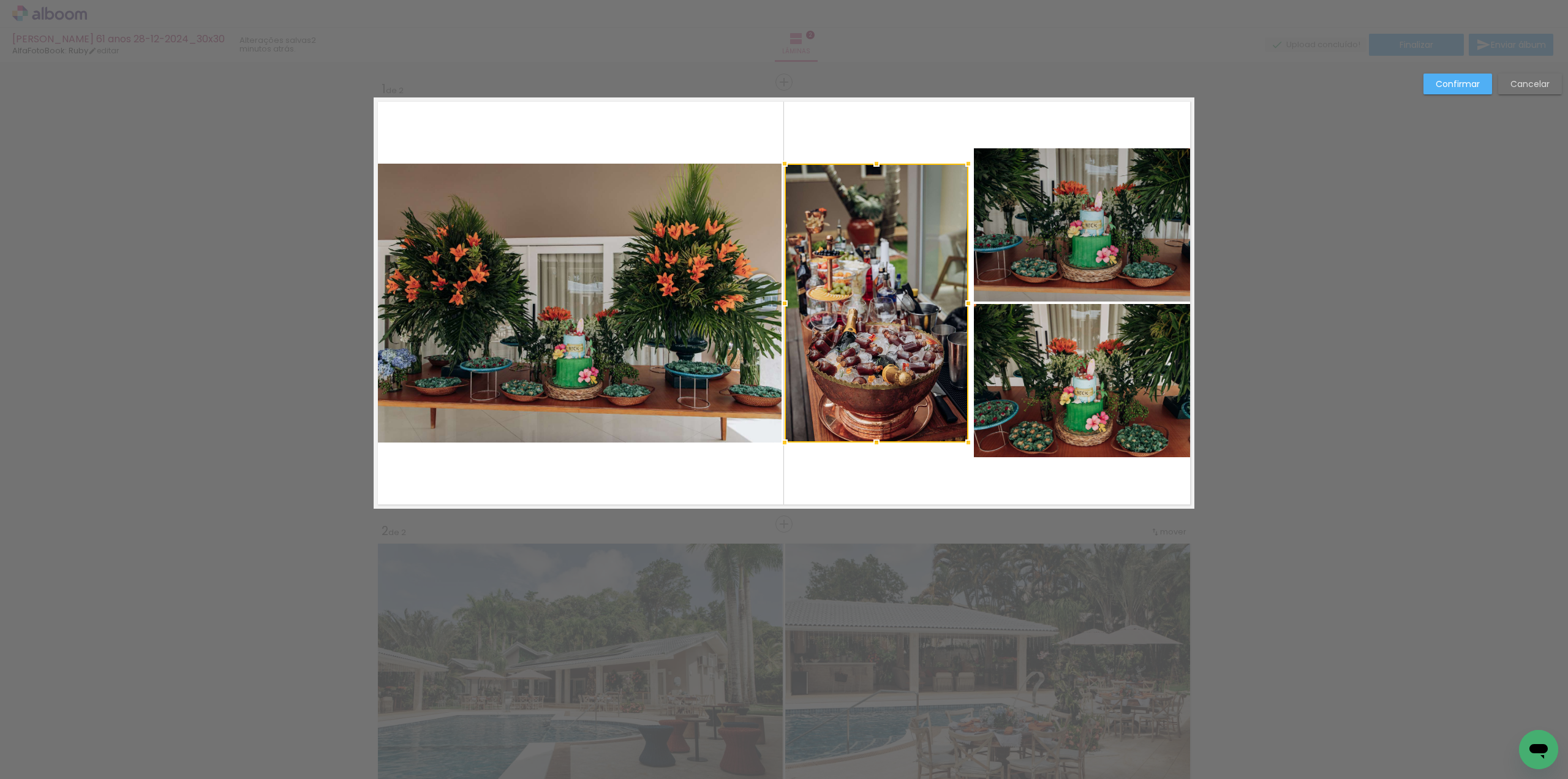
click at [922, 241] on div at bounding box center [876, 303] width 184 height 279
click at [964, 308] on div at bounding box center [971, 303] width 25 height 25
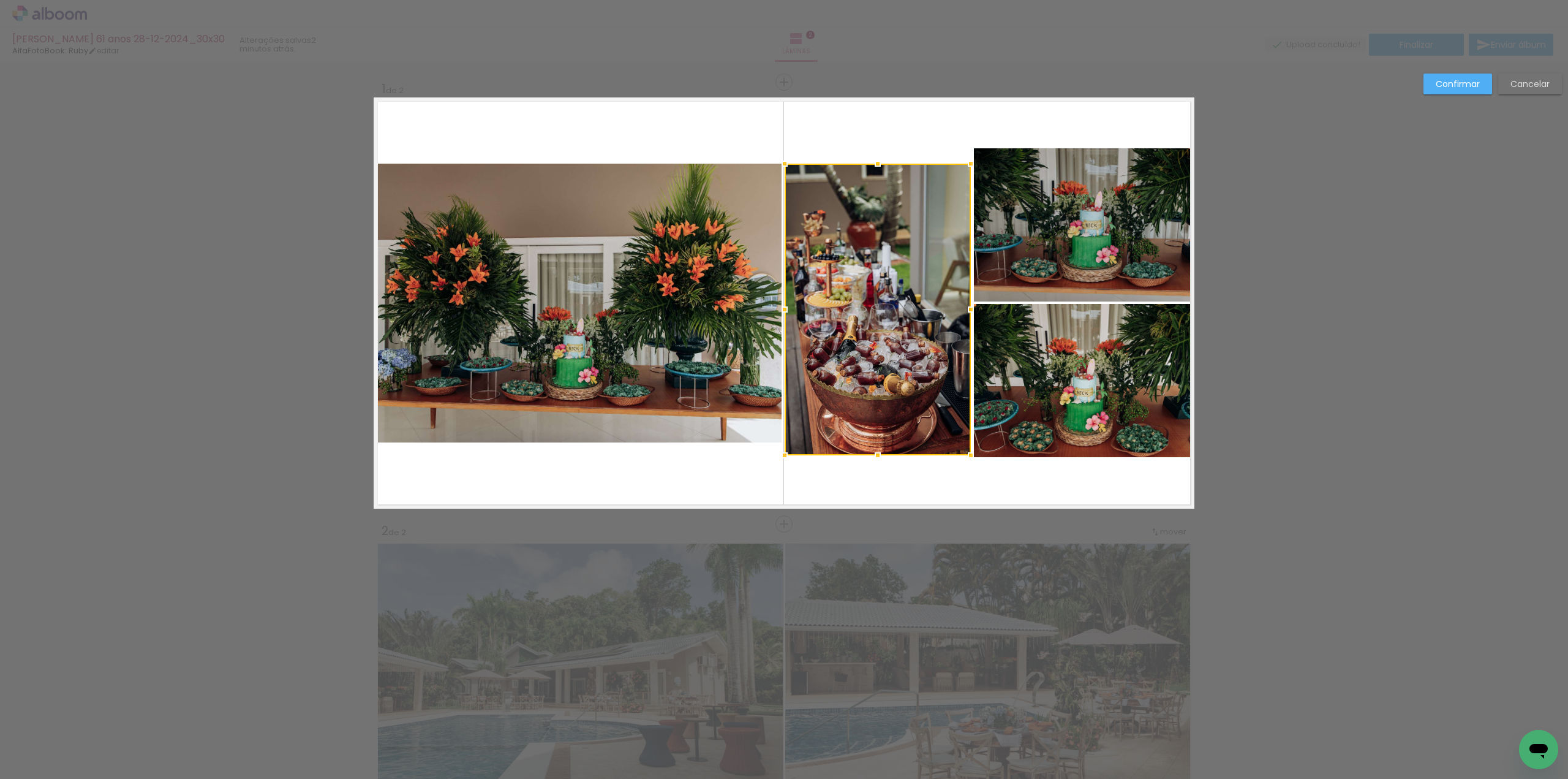
drag, startPoint x: 870, startPoint y: 443, endPoint x: 872, endPoint y: 456, distance: 13.2
click at [872, 456] on div at bounding box center [877, 455] width 25 height 25
click at [871, 190] on quentale-photo at bounding box center [877, 309] width 186 height 291
click at [871, 190] on div at bounding box center [877, 309] width 186 height 291
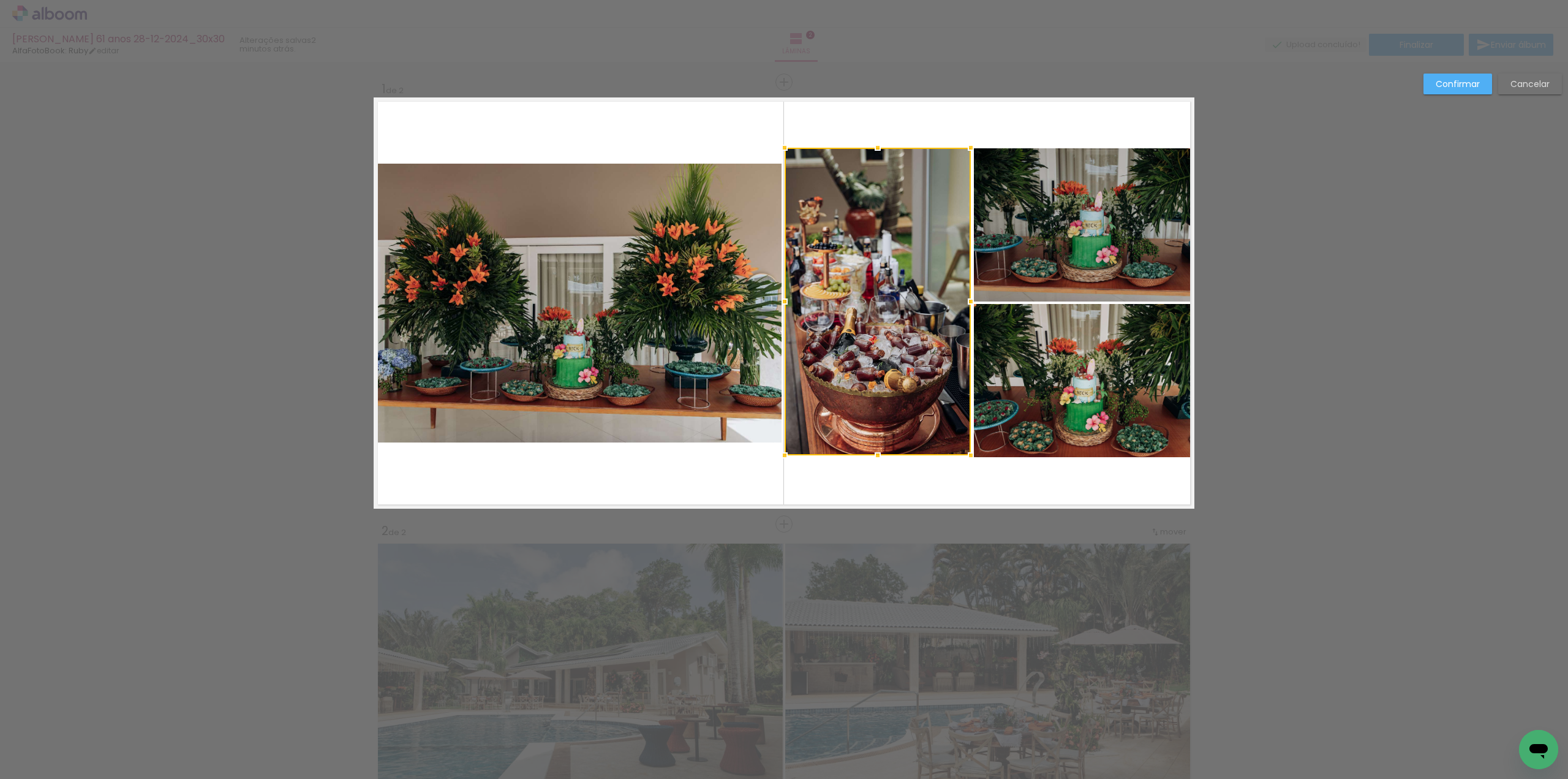
drag, startPoint x: 873, startPoint y: 167, endPoint x: 873, endPoint y: 151, distance: 16.0
click at [873, 151] on div at bounding box center [877, 148] width 25 height 25
click at [716, 317] on quentale-photo at bounding box center [577, 303] width 408 height 279
click at [716, 317] on div at bounding box center [577, 303] width 408 height 279
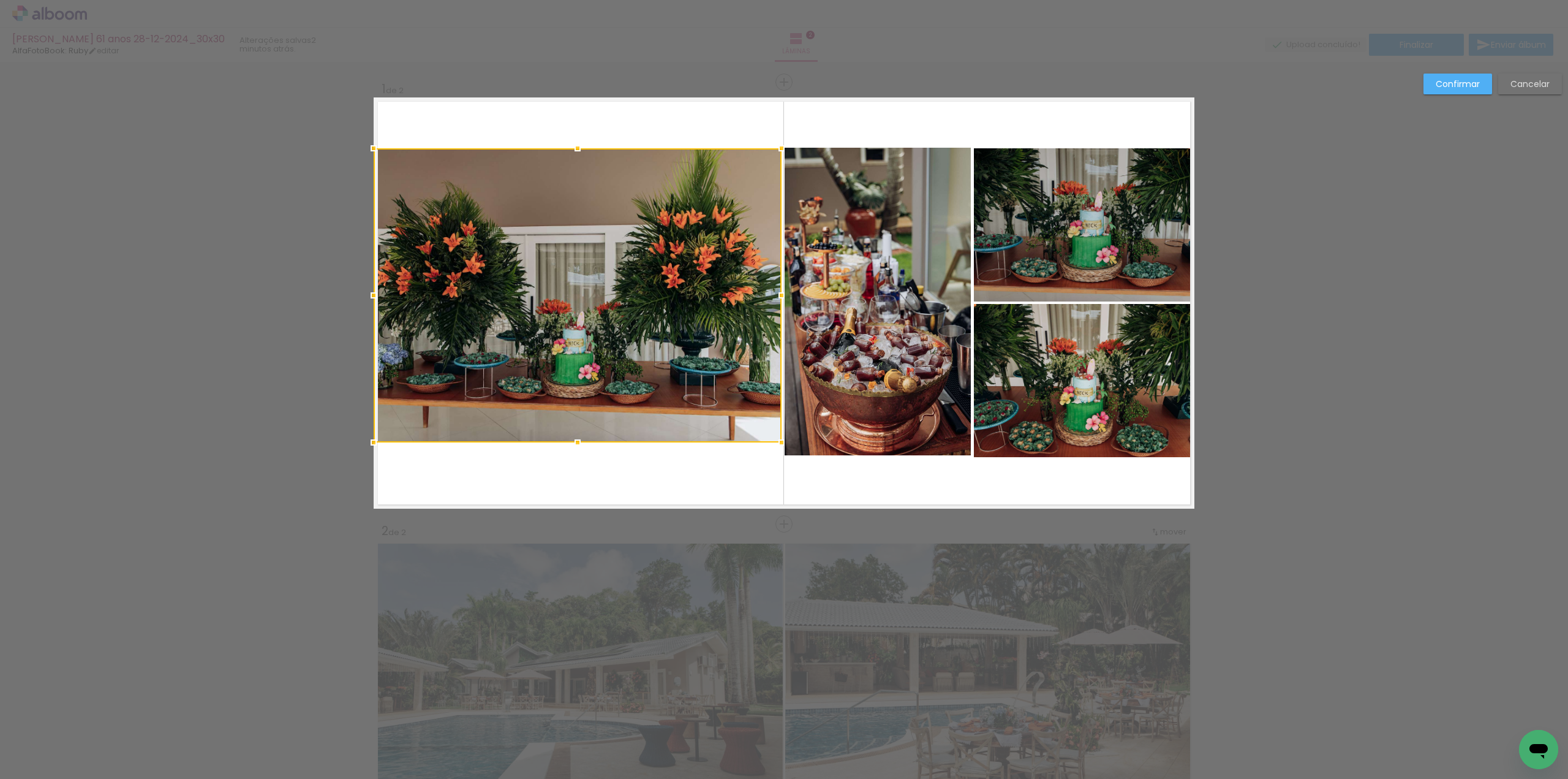
drag, startPoint x: 574, startPoint y: 162, endPoint x: 575, endPoint y: 146, distance: 16.0
click at [575, 146] on div at bounding box center [578, 148] width 25 height 25
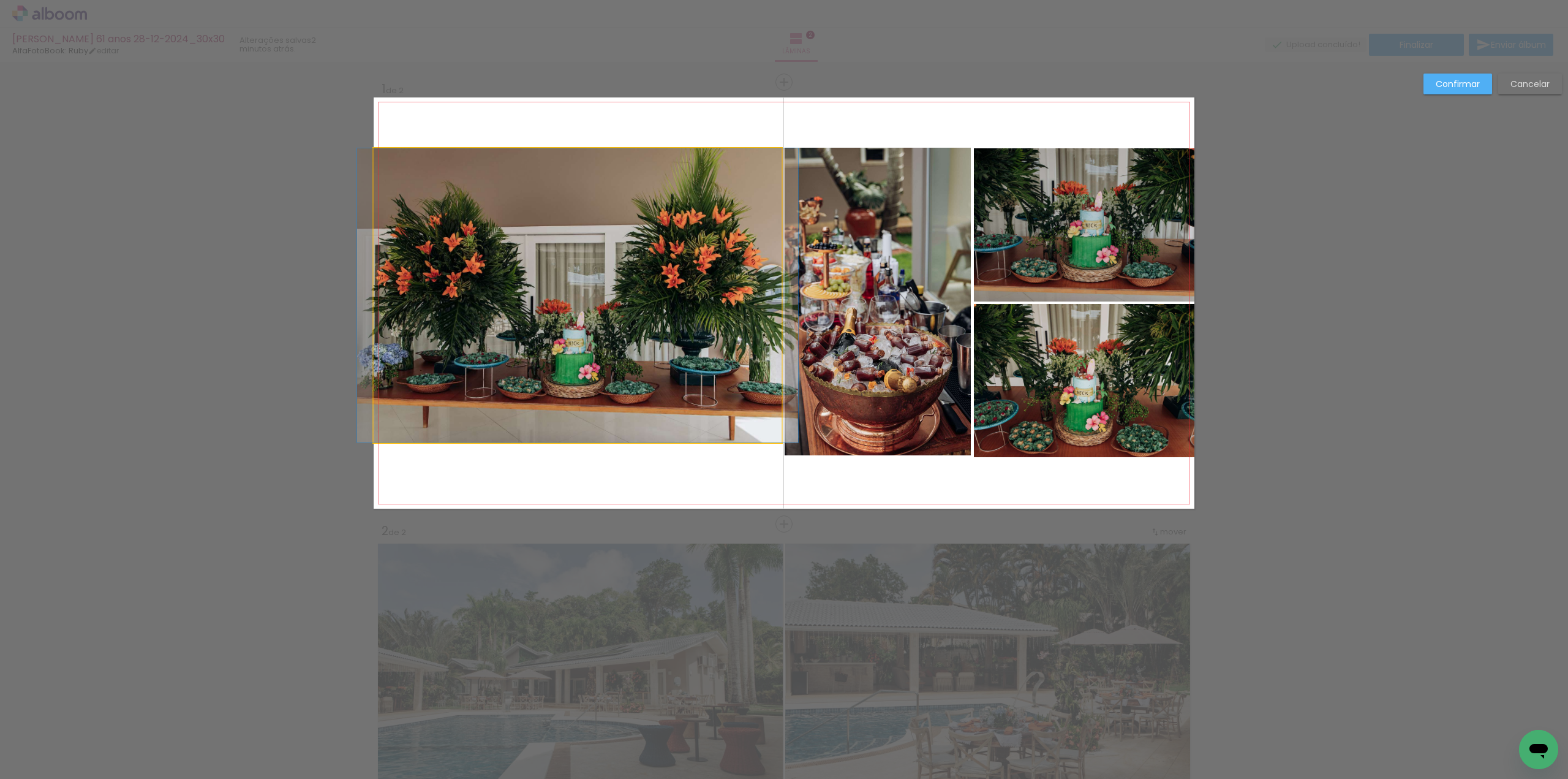
click at [535, 391] on quentale-photo at bounding box center [577, 295] width 408 height 294
click at [535, 391] on div at bounding box center [577, 295] width 408 height 294
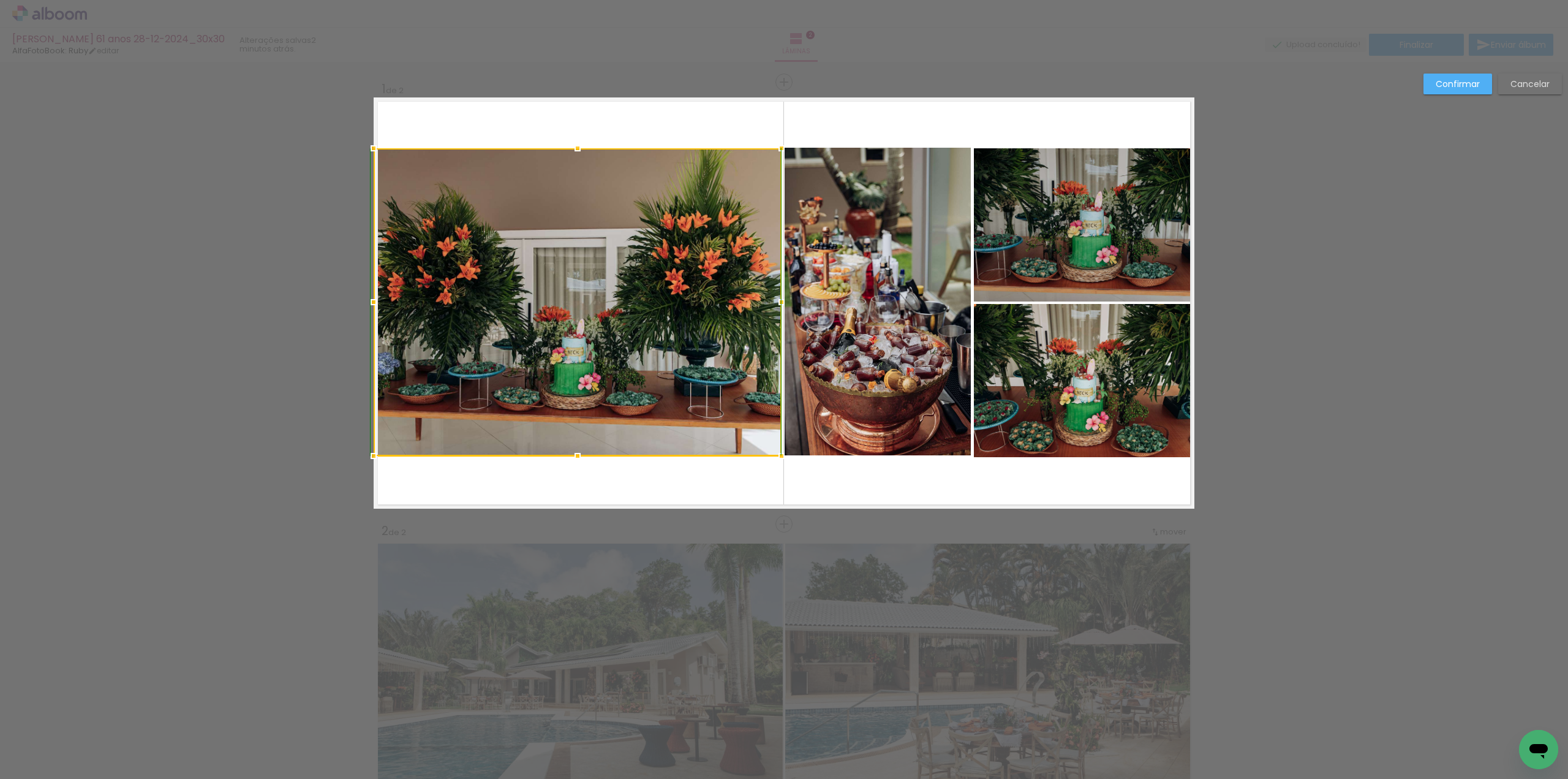
drag, startPoint x: 574, startPoint y: 444, endPoint x: 576, endPoint y: 457, distance: 13.2
click at [576, 457] on div at bounding box center [578, 456] width 25 height 25
click at [0, 0] on slot "Confirmar" at bounding box center [0, 0] width 0 height 0
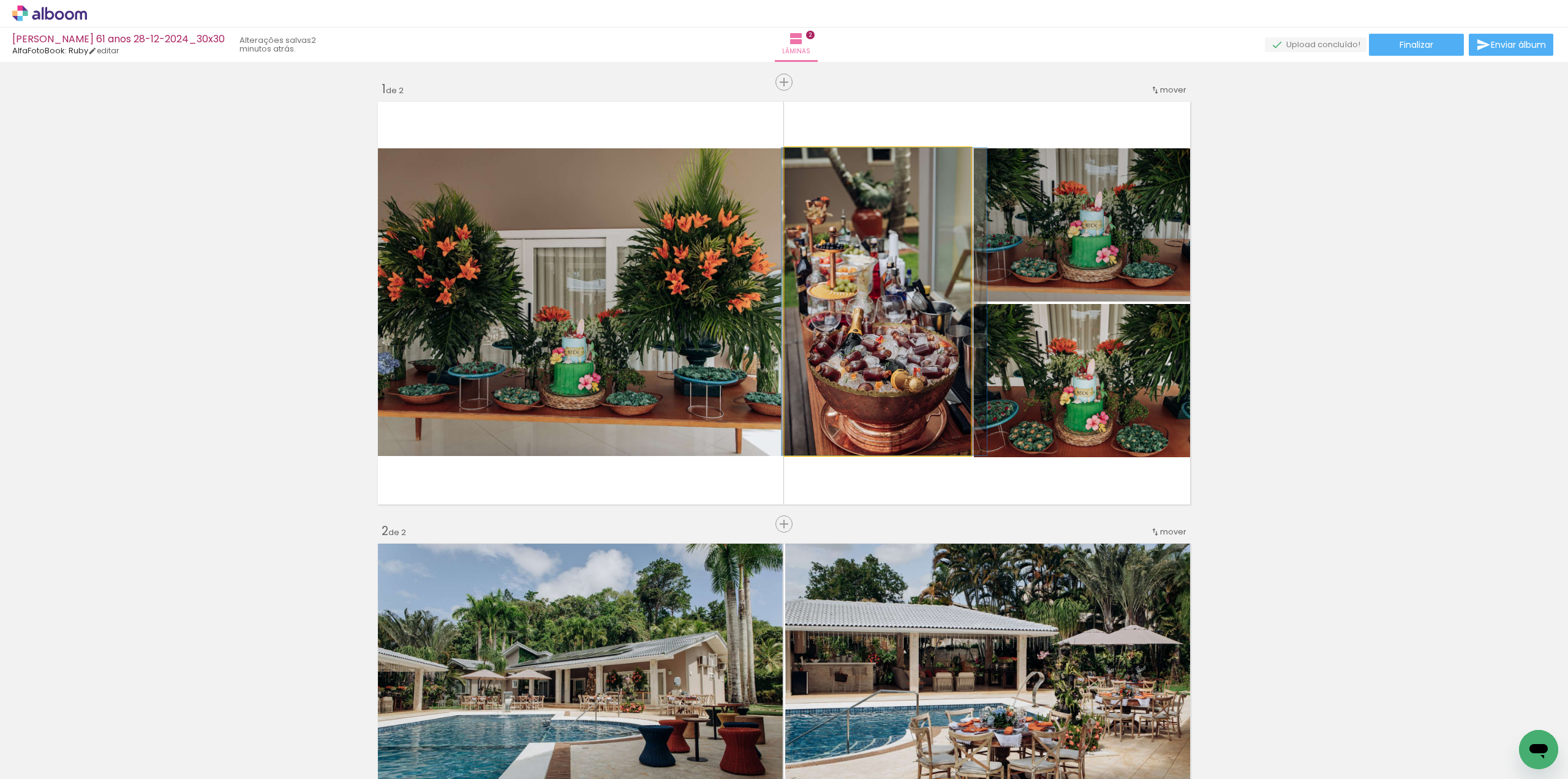
drag, startPoint x: 852, startPoint y: 312, endPoint x: 859, endPoint y: 311, distance: 7.1
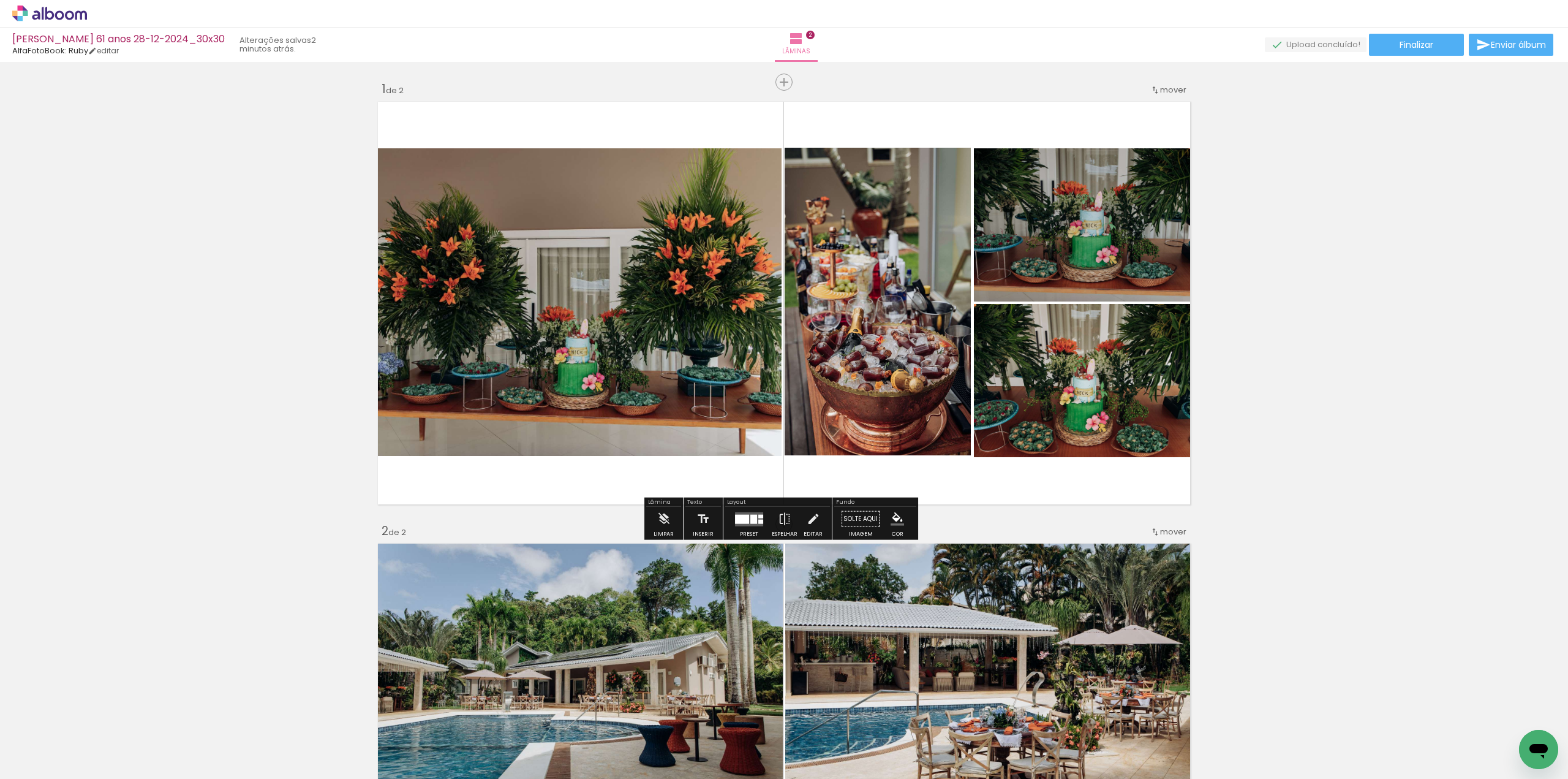
click at [1327, 254] on div "Inserir lâmina 1 de 2 Inserir lâmina 2 de 2" at bounding box center [784, 729] width 1568 height 1326
click at [608, 253] on quentale-photo at bounding box center [577, 302] width 408 height 307
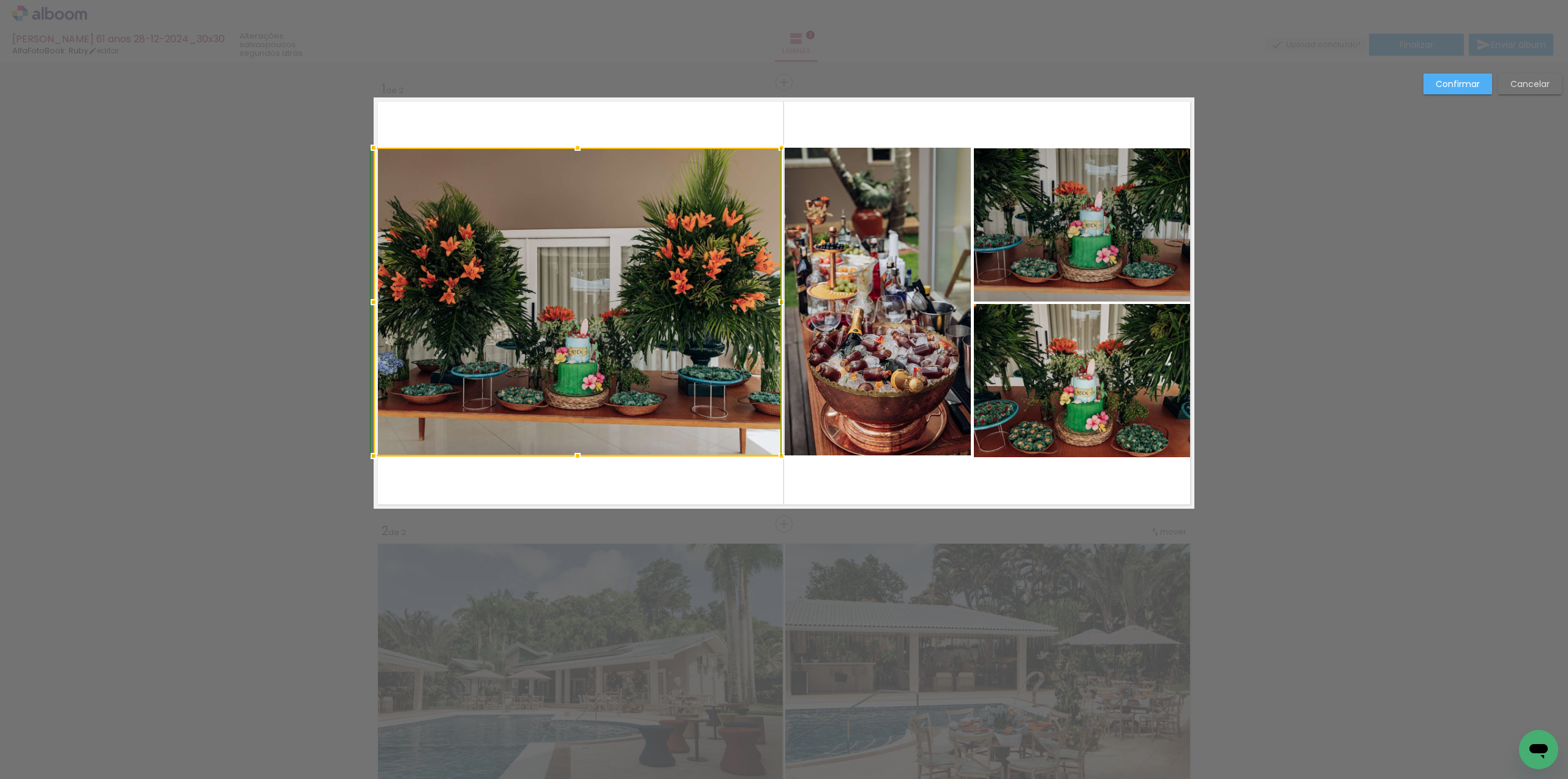
click at [573, 150] on div at bounding box center [578, 148] width 25 height 25
click at [0, 0] on slot "Confirmar" at bounding box center [0, 0] width 0 height 0
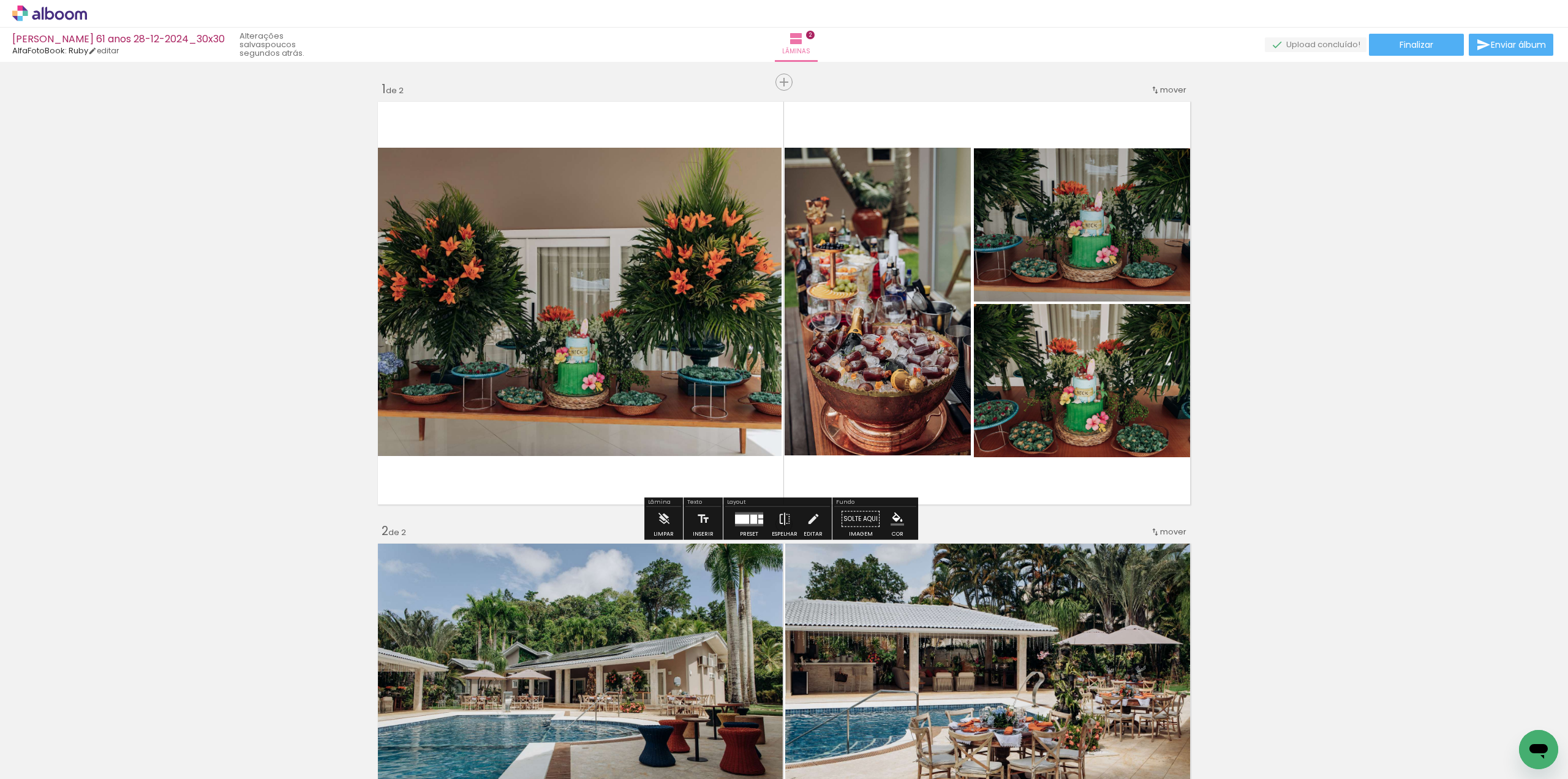
click at [1375, 161] on div "Inserir lâmina 1 de 2 Inserir lâmina 2 de 2" at bounding box center [784, 729] width 1568 height 1326
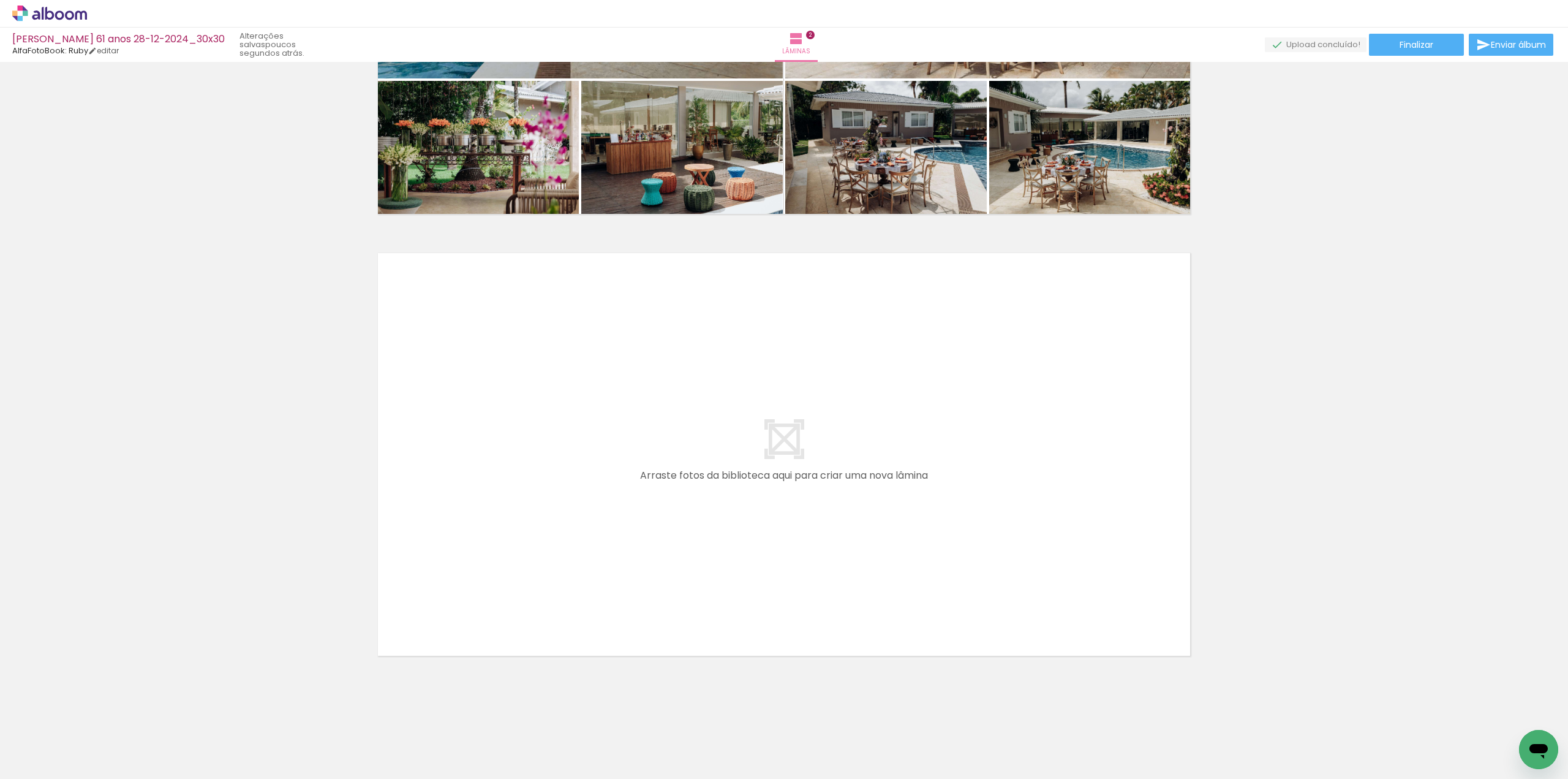
scroll to position [0, 271]
drag, startPoint x: 565, startPoint y: 742, endPoint x: 611, endPoint y: 597, distance: 152.1
click at [611, 597] on quentale-workspace at bounding box center [784, 390] width 1568 height 779
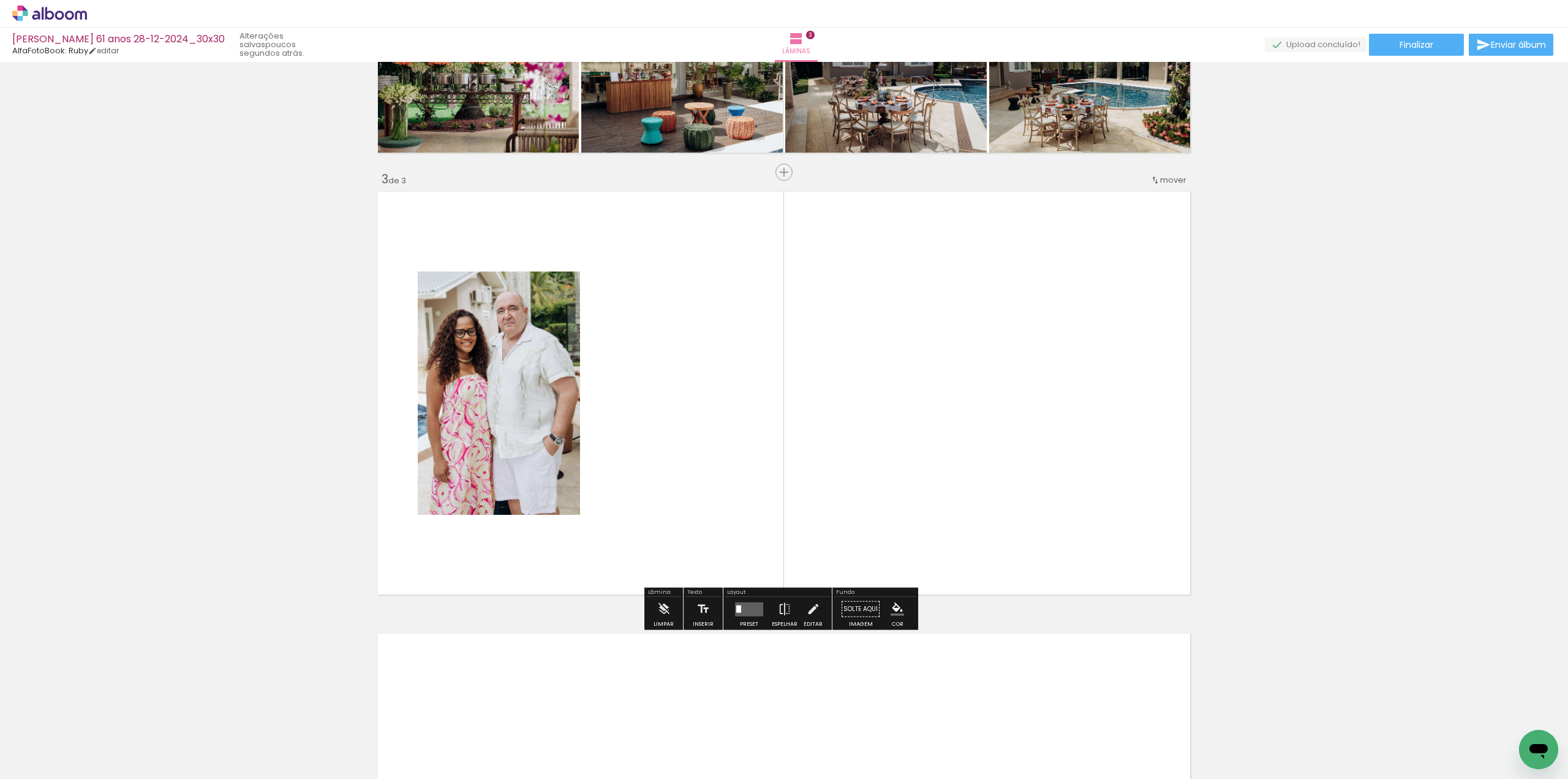
scroll to position [804, 0]
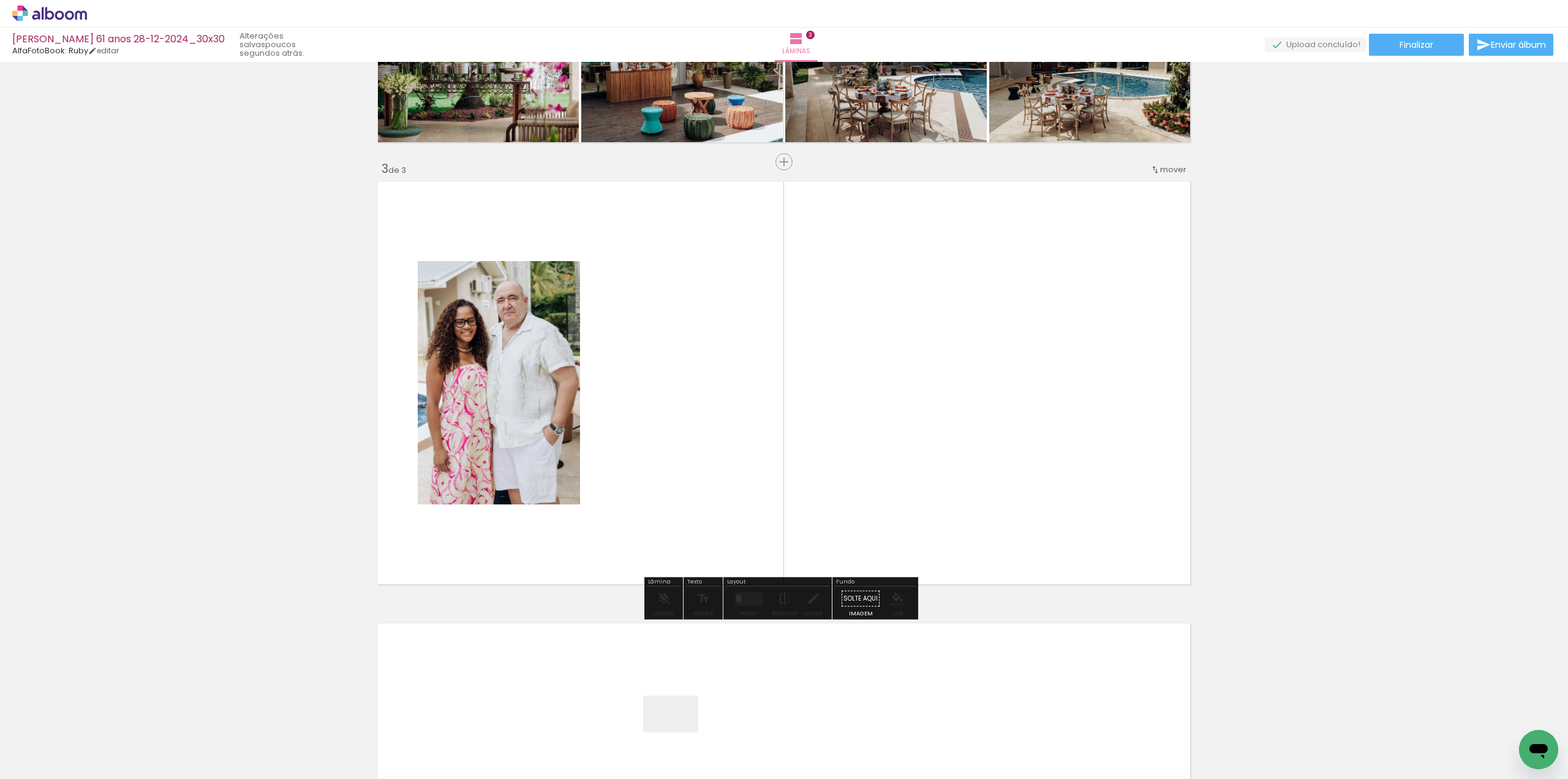
drag, startPoint x: 683, startPoint y: 738, endPoint x: 729, endPoint y: 470, distance: 271.9
click at [729, 470] on quentale-workspace at bounding box center [784, 390] width 1568 height 779
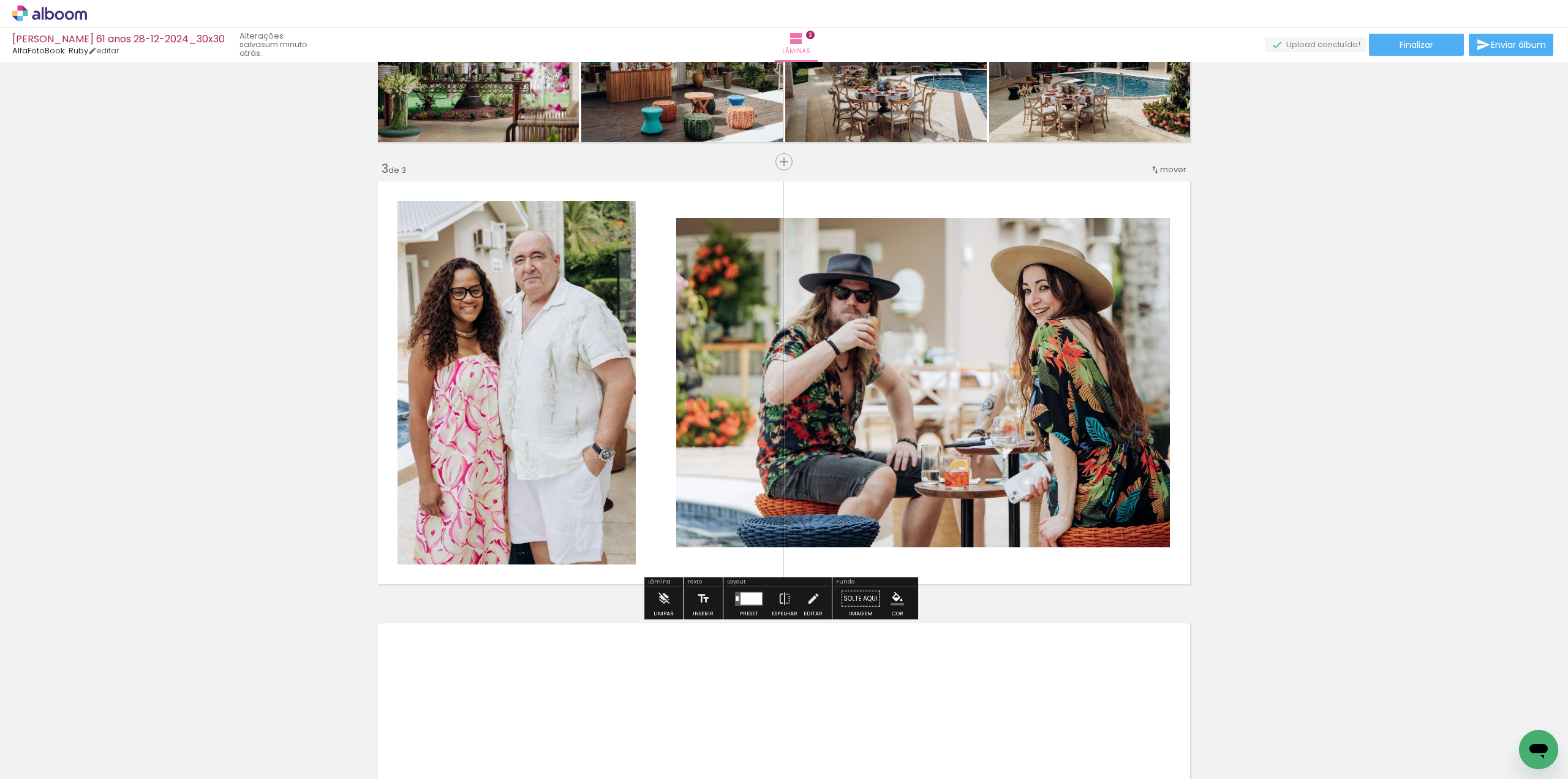
click at [744, 602] on div at bounding box center [751, 598] width 22 height 12
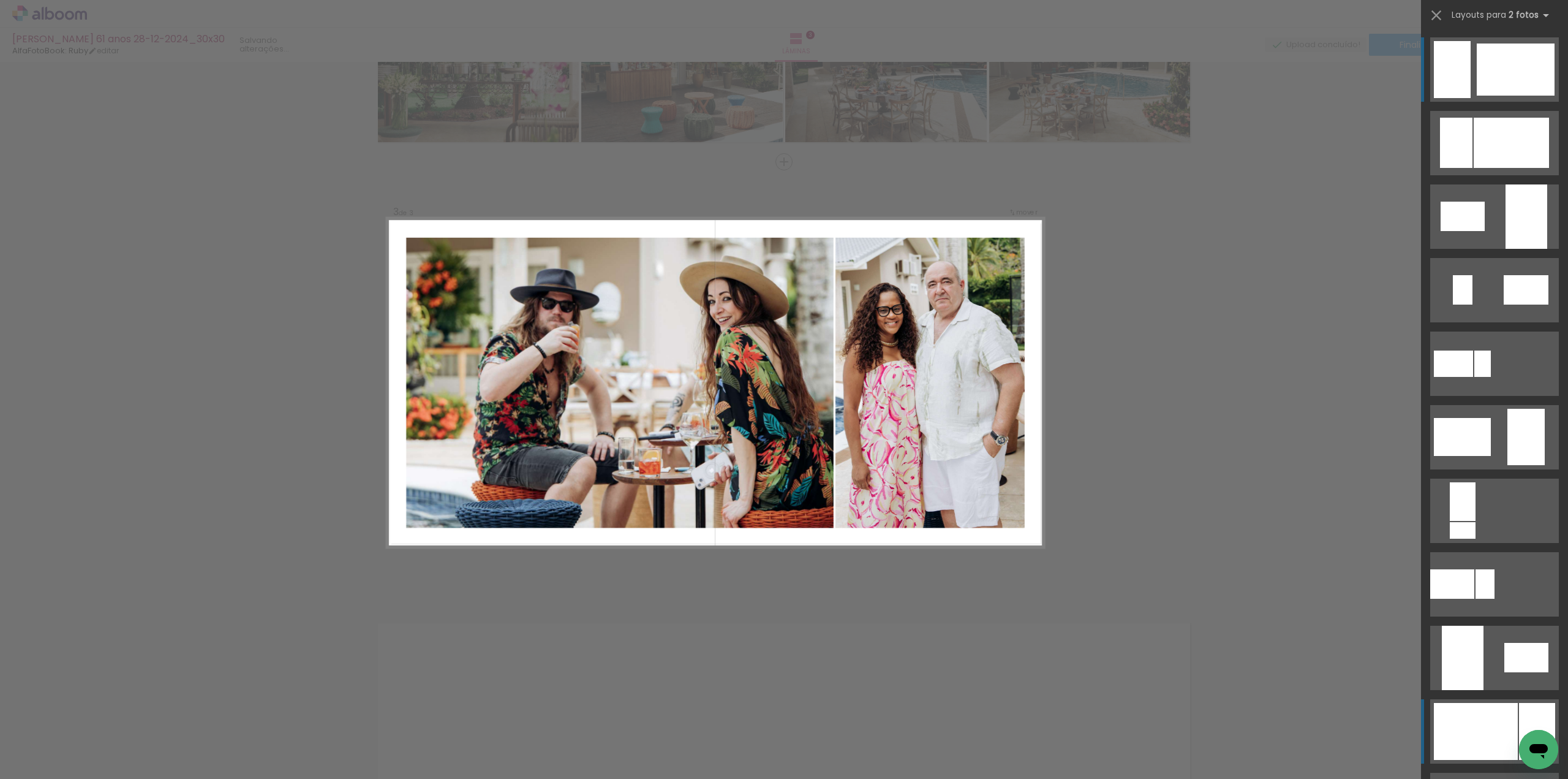
click at [1504, 733] on div at bounding box center [1476, 731] width 84 height 57
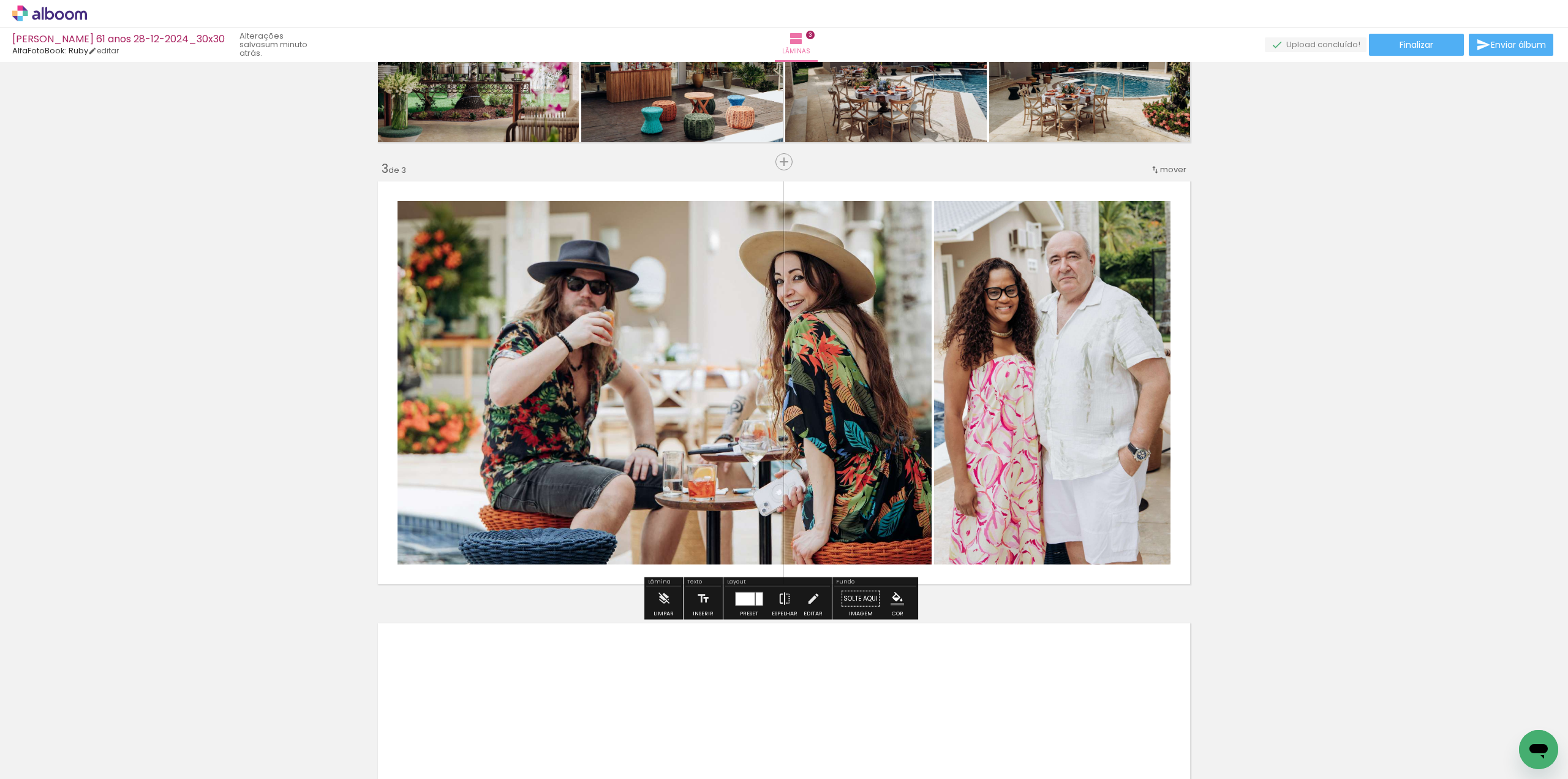
click at [780, 601] on iron-icon at bounding box center [784, 598] width 13 height 25
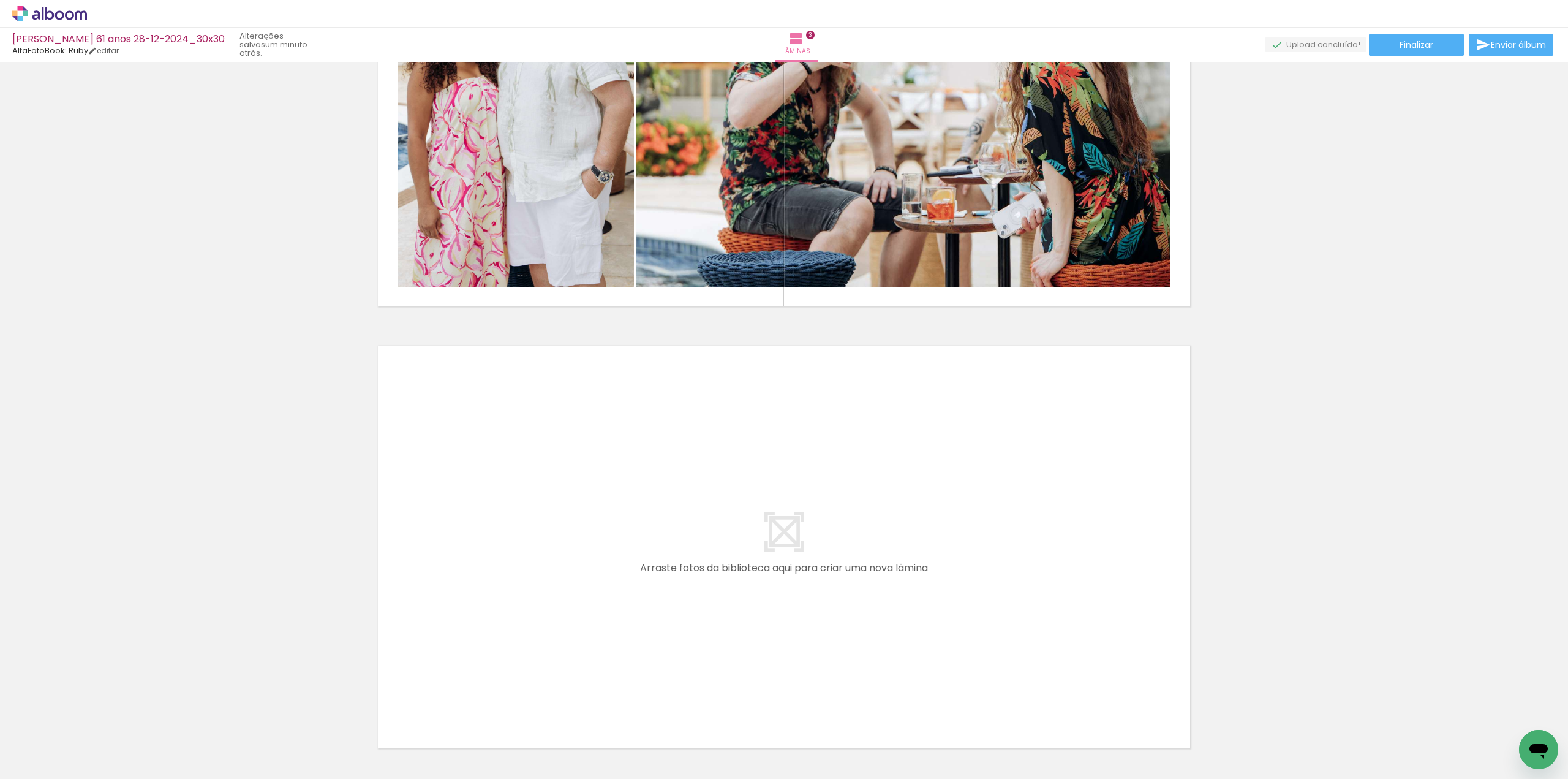
scroll to position [1111, 0]
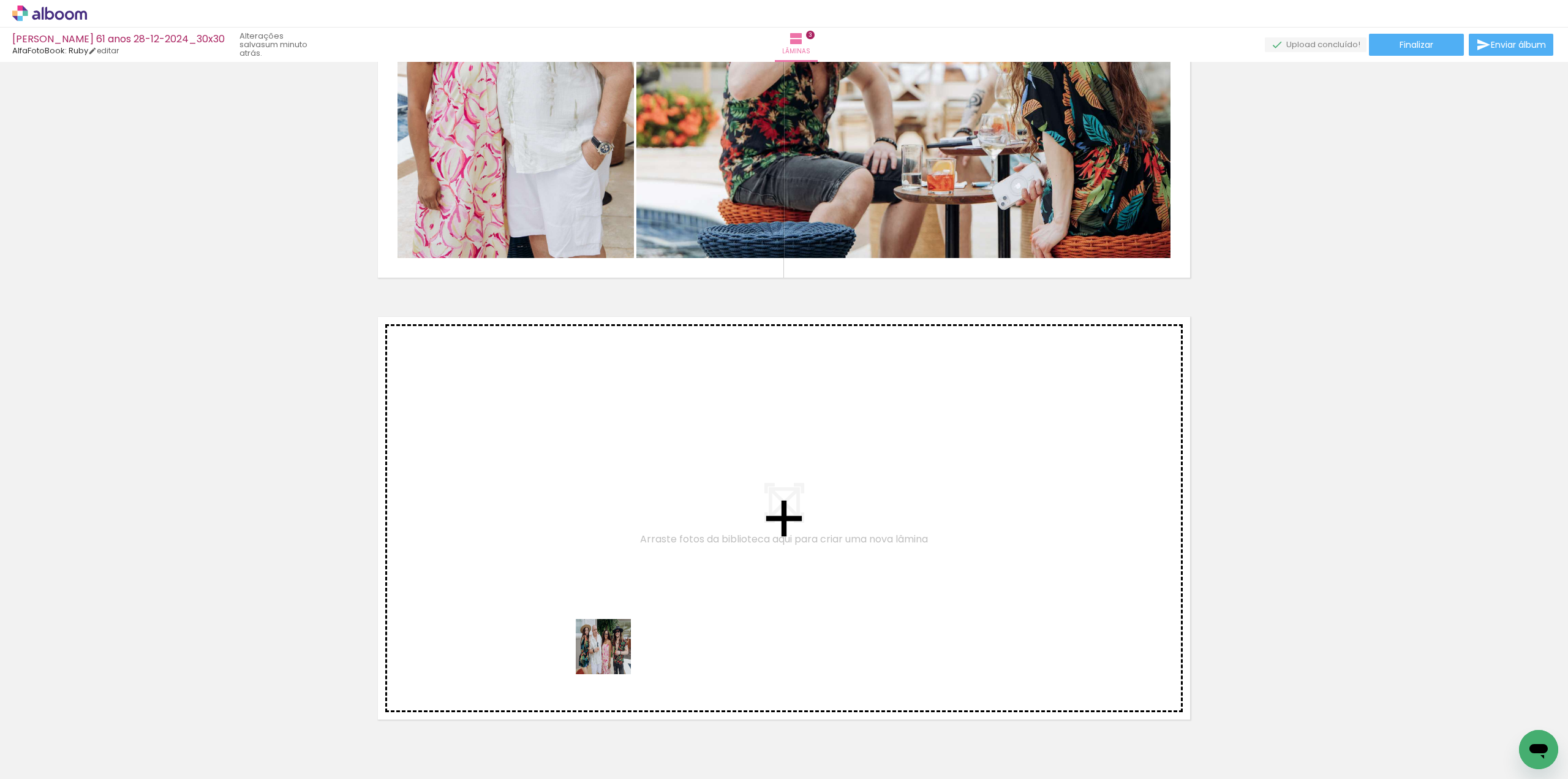
drag, startPoint x: 613, startPoint y: 656, endPoint x: 625, endPoint y: 619, distance: 38.9
click at [625, 619] on quentale-workspace at bounding box center [784, 390] width 1568 height 779
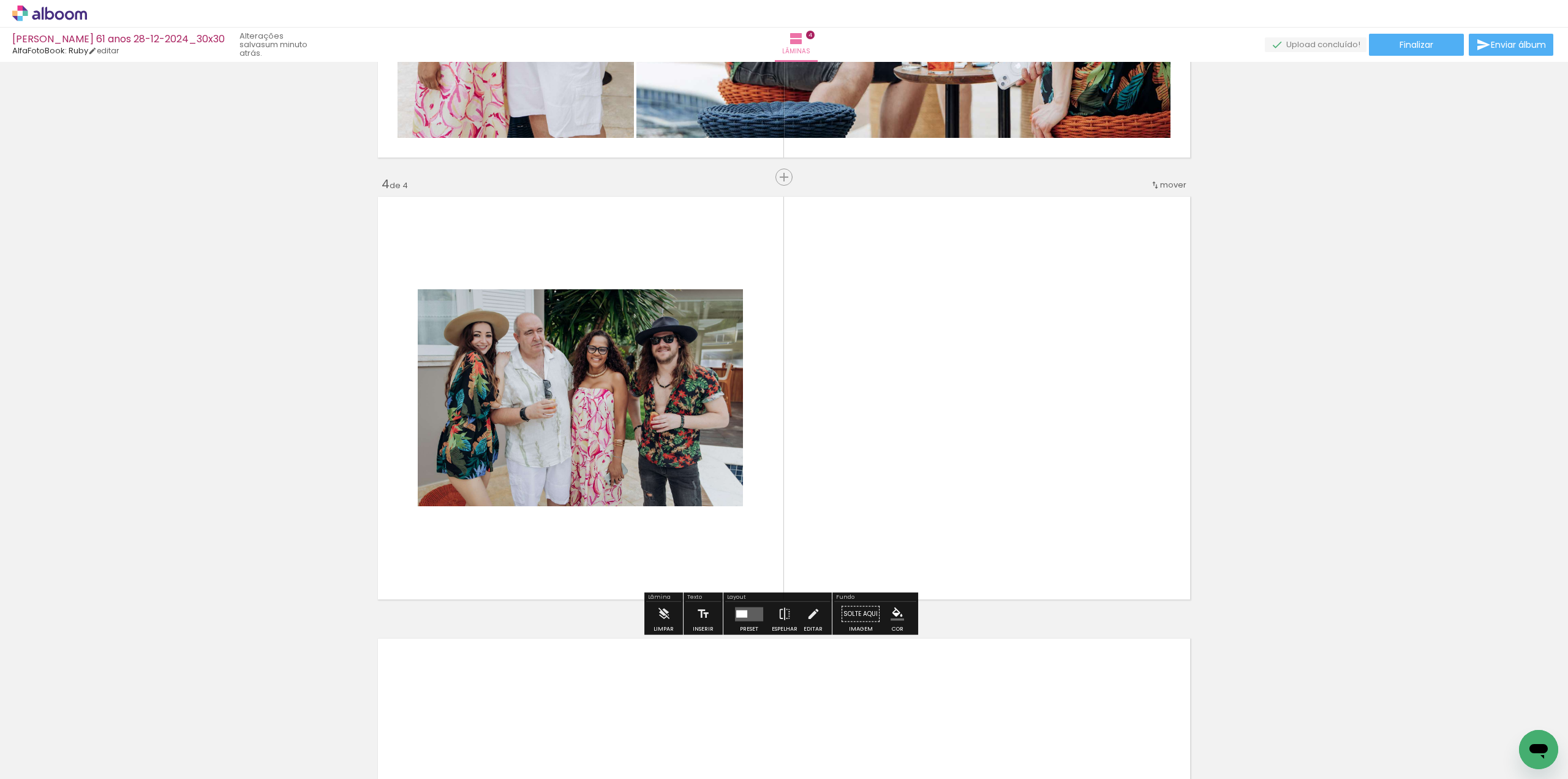
scroll to position [1246, 0]
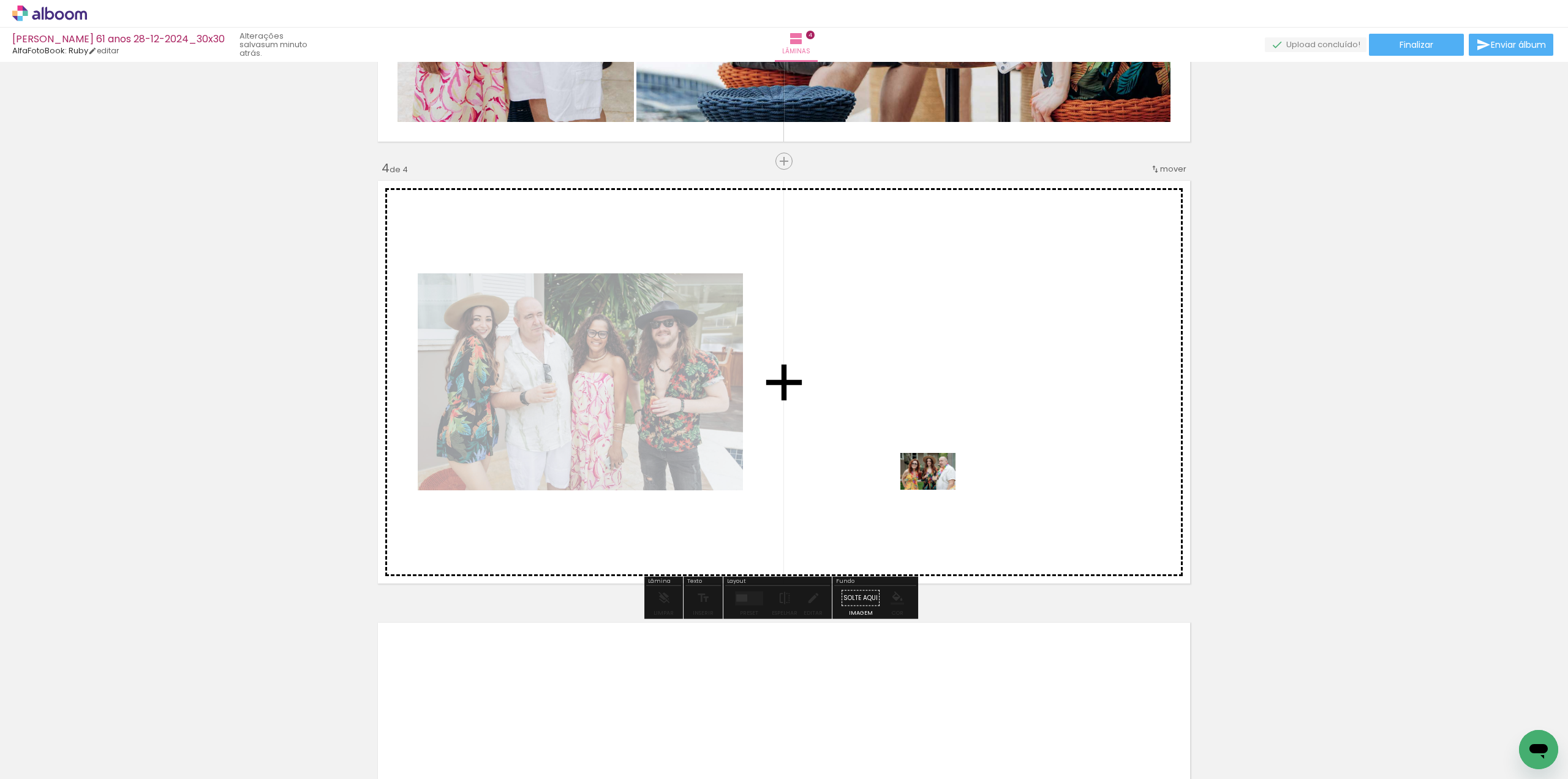
drag, startPoint x: 913, startPoint y: 717, endPoint x: 941, endPoint y: 476, distance: 242.6
click at [941, 476] on quentale-workspace at bounding box center [784, 390] width 1568 height 779
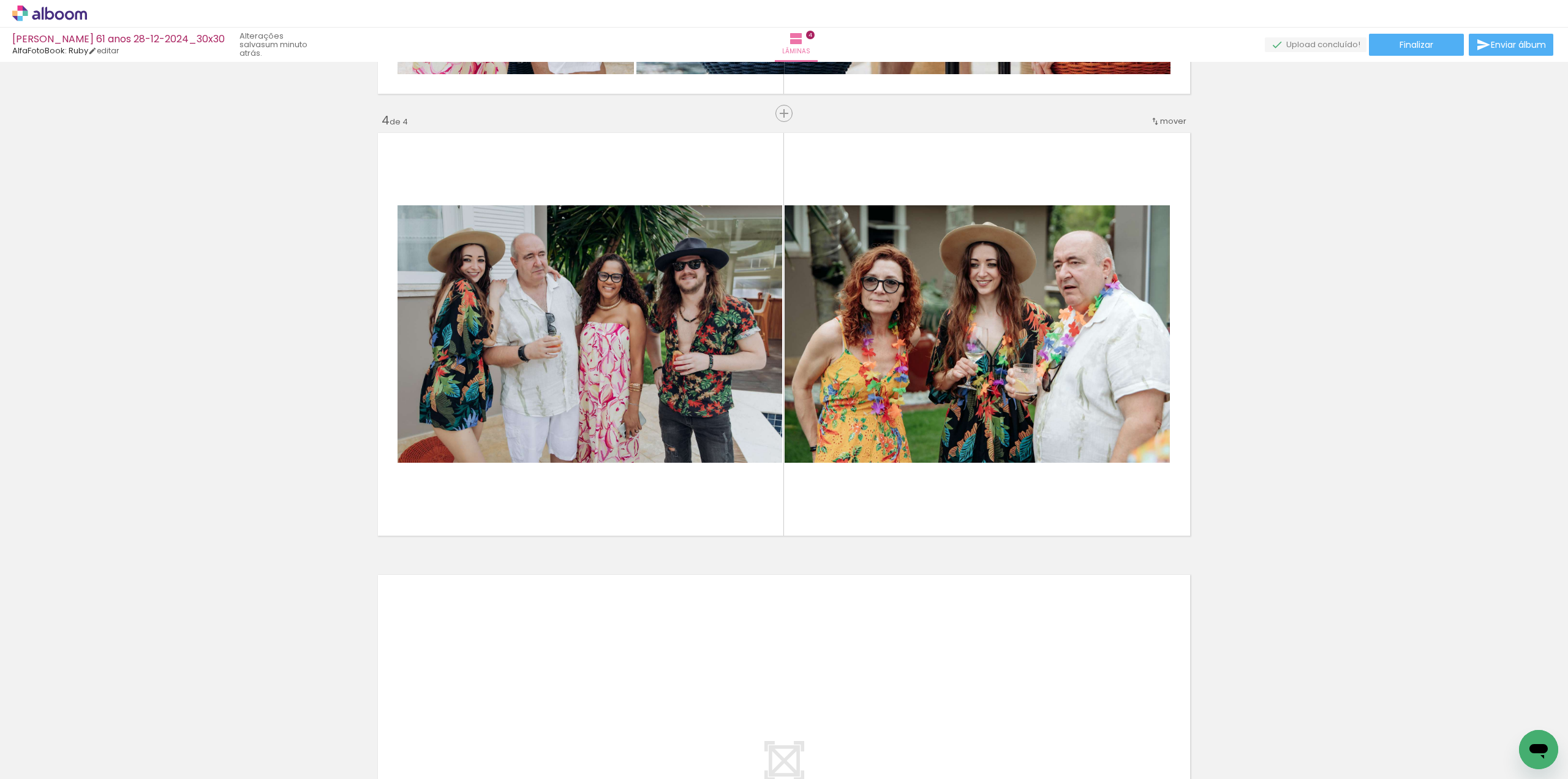
scroll to position [1369, 0]
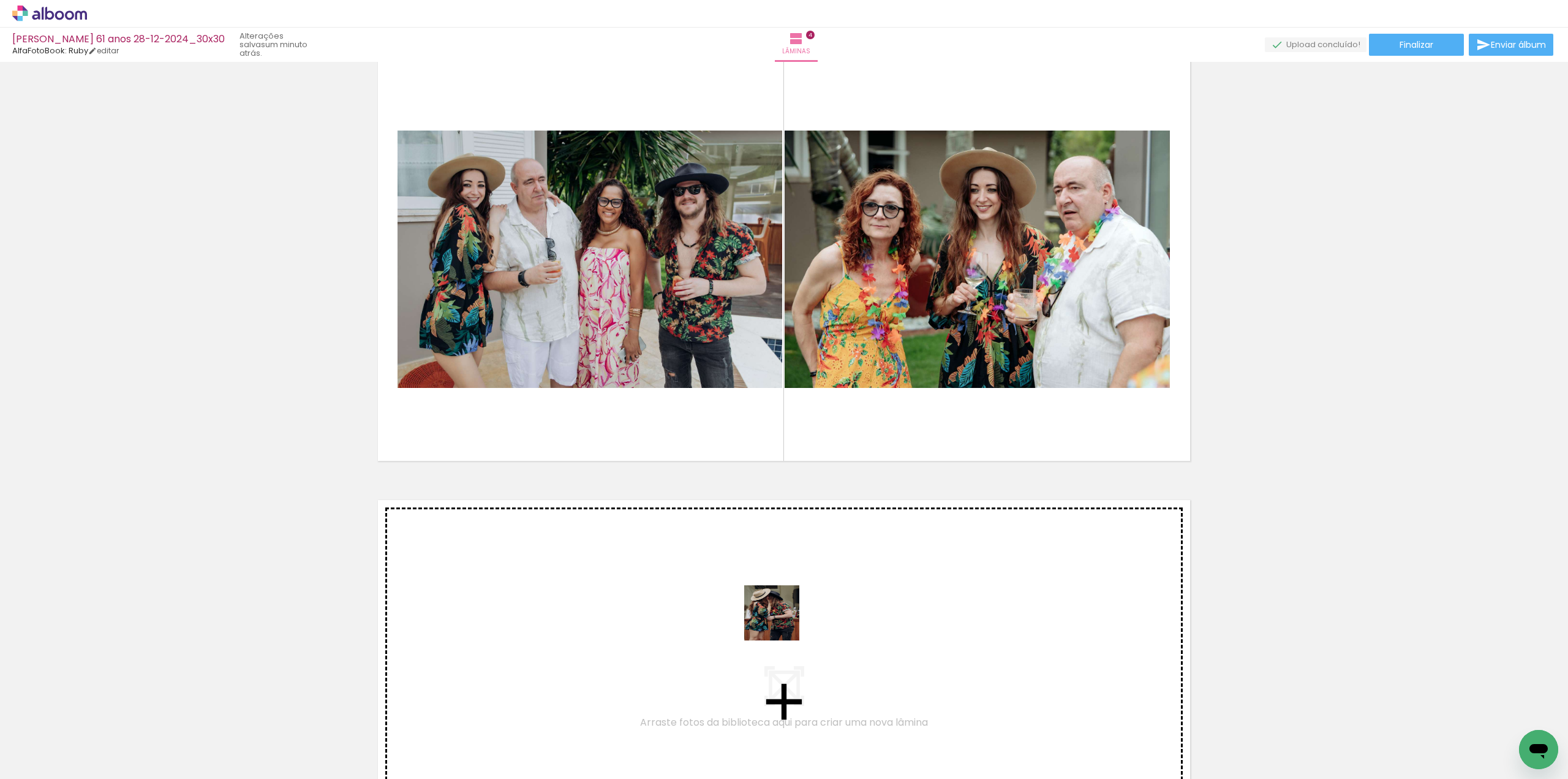
drag, startPoint x: 772, startPoint y: 688, endPoint x: 781, endPoint y: 619, distance: 69.6
click at [781, 619] on quentale-workspace at bounding box center [784, 390] width 1568 height 779
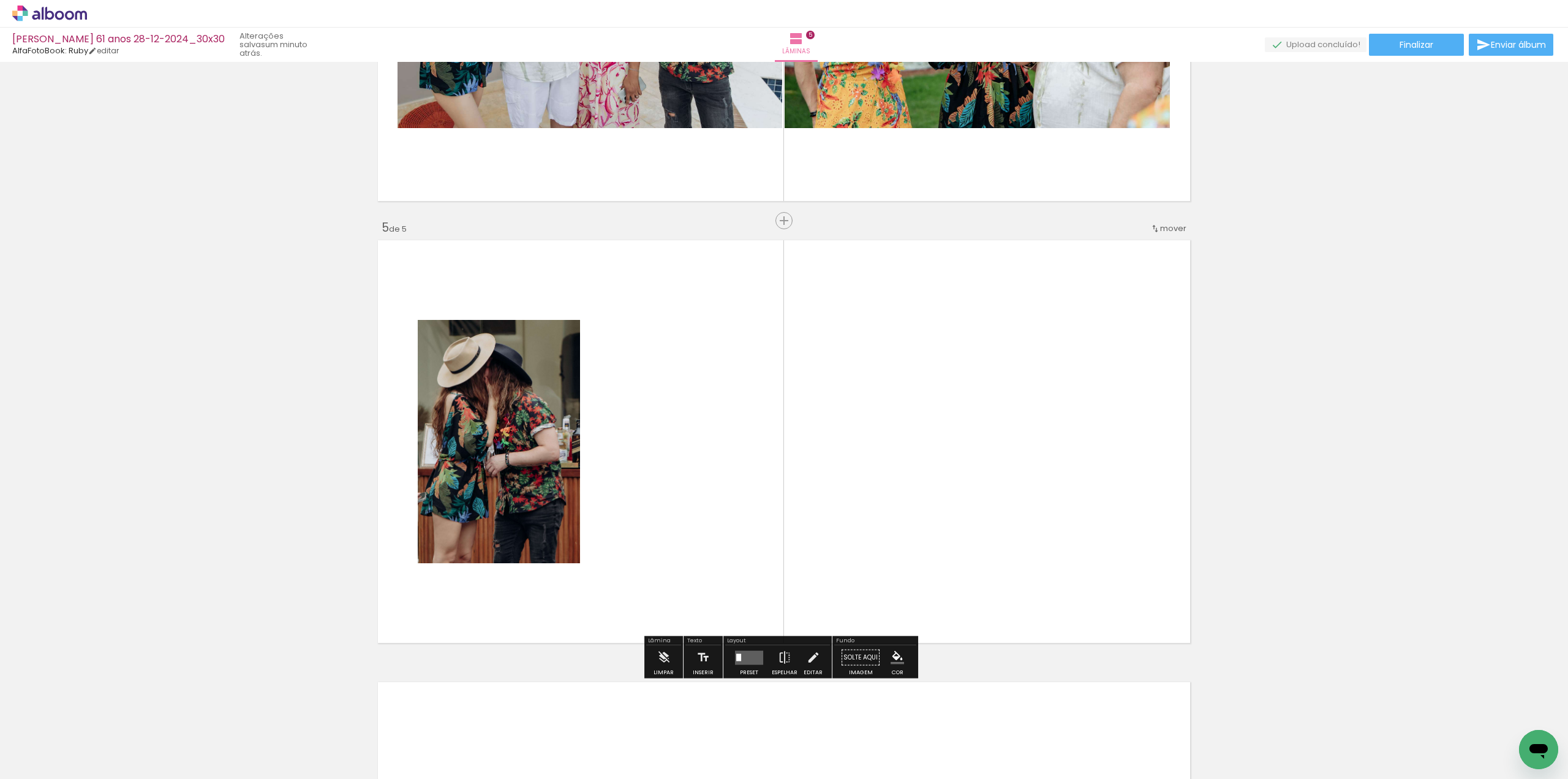
scroll to position [1688, 0]
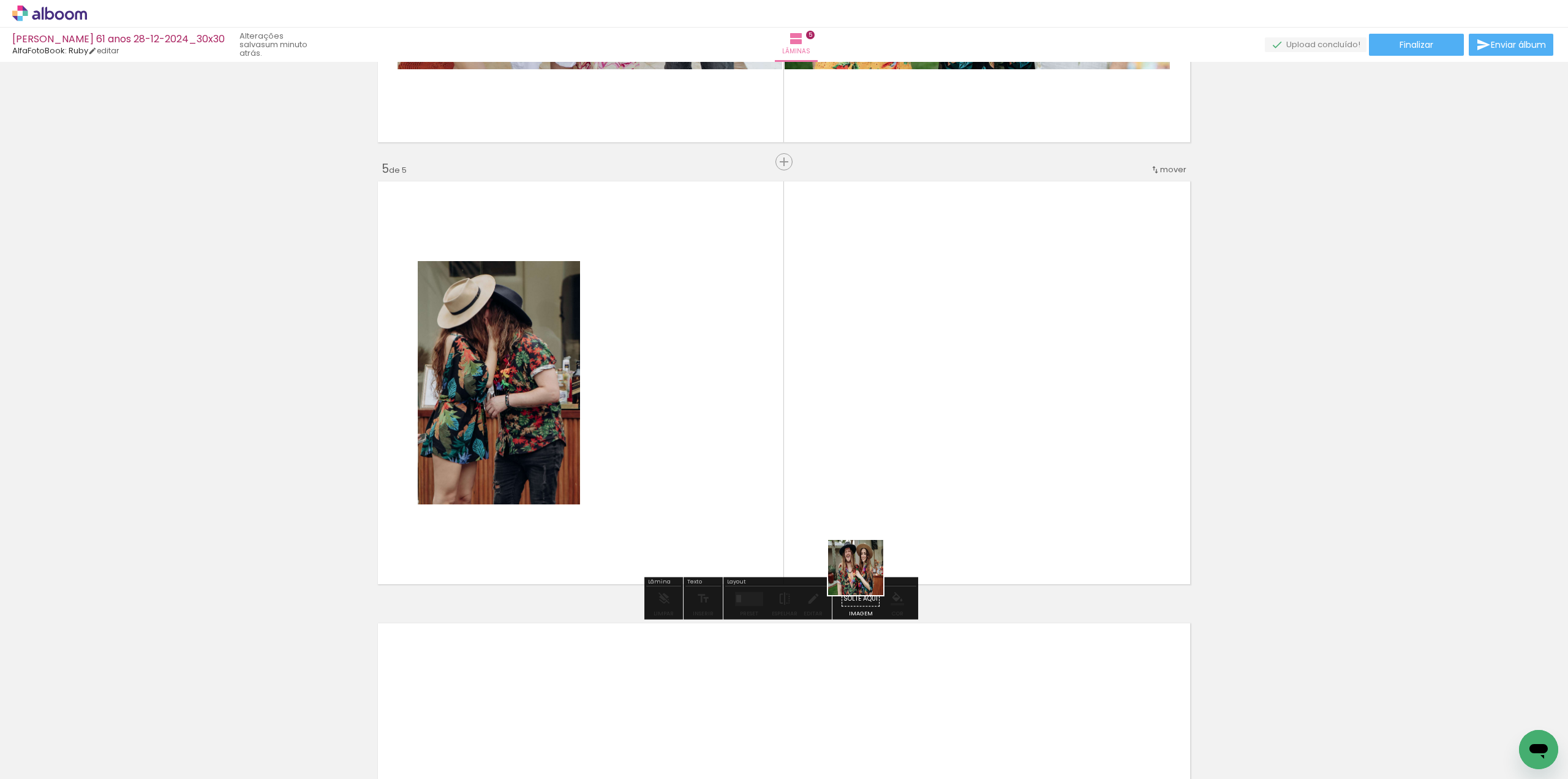
drag, startPoint x: 843, startPoint y: 736, endPoint x: 872, endPoint y: 523, distance: 215.0
click at [872, 523] on quentale-workspace at bounding box center [784, 390] width 1568 height 779
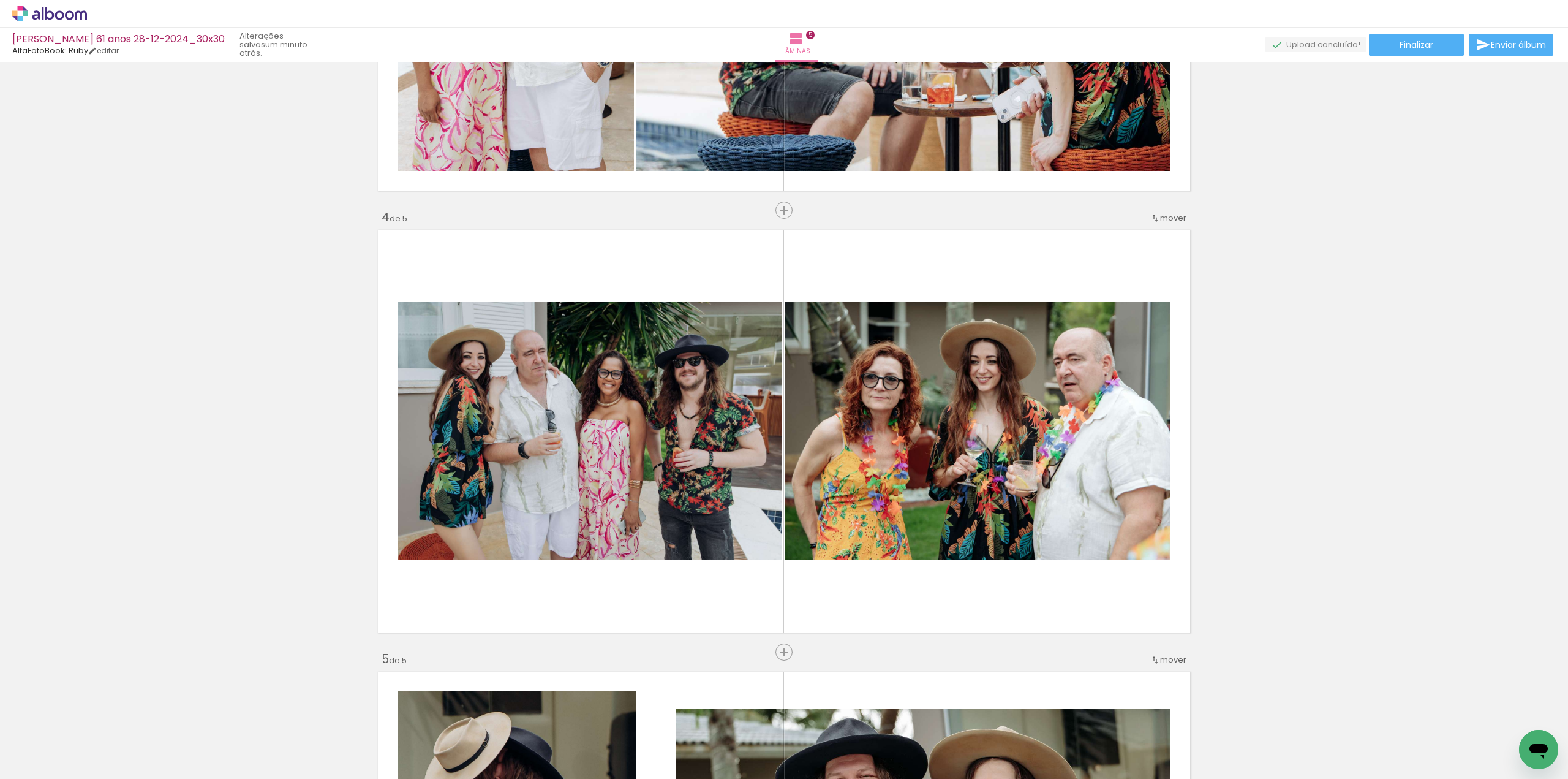
scroll to position [1125, 0]
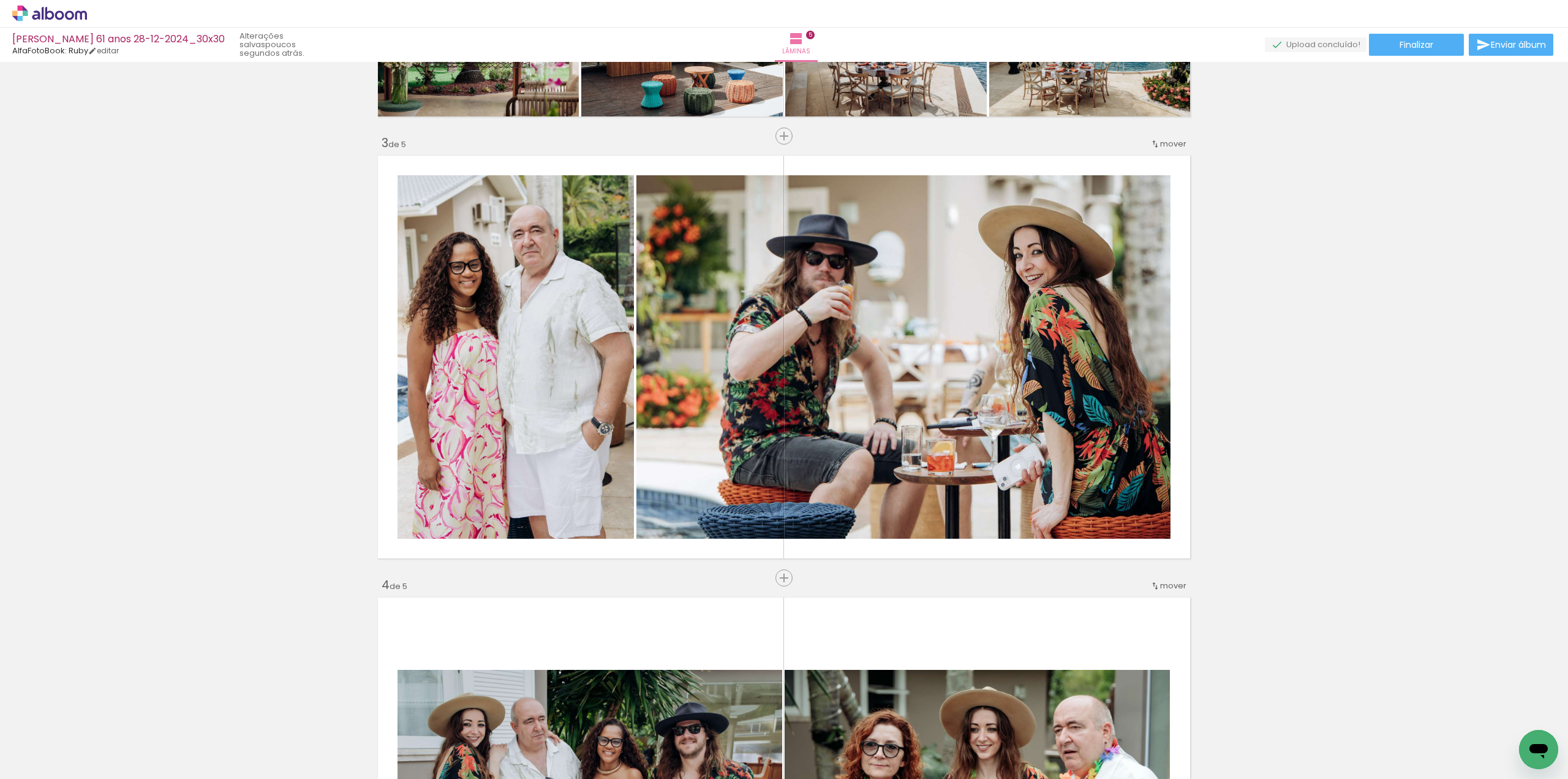
scroll to position [1075, 0]
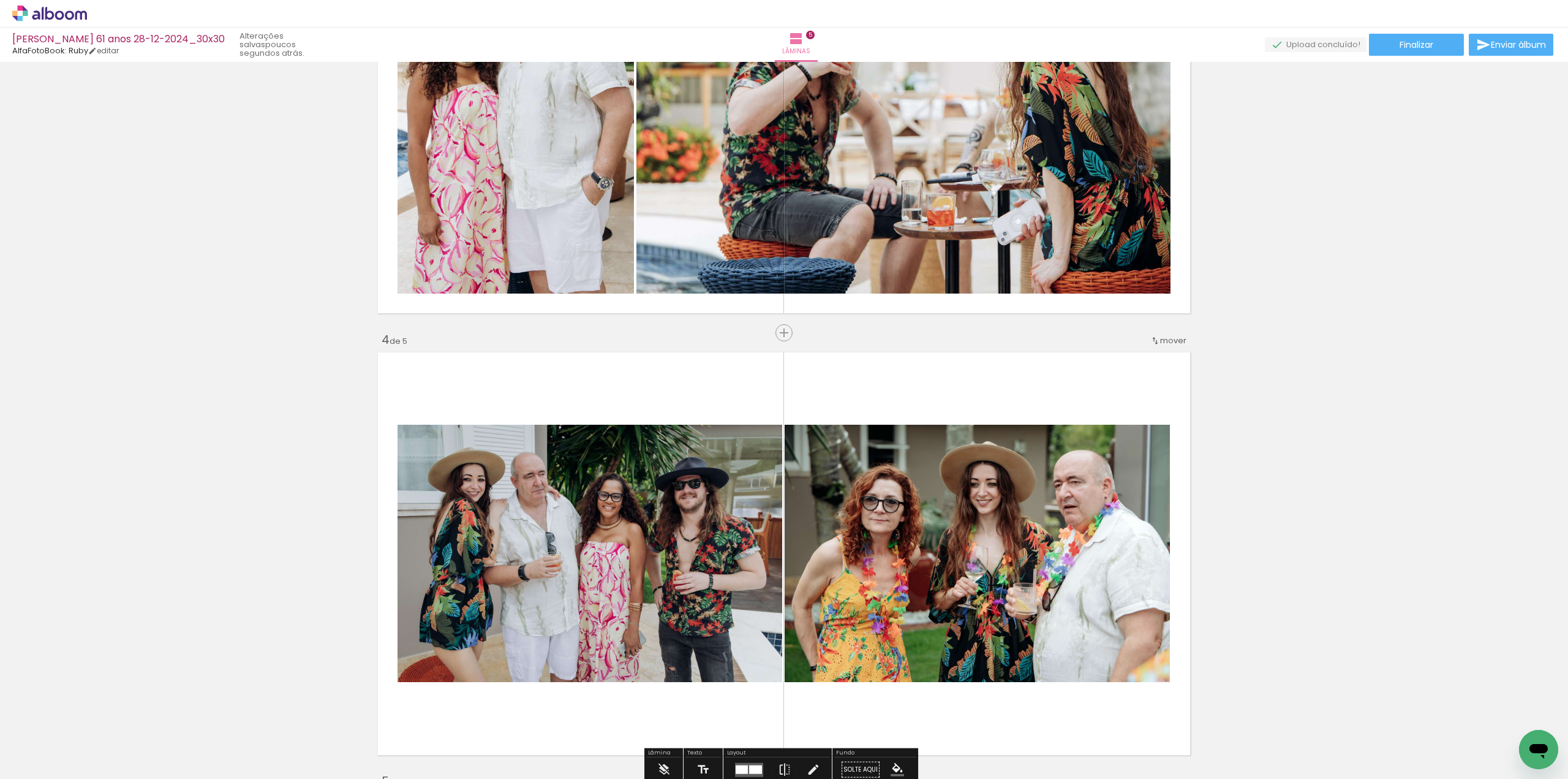
click at [1173, 333] on div "mover" at bounding box center [1168, 340] width 36 height 20
click at [1137, 416] on span "depois da" at bounding box center [1120, 419] width 41 height 20
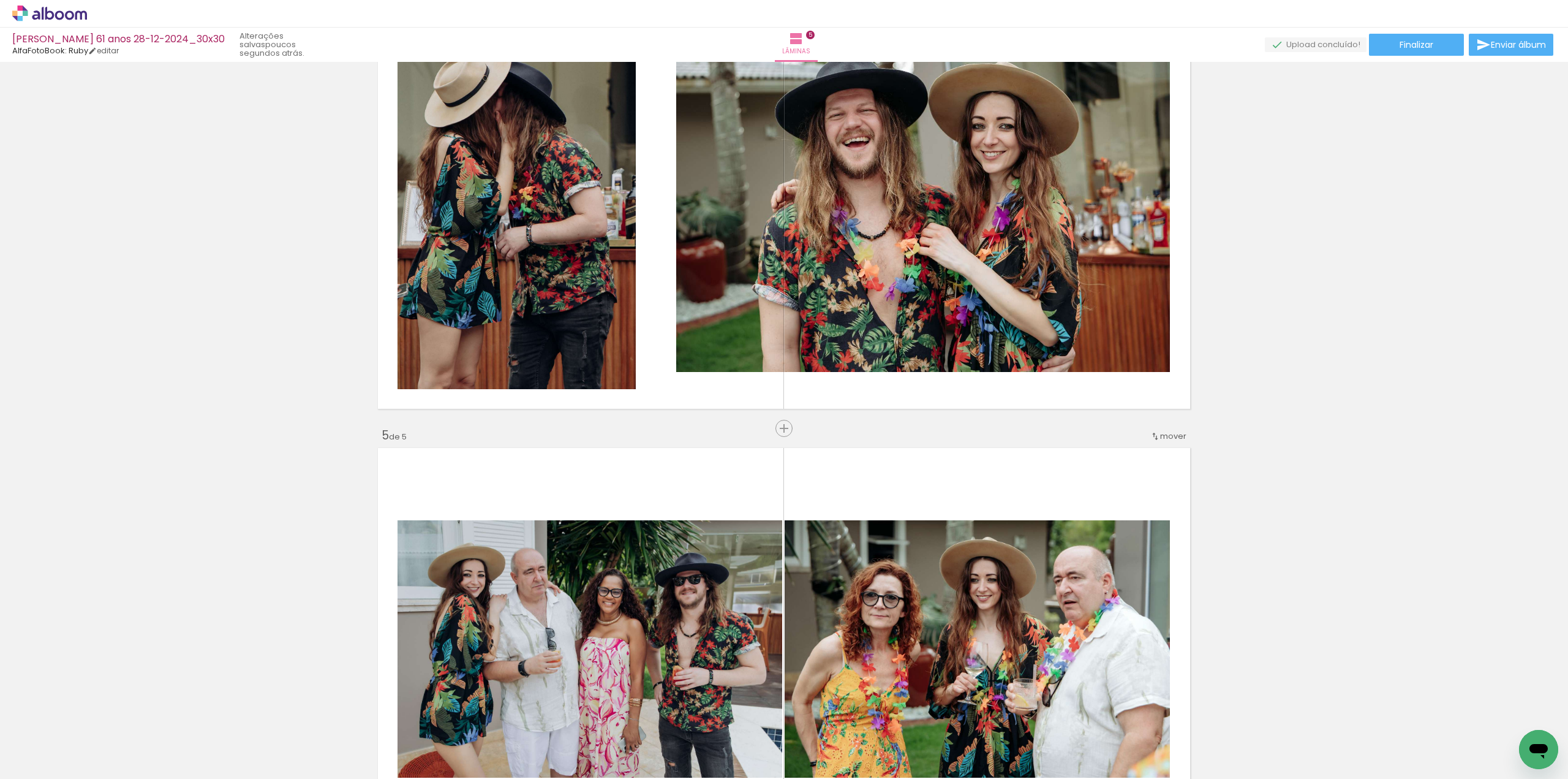
scroll to position [1259, 0]
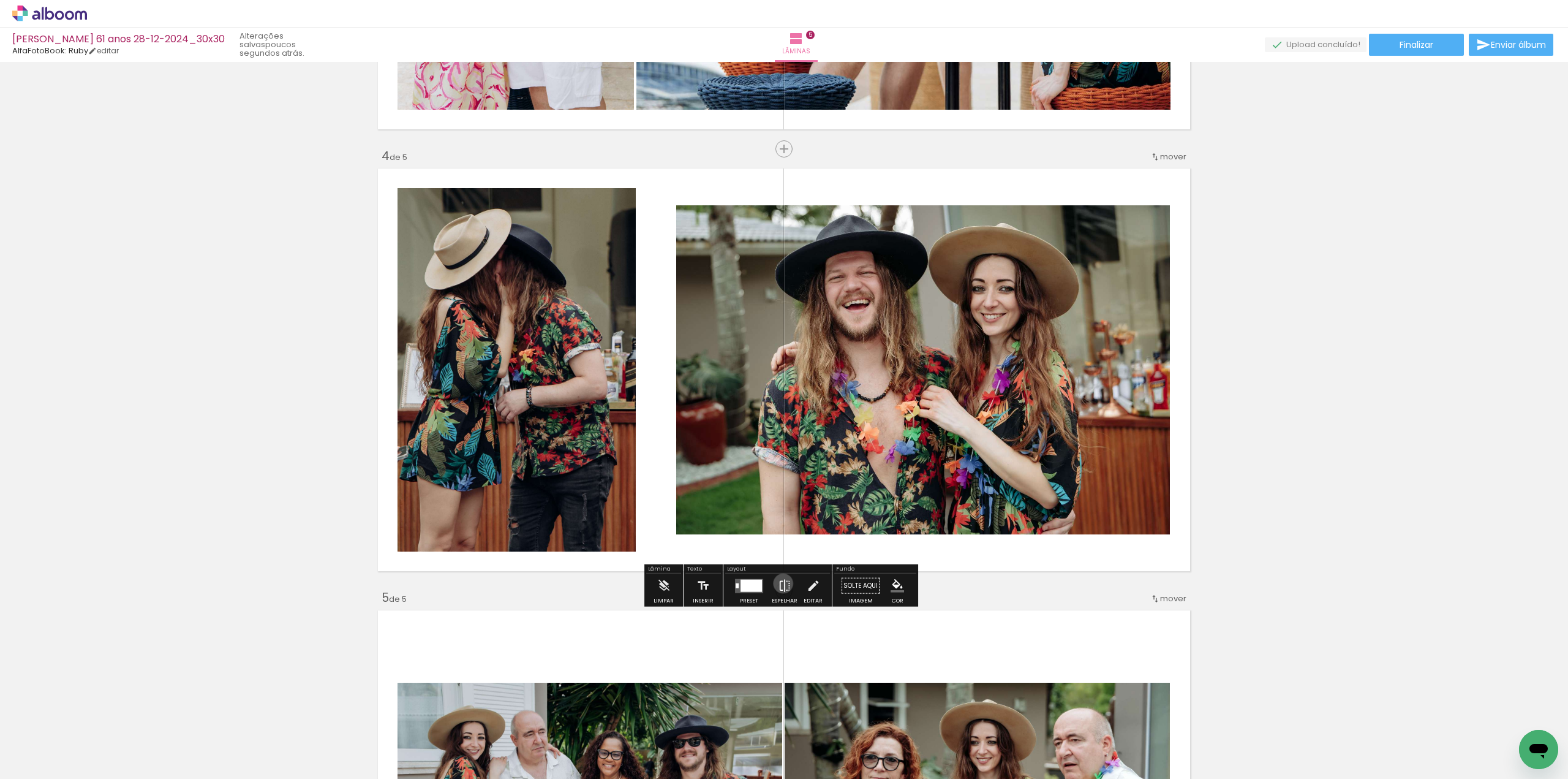
click at [780, 583] on iron-icon at bounding box center [784, 586] width 13 height 25
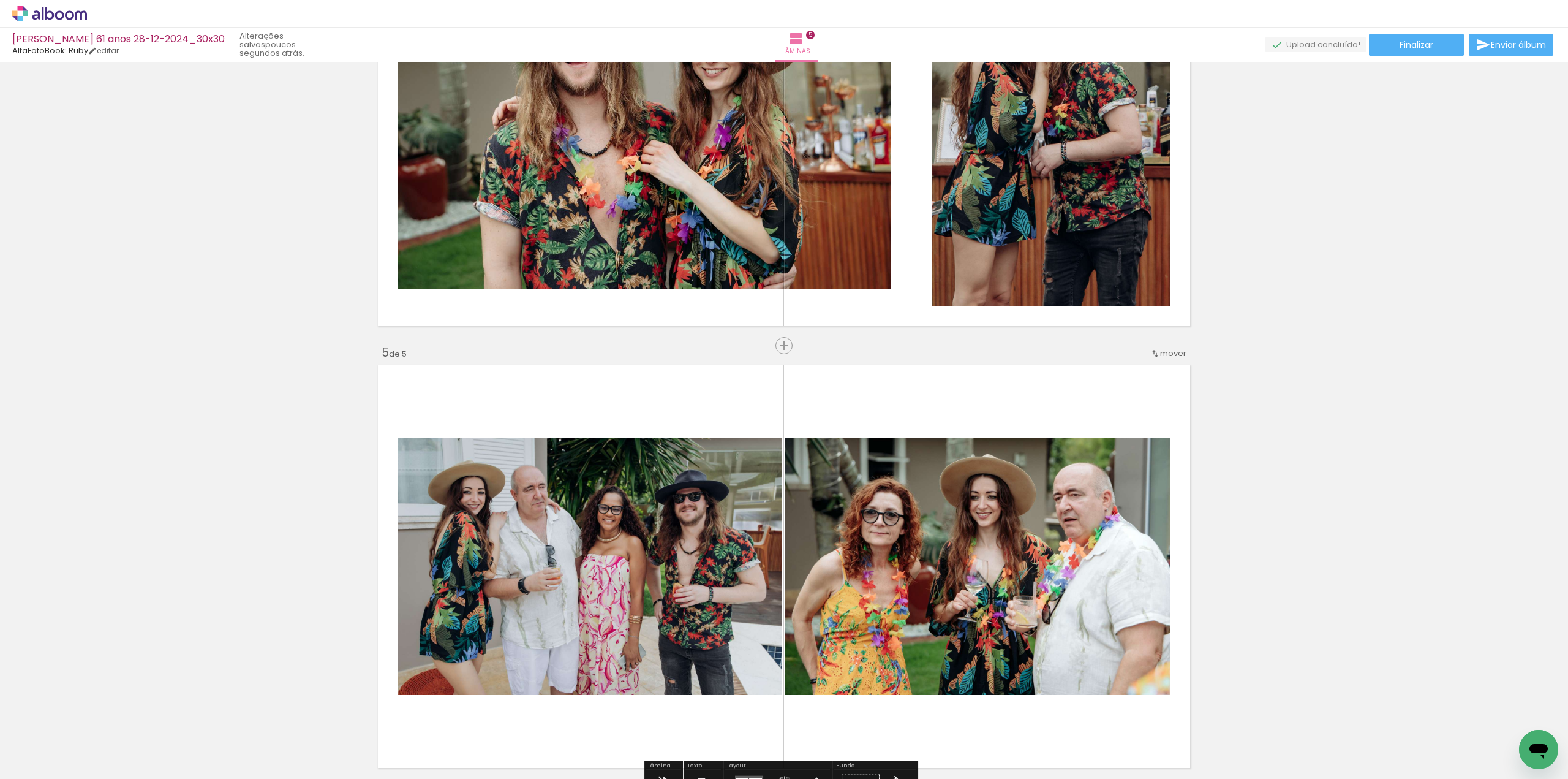
scroll to position [1381, 0]
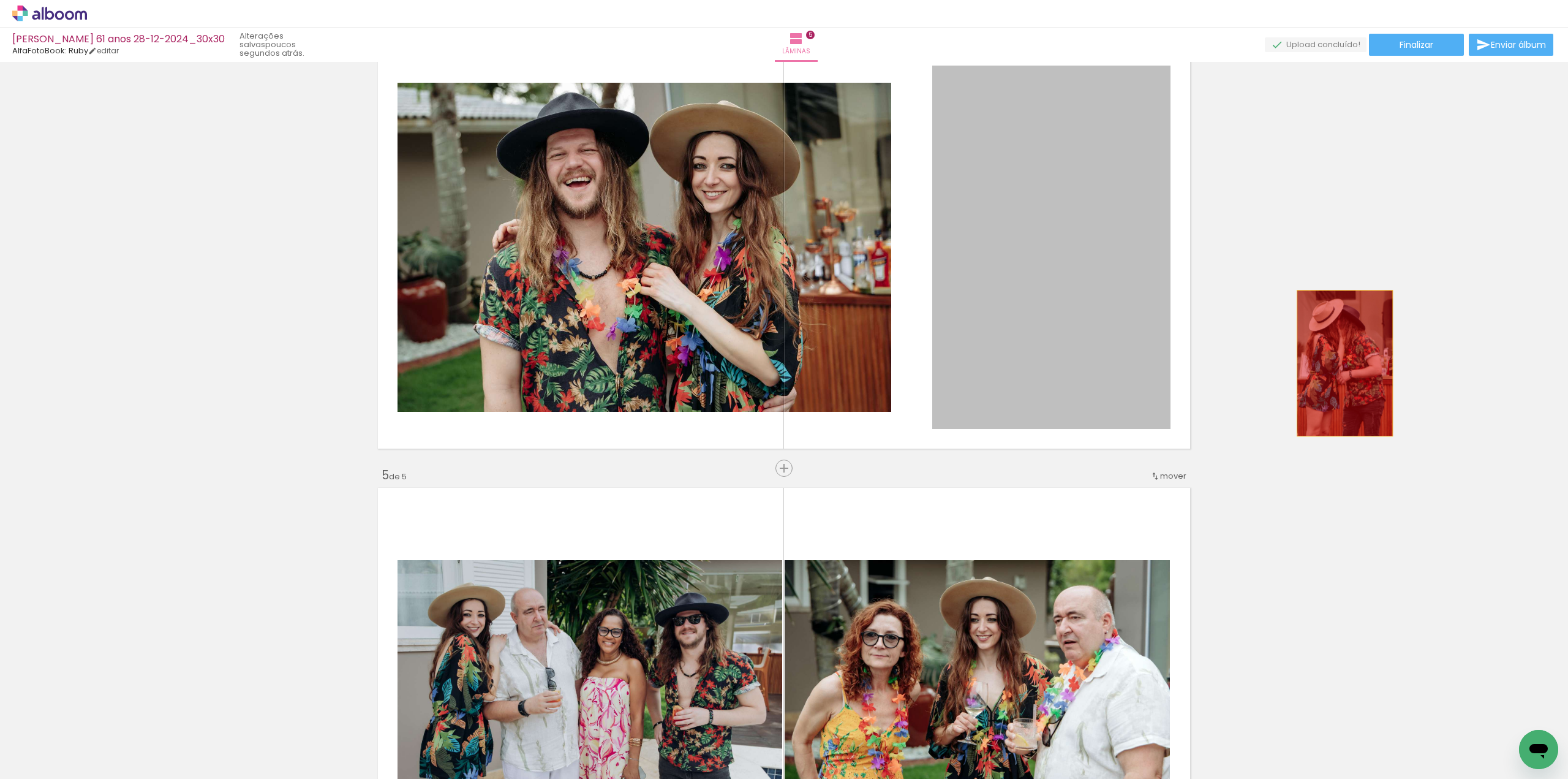
drag, startPoint x: 1218, startPoint y: 363, endPoint x: 1310, endPoint y: 356, distance: 92.3
click at [1411, 361] on div "Inserir lâmina 1 de 5 Inserir lâmina 2 de 5 Inserir lâmina 3 de 5 Inserir lâmin…" at bounding box center [784, 11] width 1568 height 2651
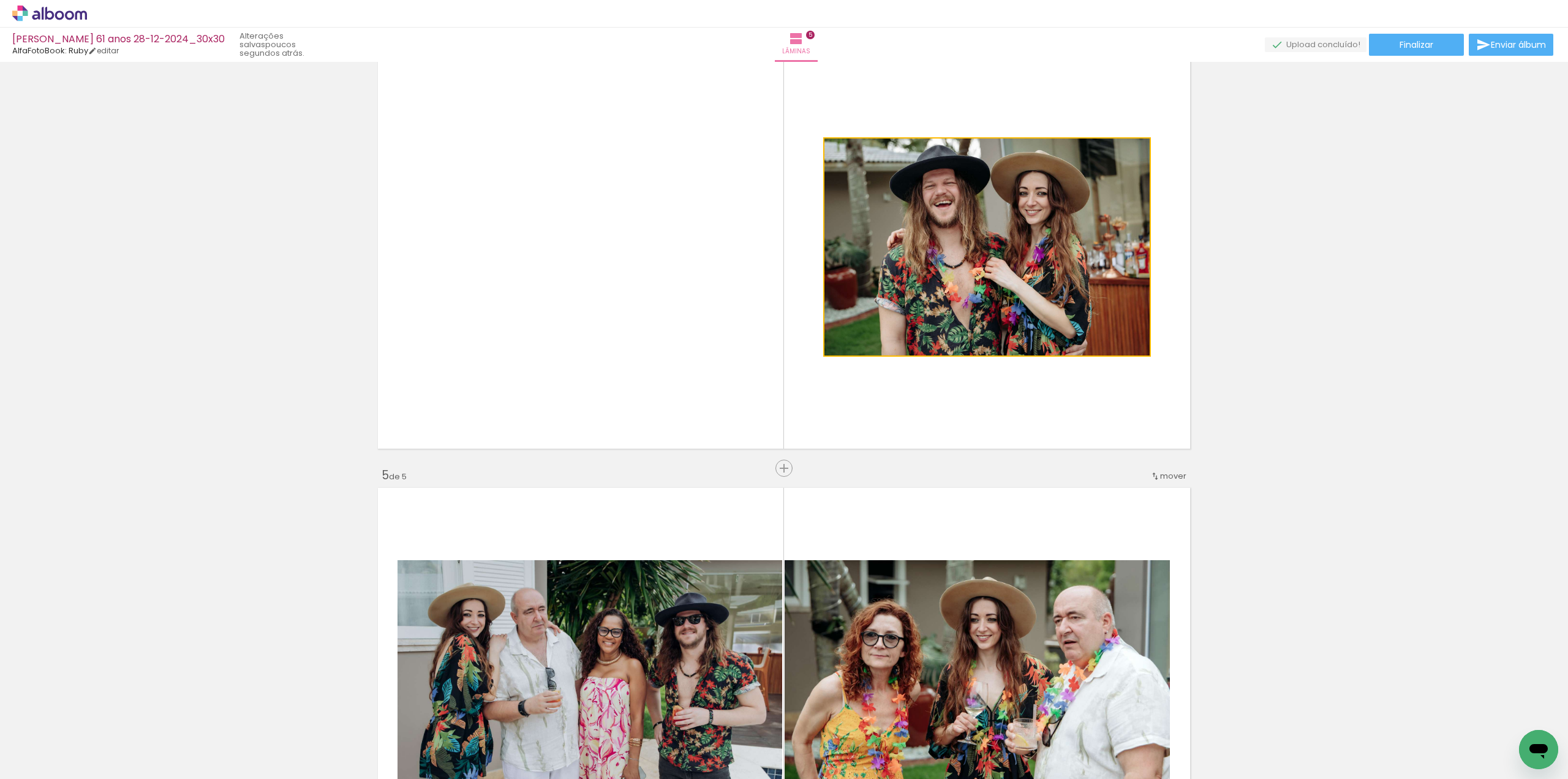
drag, startPoint x: 1174, startPoint y: 300, endPoint x: 1335, endPoint y: 310, distance: 161.3
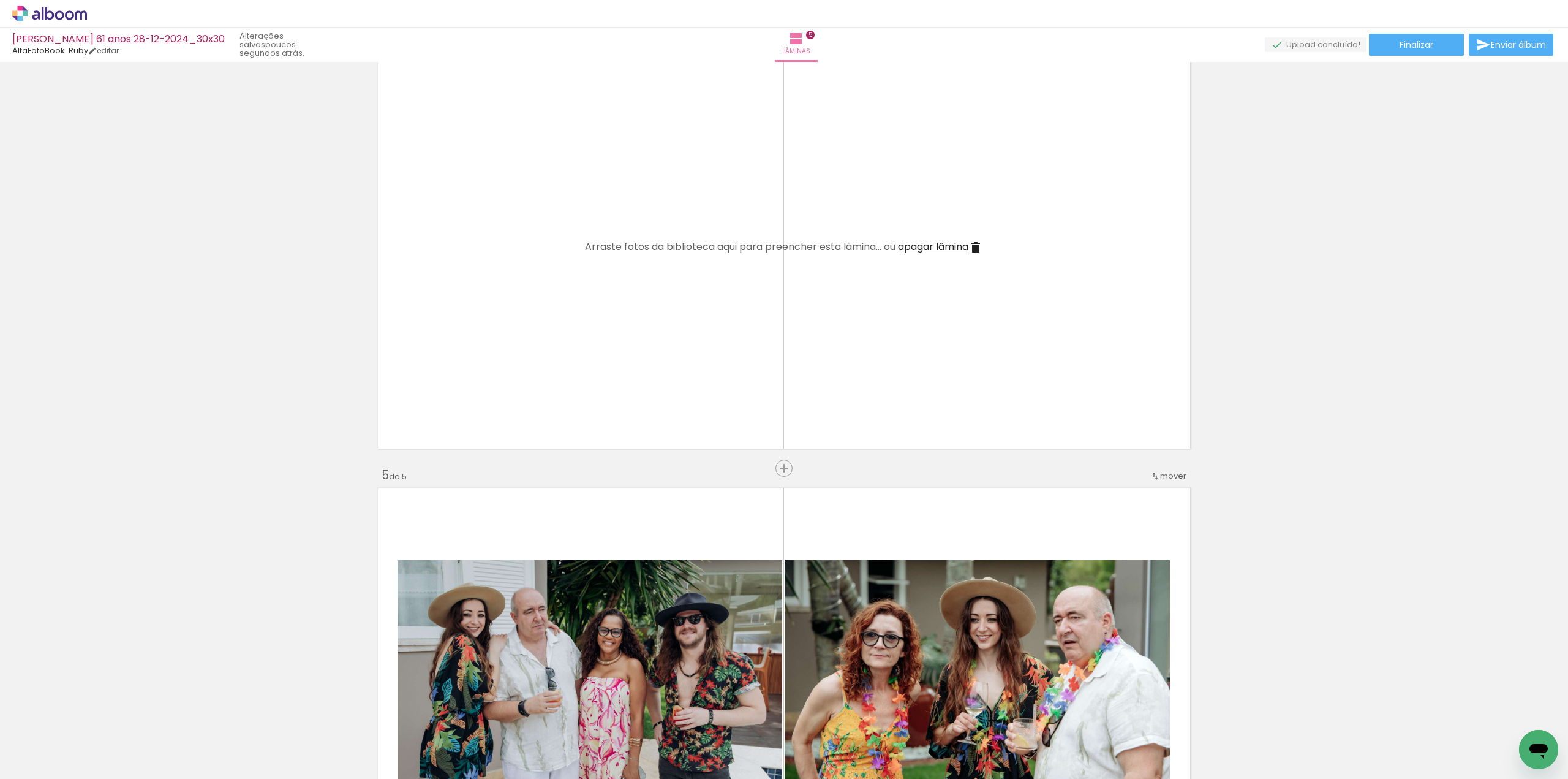
click at [934, 247] on span "apagar lâmina" at bounding box center [933, 246] width 71 height 14
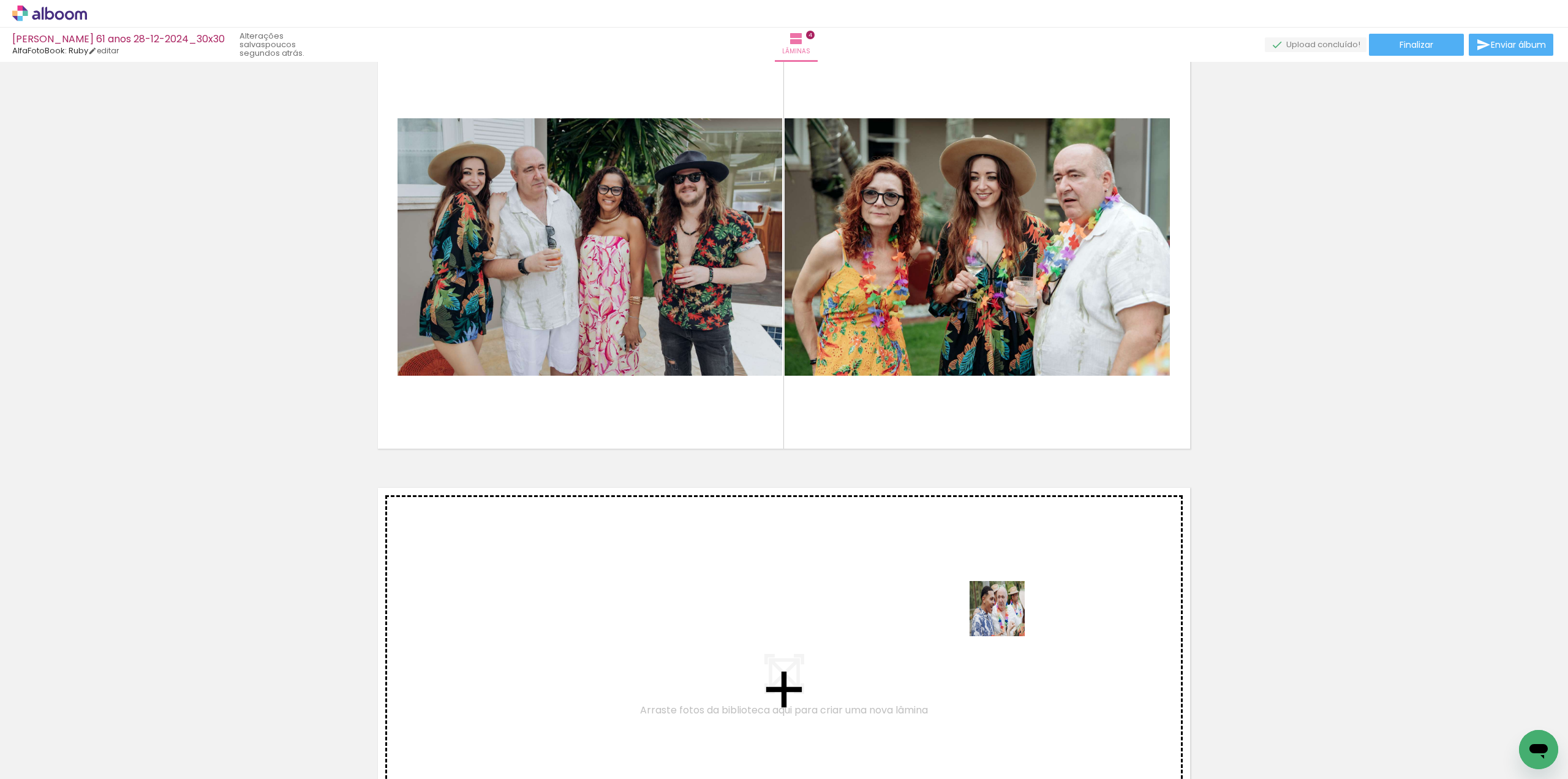
drag, startPoint x: 1207, startPoint y: 717, endPoint x: 1006, endPoint y: 617, distance: 224.5
click at [1006, 617] on quentale-workspace at bounding box center [784, 390] width 1568 height 779
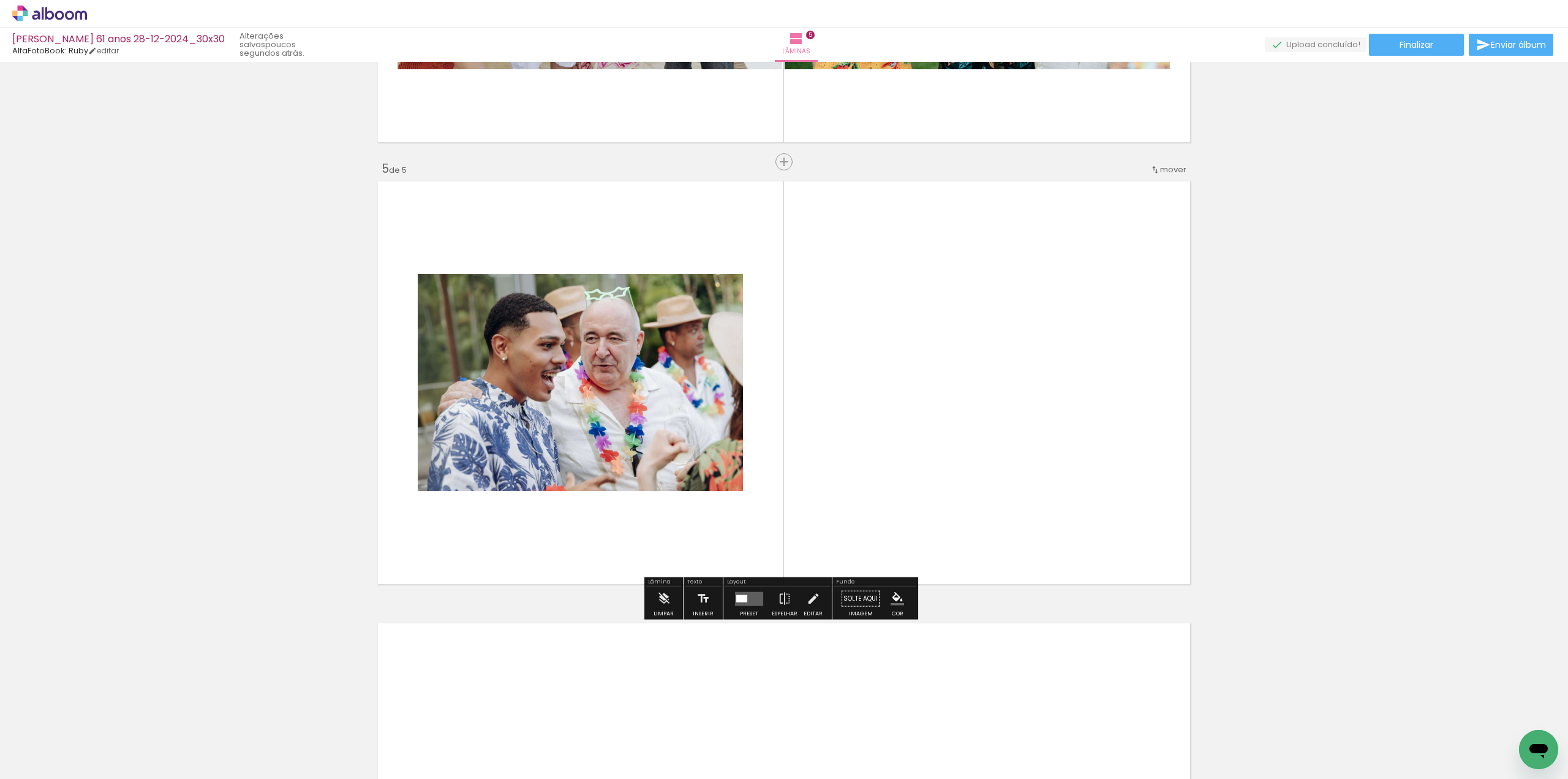
scroll to position [1688, 0]
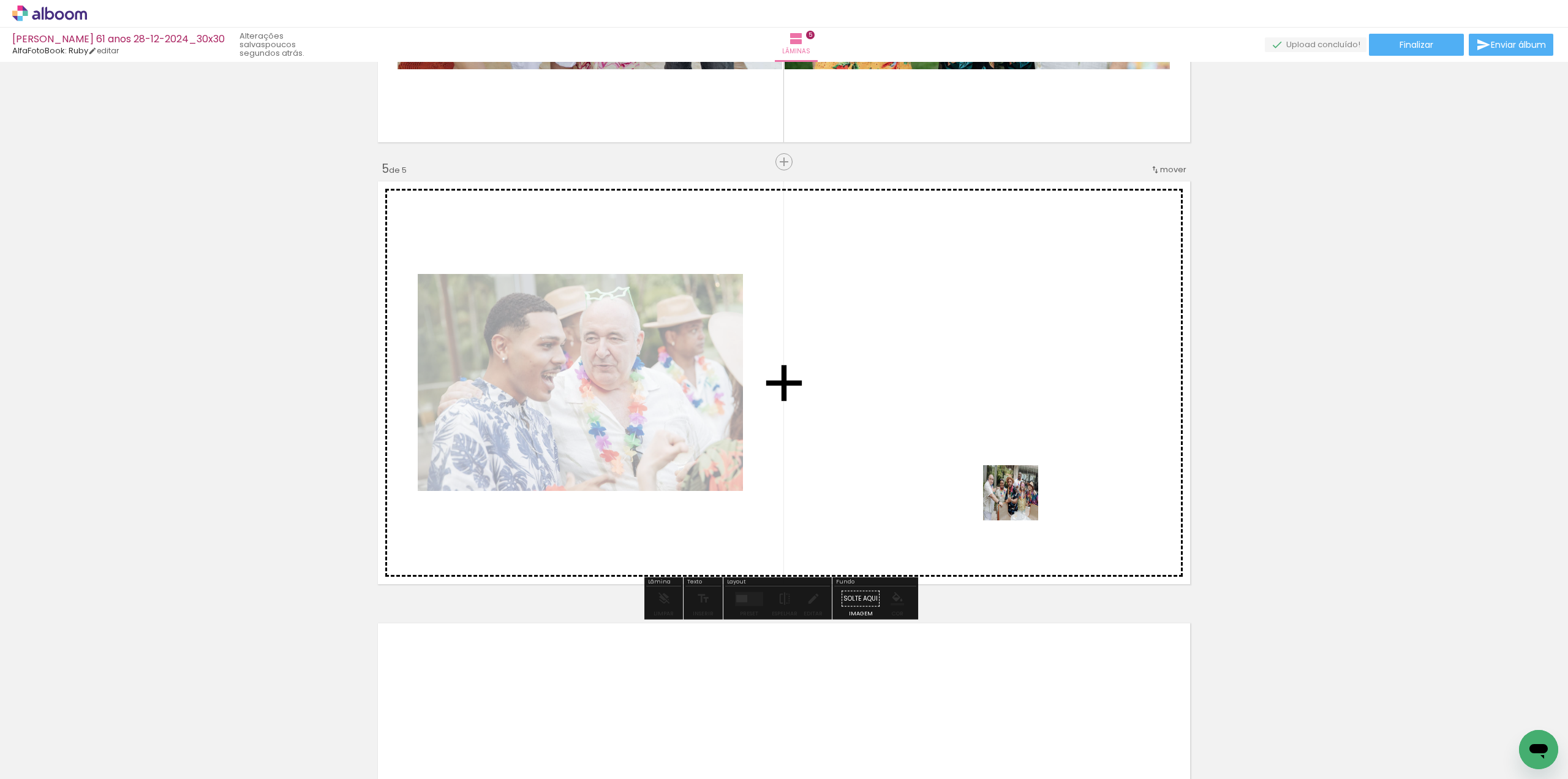
drag, startPoint x: 1204, startPoint y: 639, endPoint x: 1019, endPoint y: 502, distance: 230.2
click at [1019, 502] on quentale-workspace at bounding box center [784, 390] width 1568 height 779
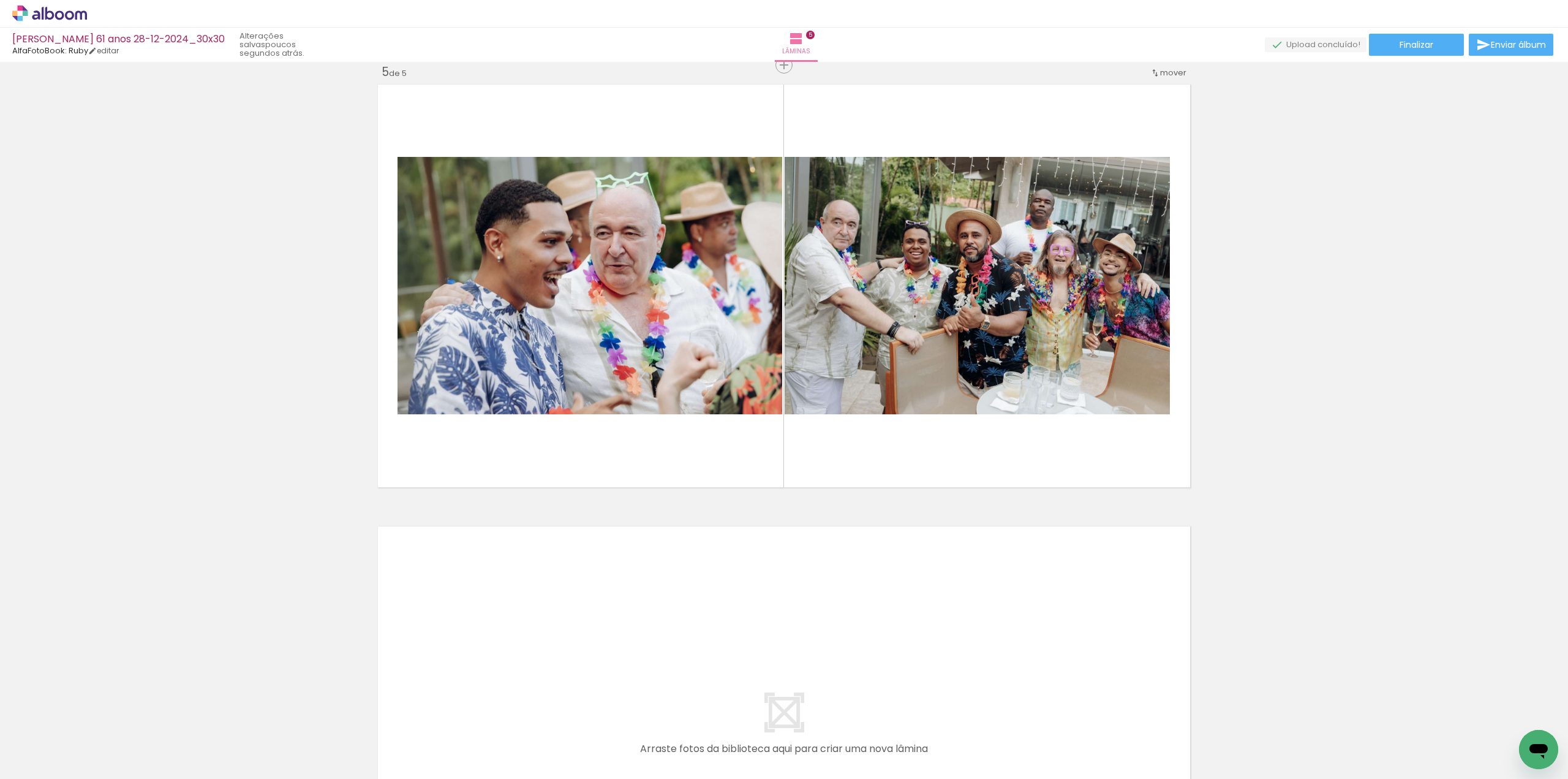
scroll to position [1810, 0]
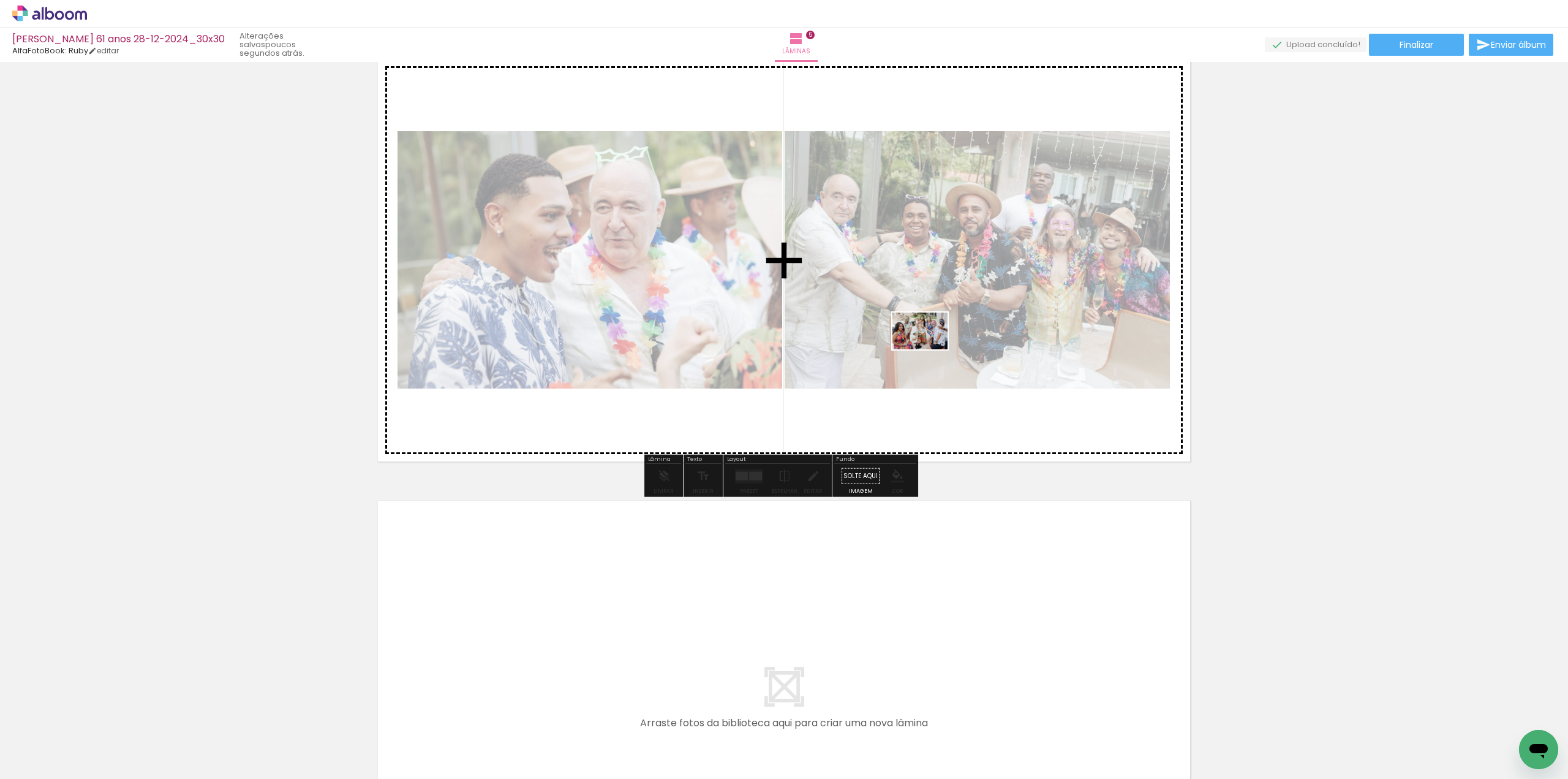
drag, startPoint x: 1181, startPoint y: 722, endPoint x: 912, endPoint y: 319, distance: 484.5
click at [912, 319] on quentale-workspace at bounding box center [784, 390] width 1568 height 779
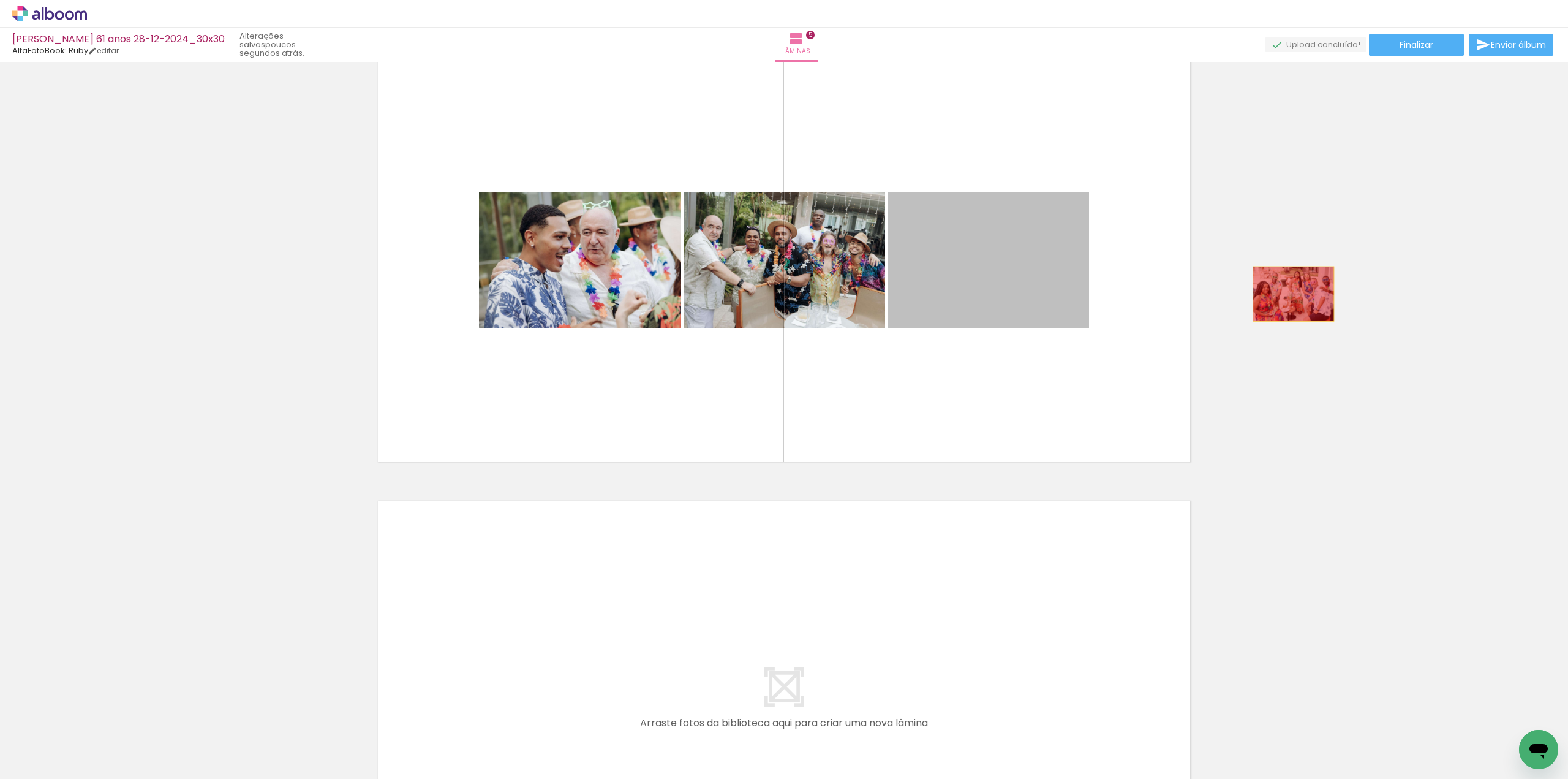
drag, startPoint x: 1193, startPoint y: 291, endPoint x: 1292, endPoint y: 295, distance: 99.1
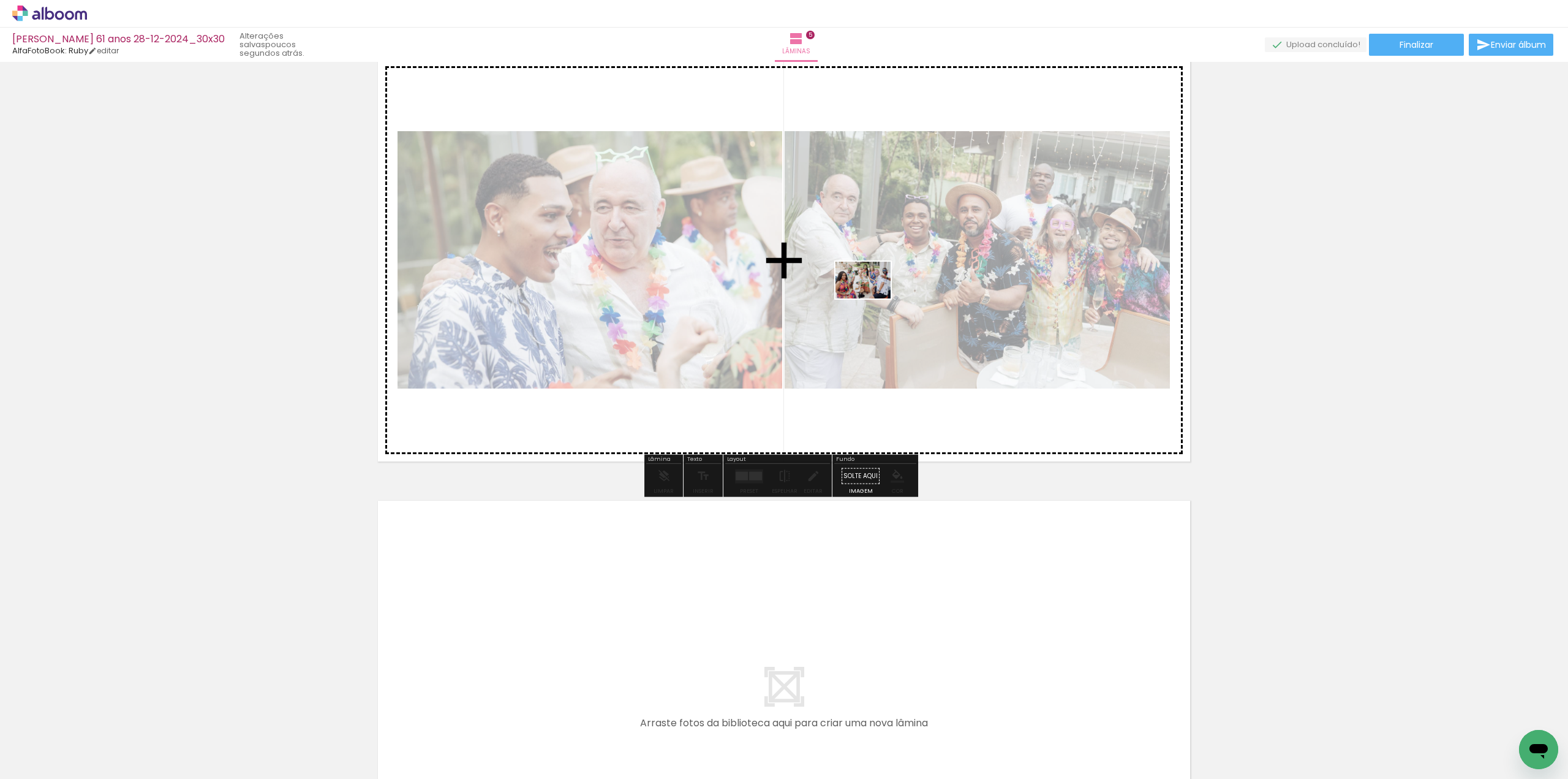
drag, startPoint x: 1059, startPoint y: 591, endPoint x: 873, endPoint y: 296, distance: 348.7
click at [872, 296] on quentale-workspace at bounding box center [784, 390] width 1568 height 779
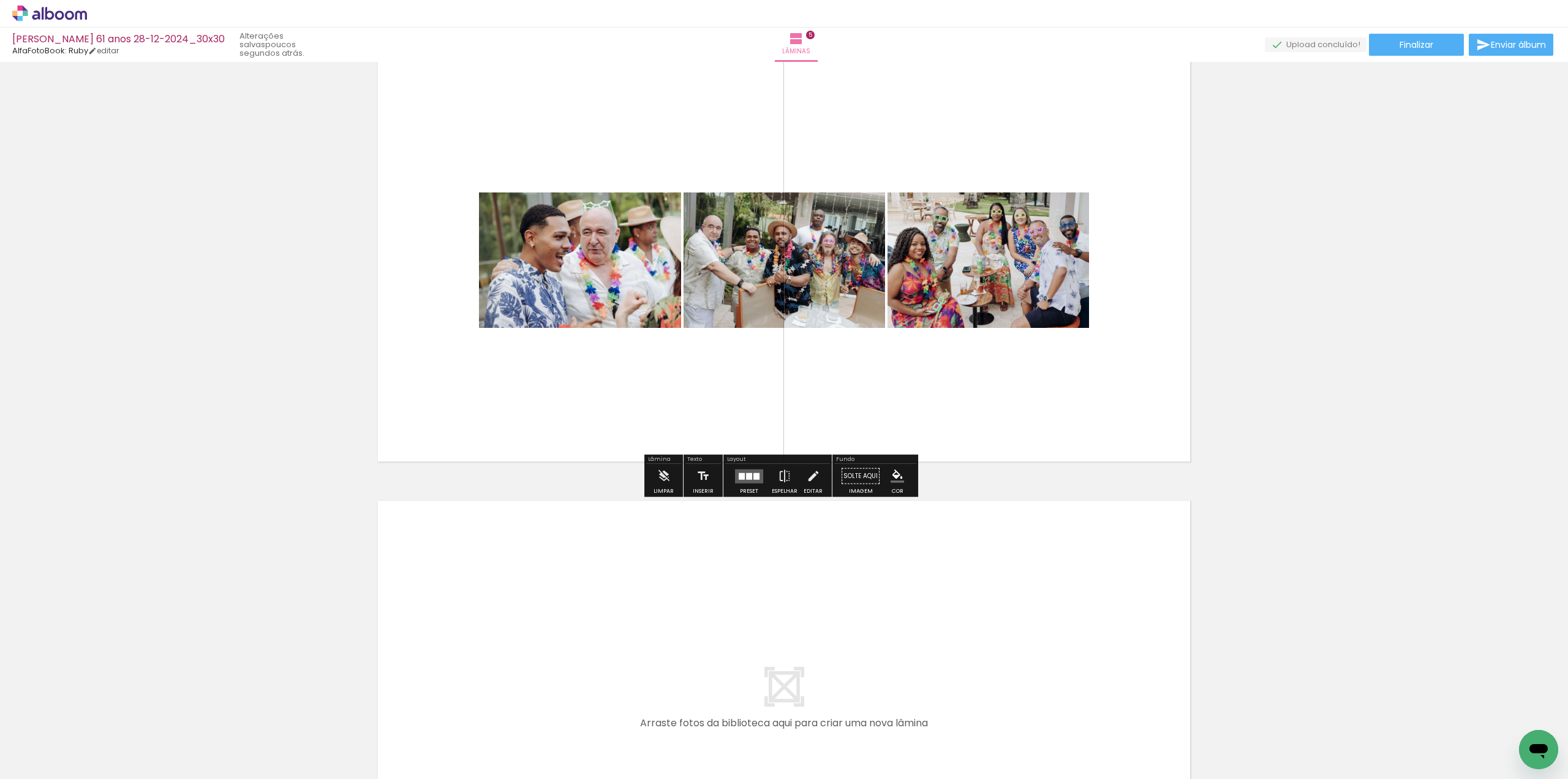
click at [744, 481] on quentale-layouter at bounding box center [749, 476] width 28 height 14
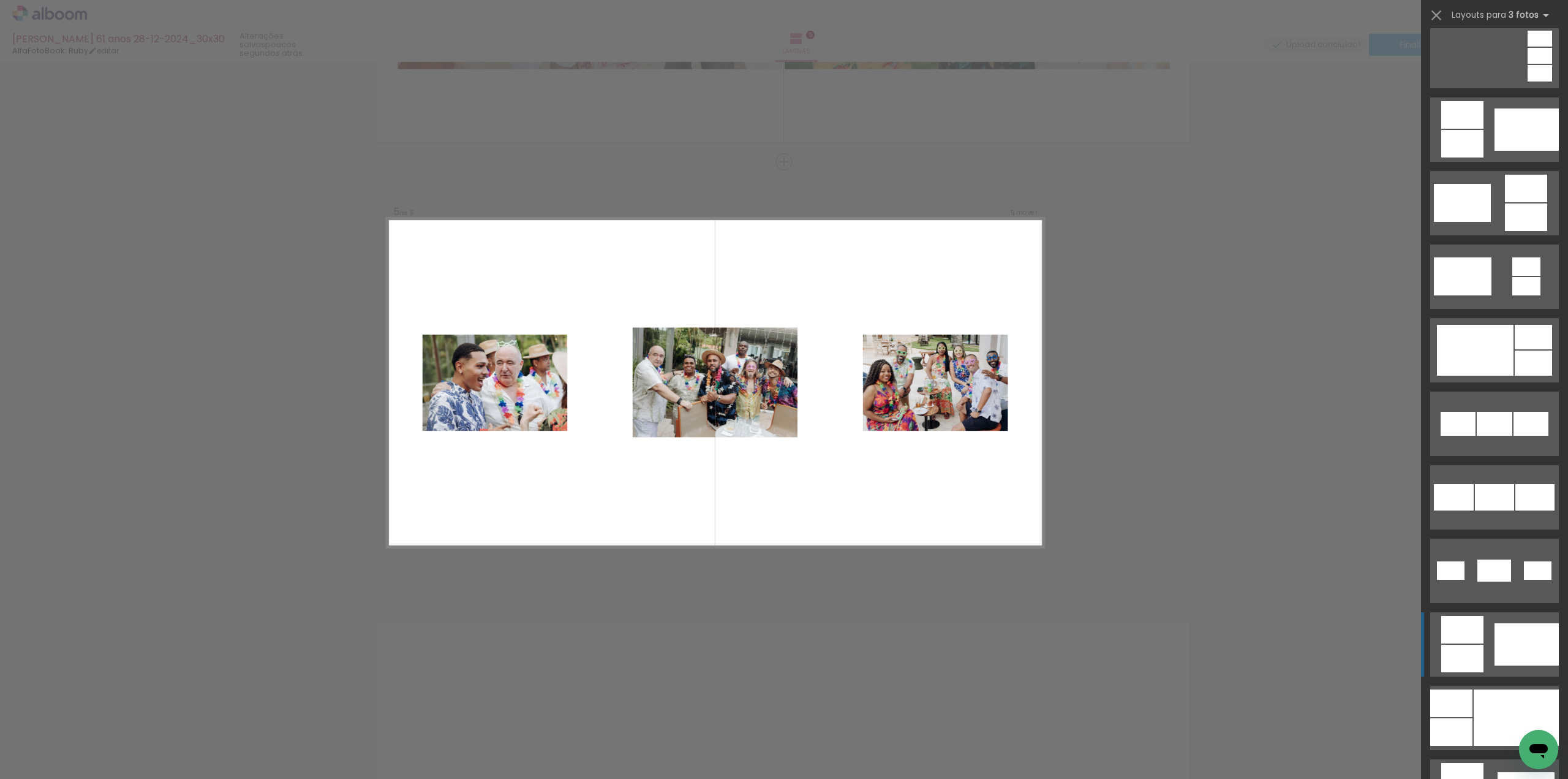
scroll to position [368, 0]
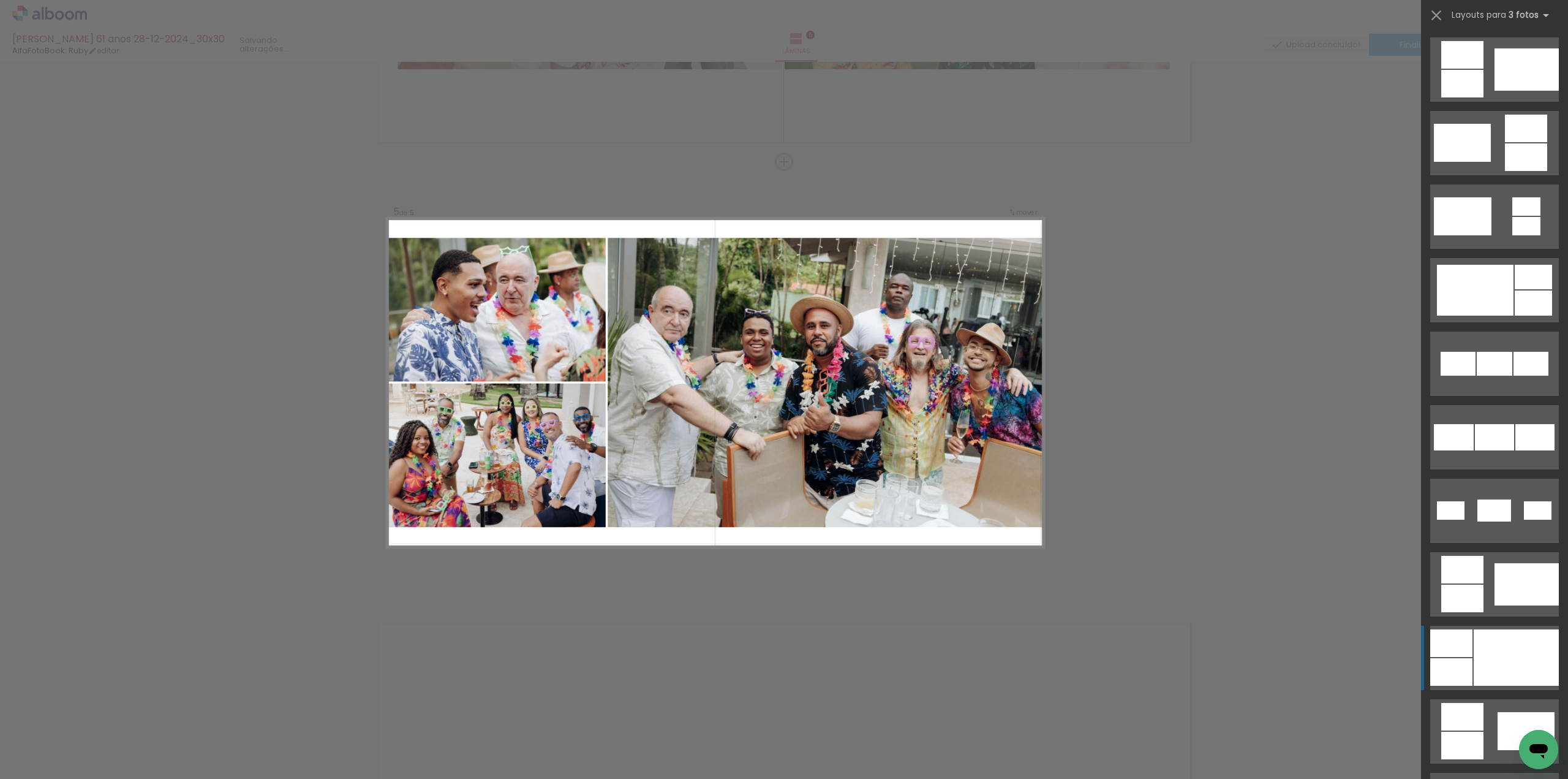
click at [1501, 644] on div at bounding box center [1516, 657] width 85 height 57
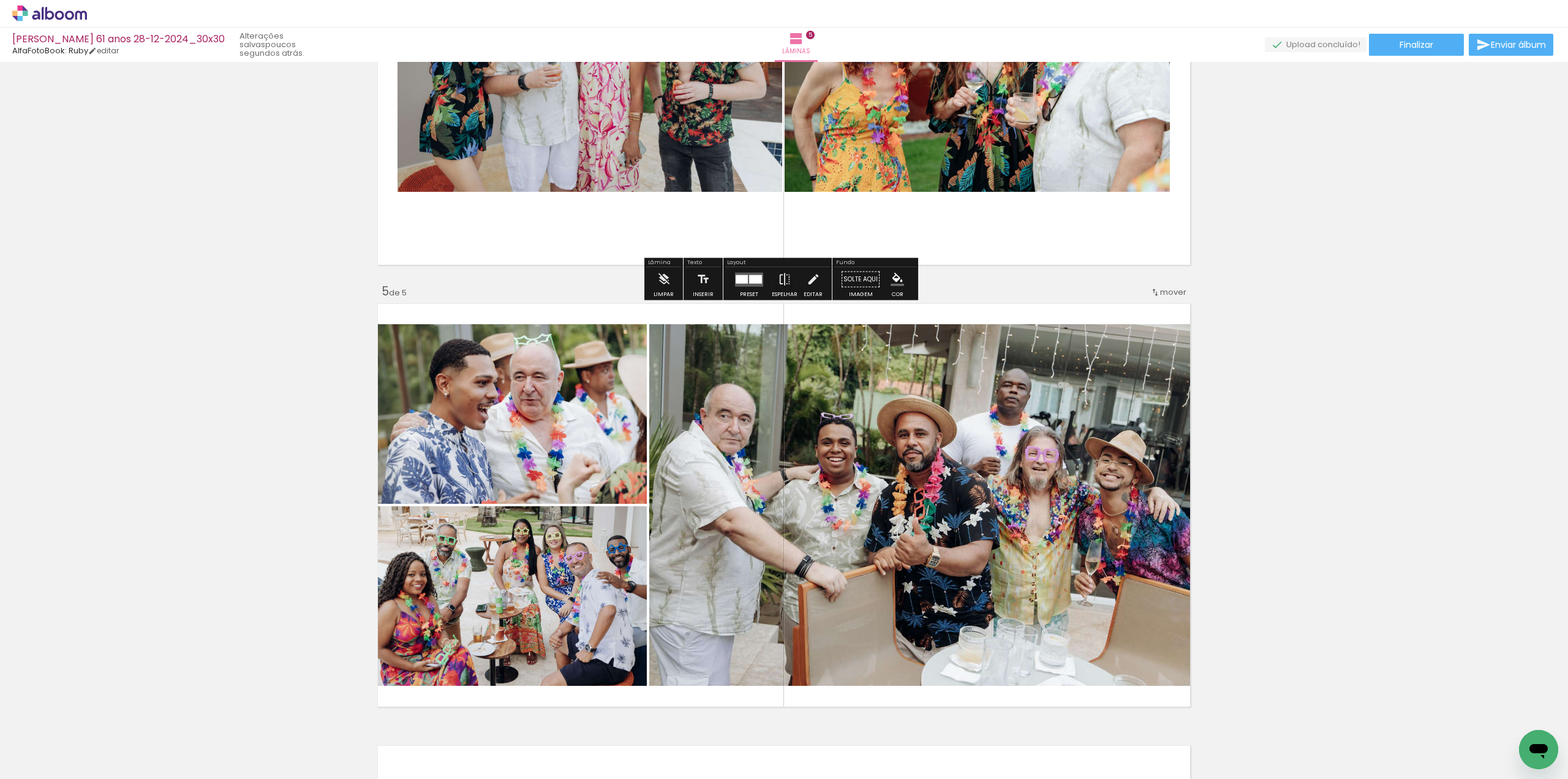
scroll to position [1810, 0]
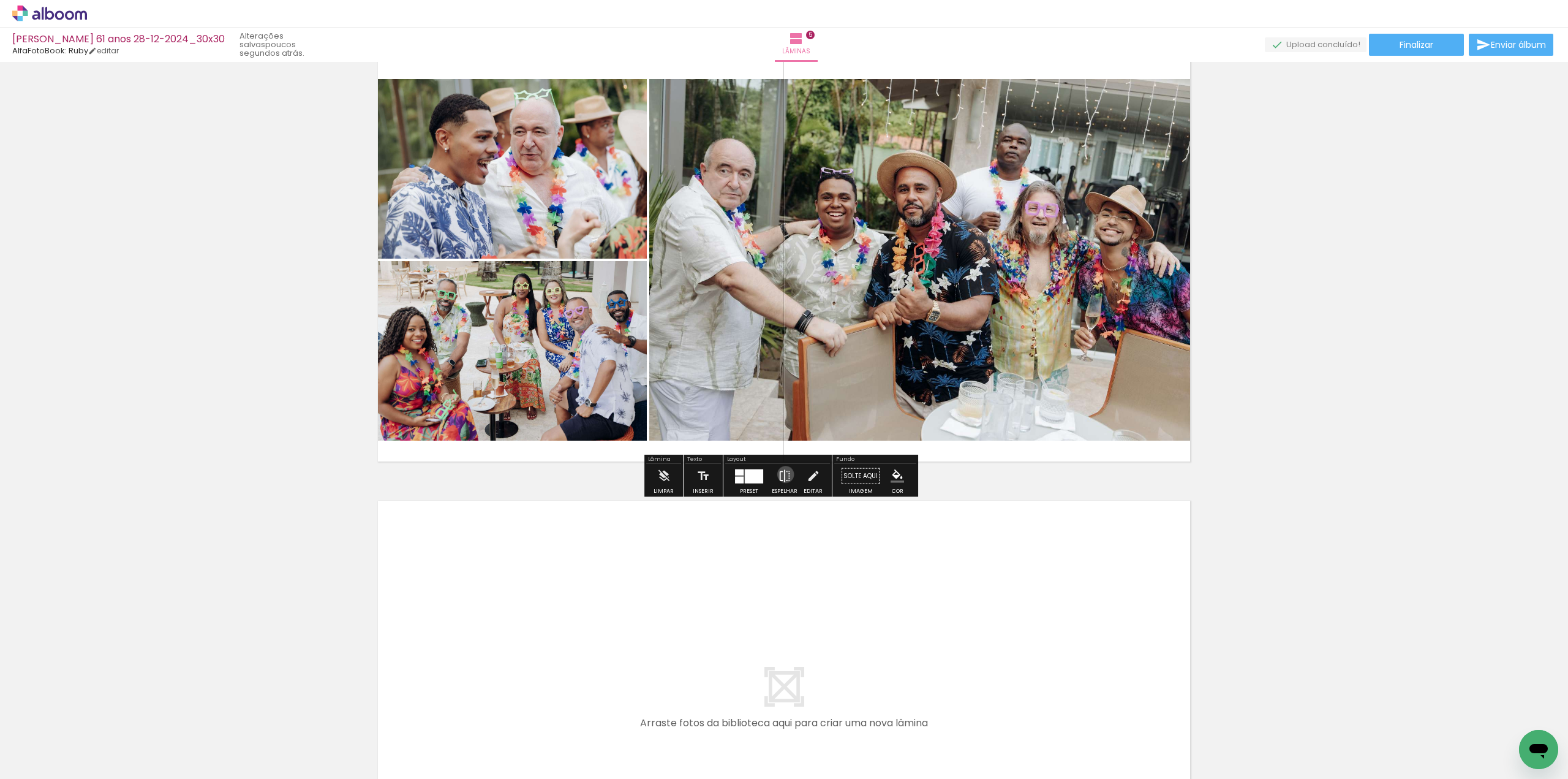
click at [782, 474] on iron-icon at bounding box center [784, 476] width 13 height 25
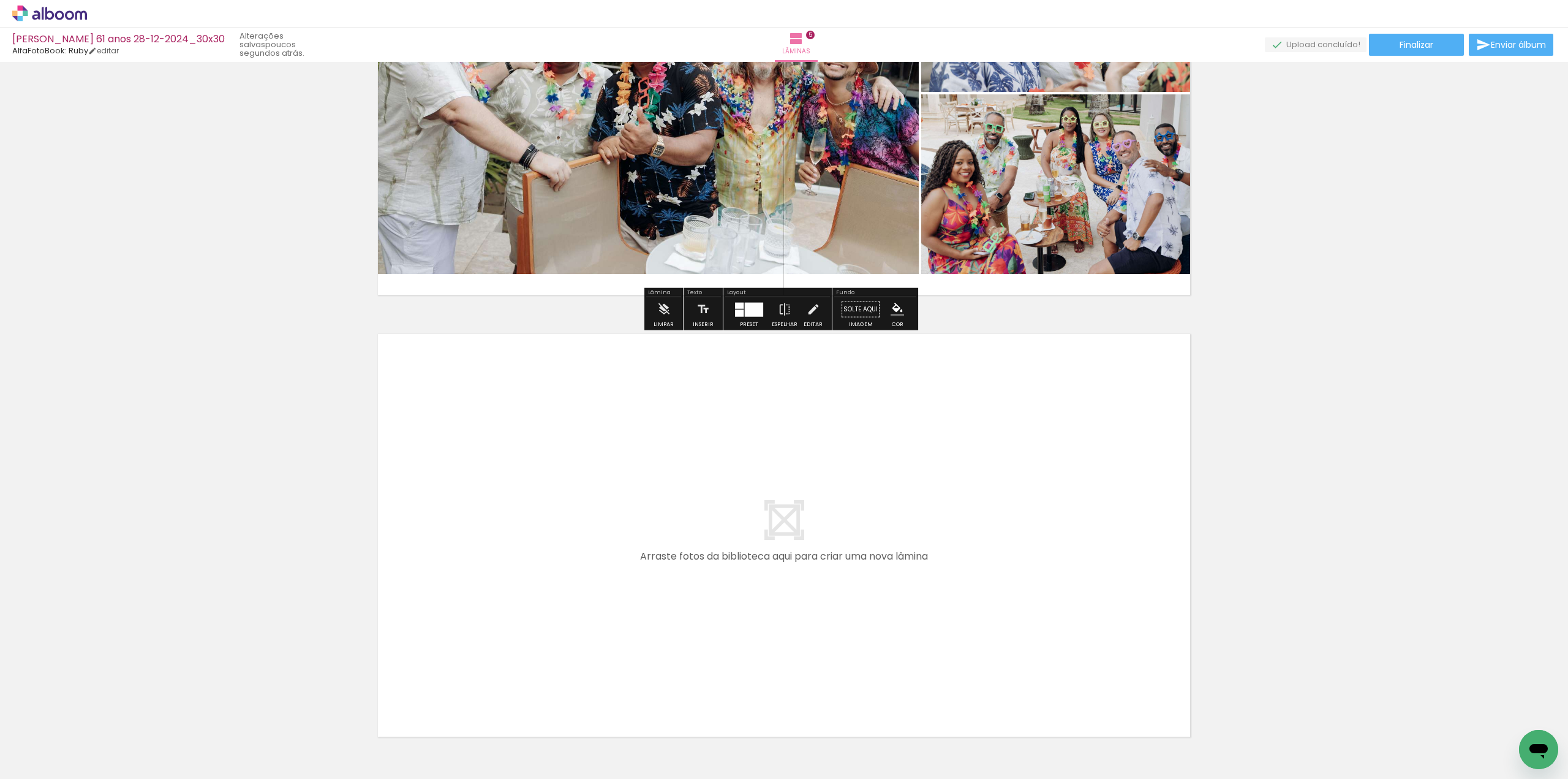
scroll to position [1994, 0]
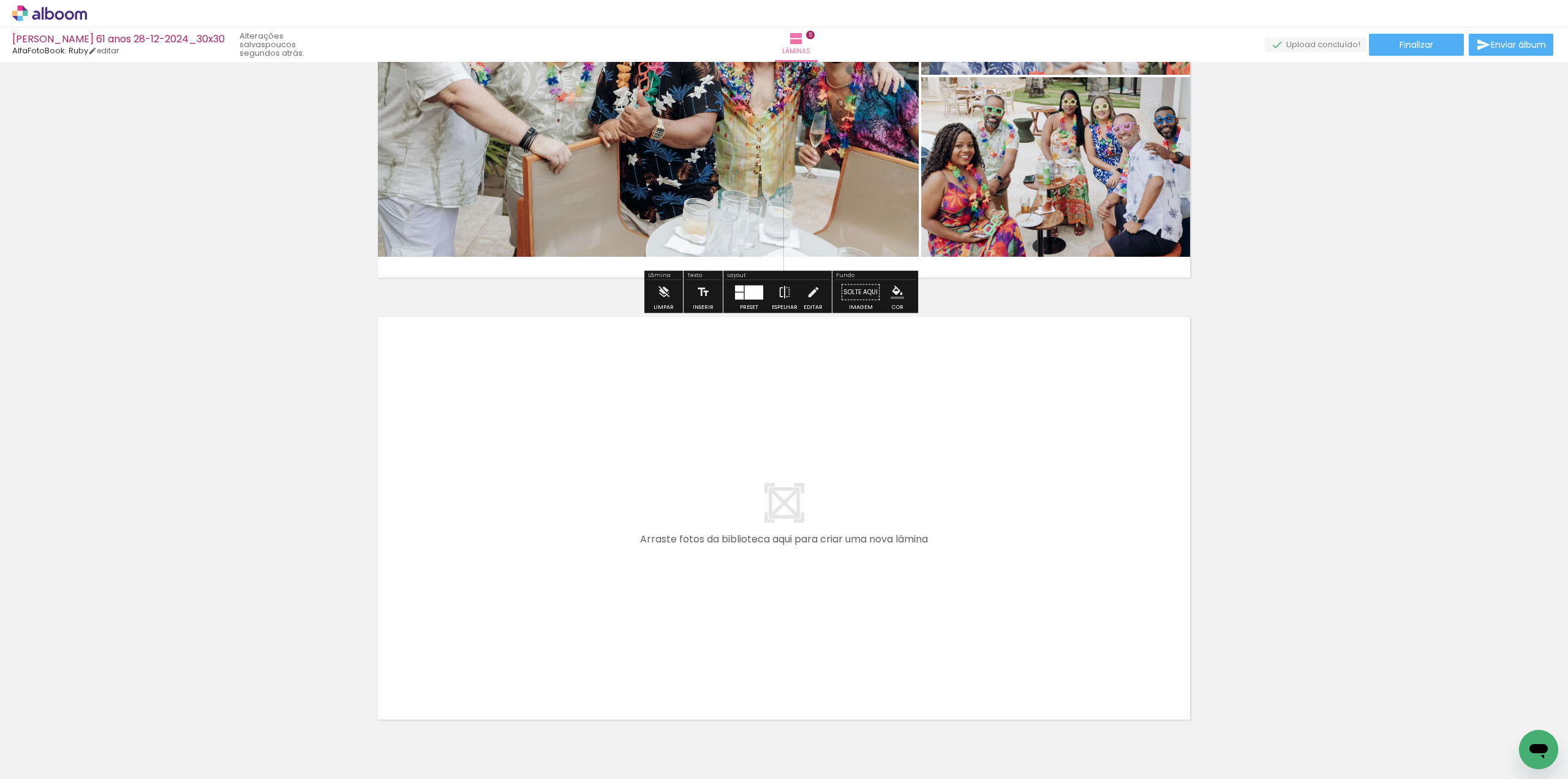
drag, startPoint x: 577, startPoint y: 748, endPoint x: 587, endPoint y: 637, distance: 111.4
click at [587, 637] on quentale-workspace at bounding box center [784, 390] width 1568 height 779
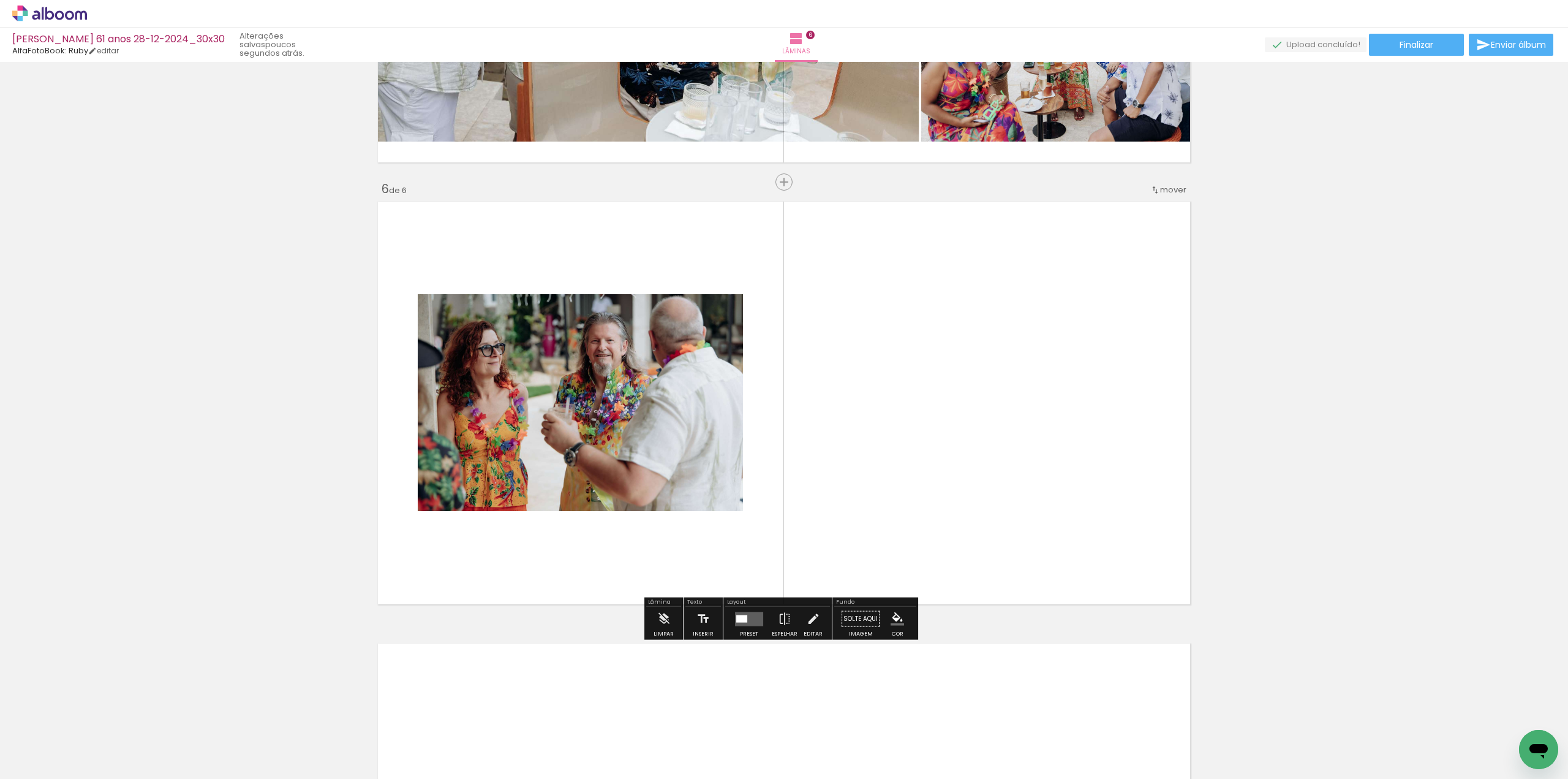
scroll to position [2130, 0]
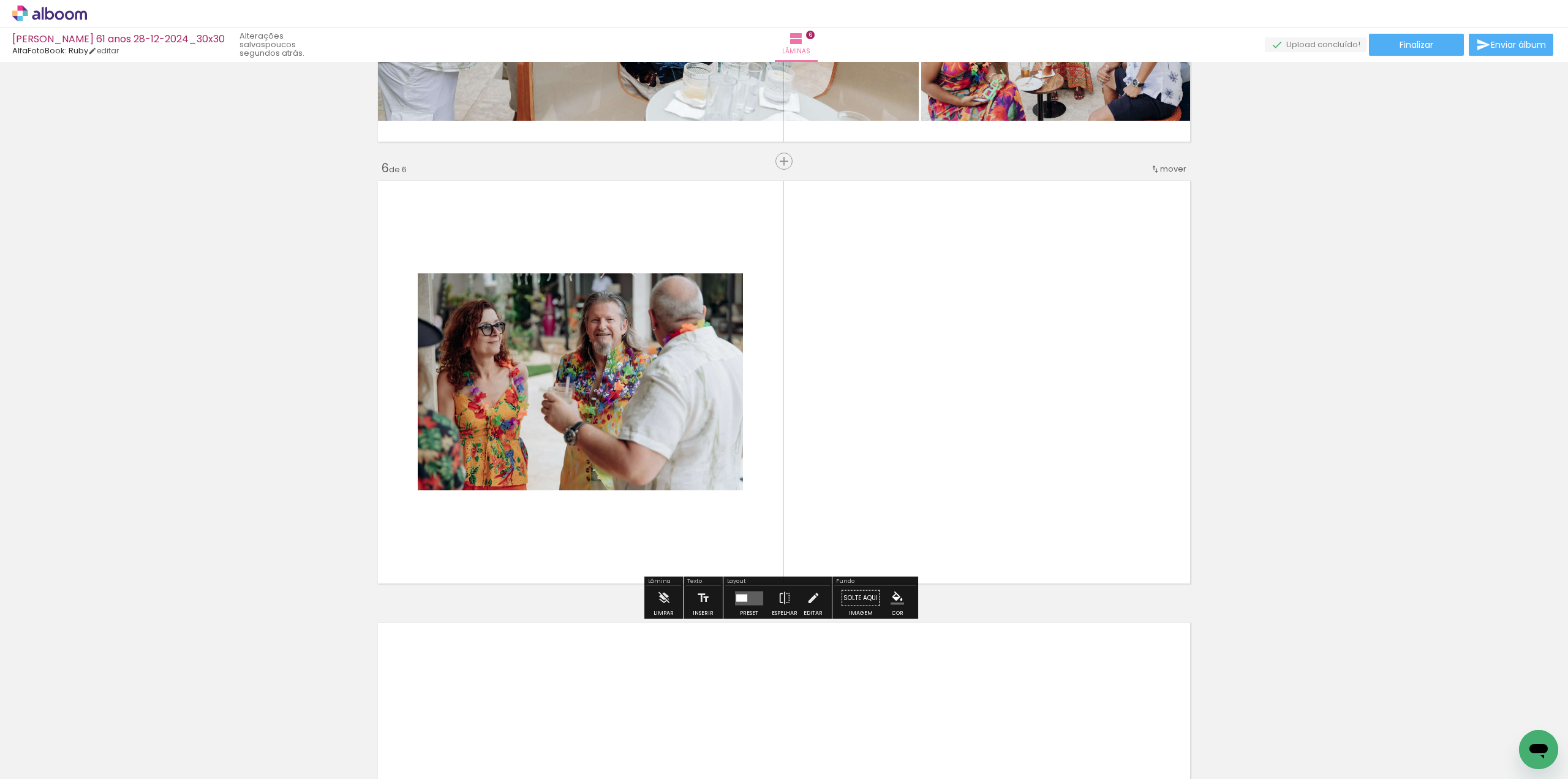
drag, startPoint x: 671, startPoint y: 543, endPoint x: 693, endPoint y: 488, distance: 59.2
click at [693, 488] on quentale-workspace at bounding box center [784, 390] width 1568 height 779
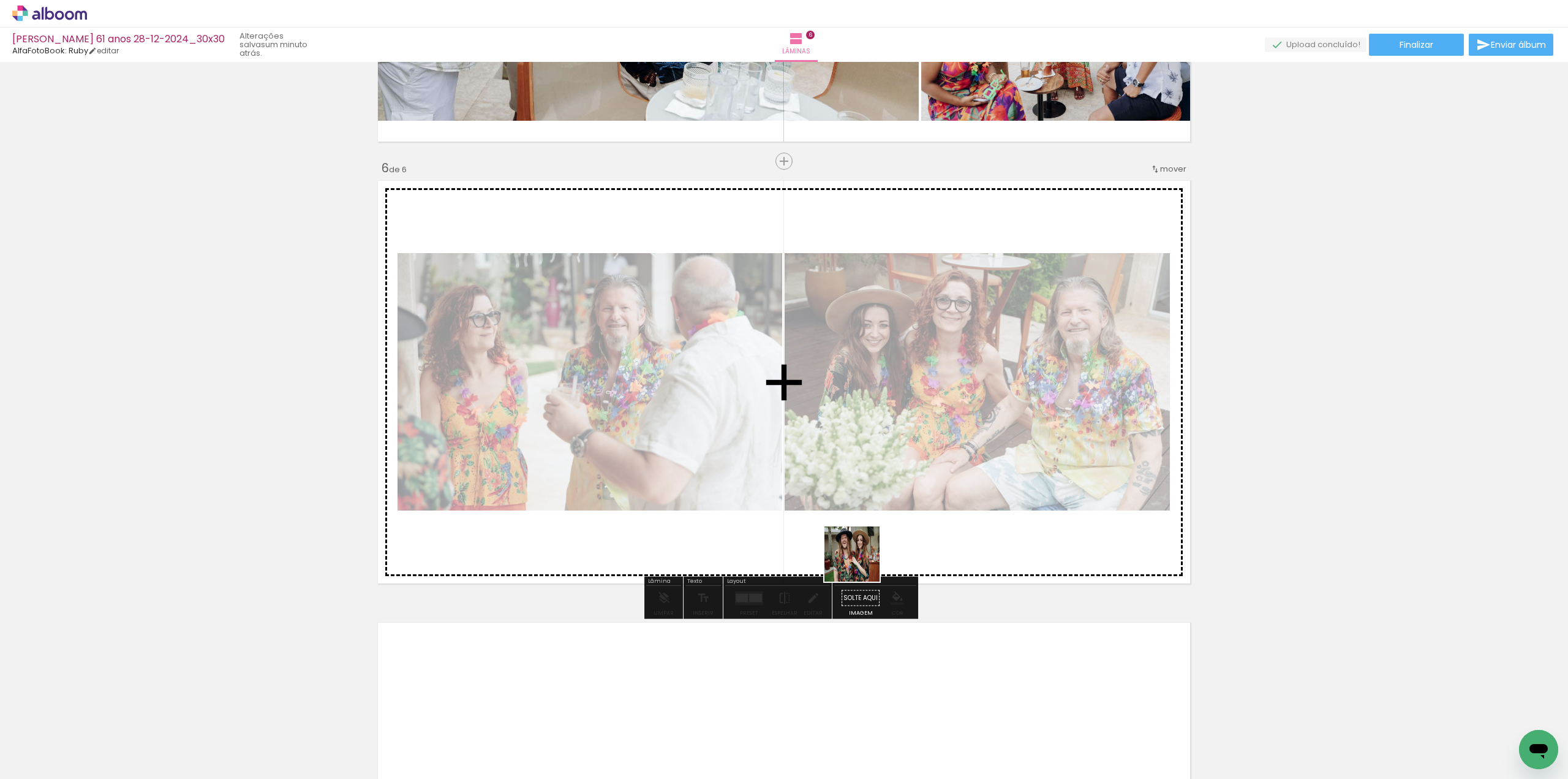
drag, startPoint x: 842, startPoint y: 736, endPoint x: 864, endPoint y: 559, distance: 178.4
click at [864, 559] on quentale-workspace at bounding box center [784, 390] width 1568 height 779
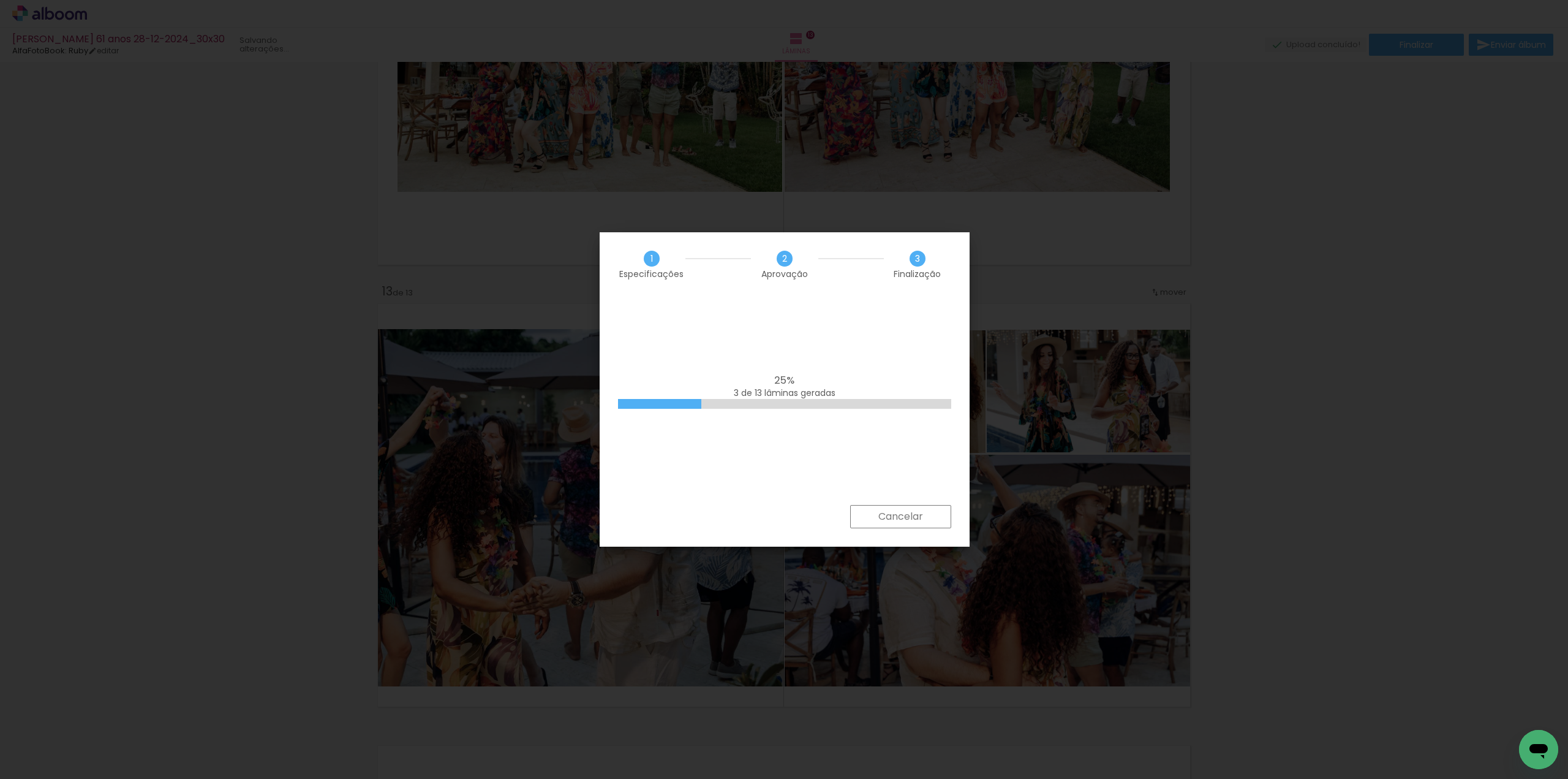
scroll to position [0, 2172]
click at [0, 0] on slot "Concluir" at bounding box center [0, 0] width 0 height 0
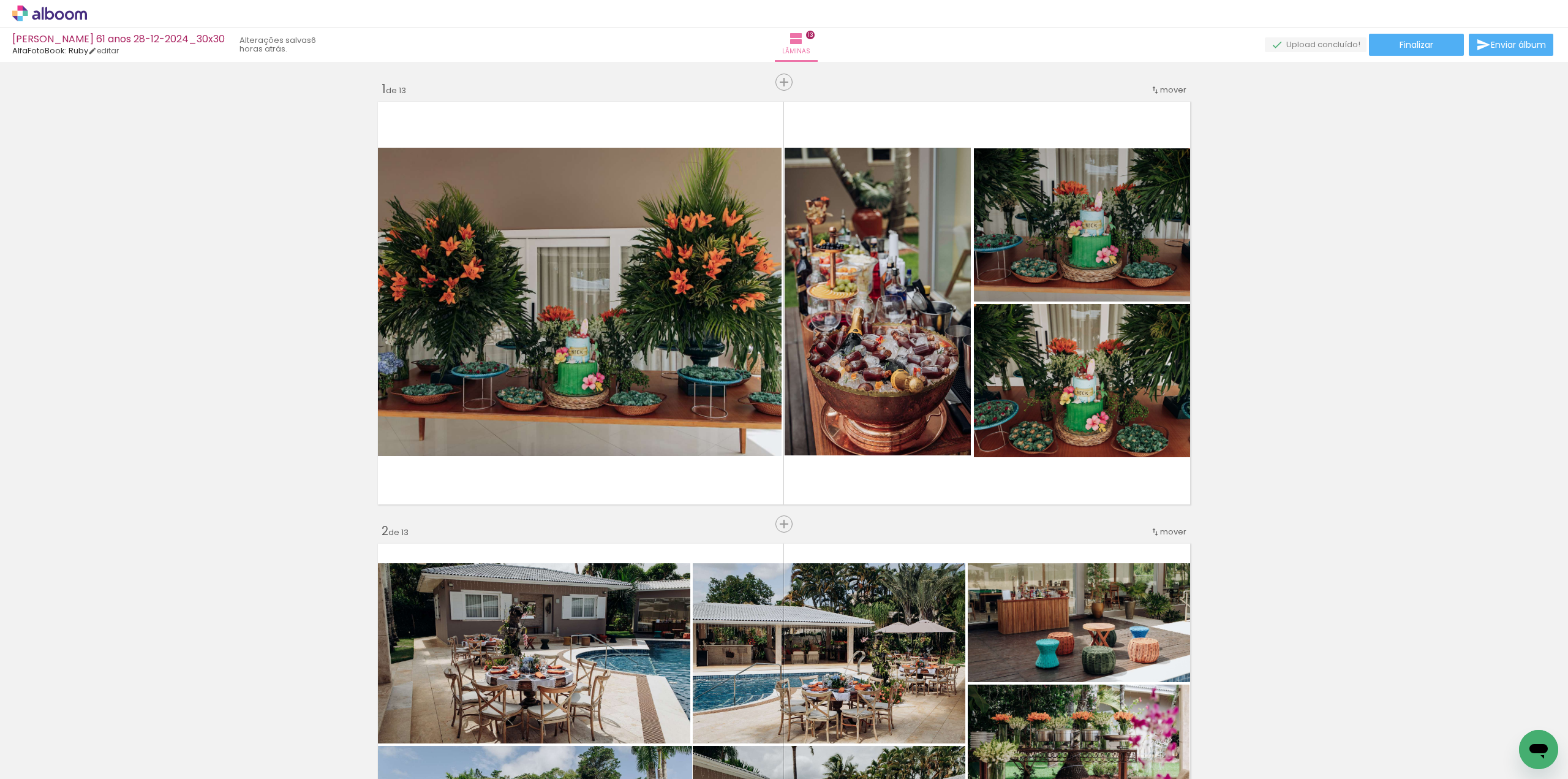
click at [67, 16] on icon at bounding box center [49, 13] width 74 height 16
